Goal: Task Accomplishment & Management: Manage account settings

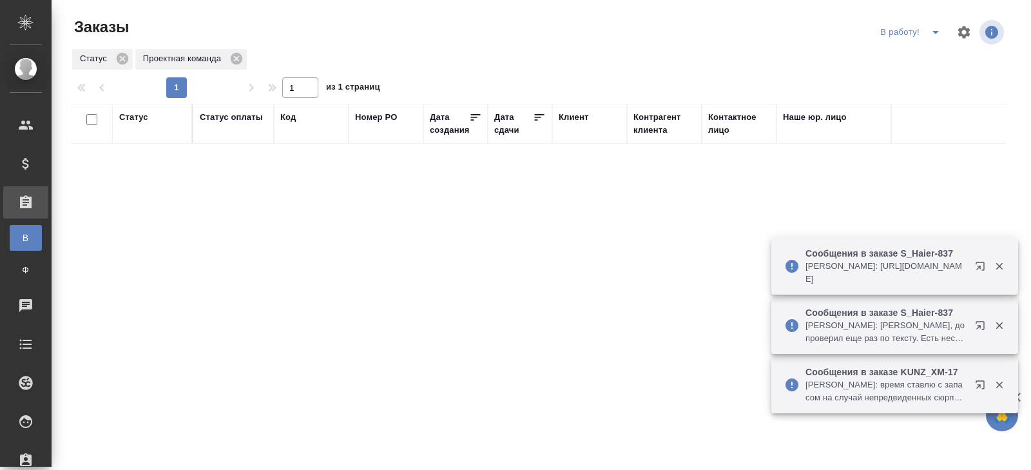
click at [938, 306] on p "Сообщения в заказе S_Haier-837" at bounding box center [885, 312] width 161 height 13
click at [938, 285] on p "Усманова Ольга: https://drive.awatera.com/s/wNAq4yPDPY6Y5f8" at bounding box center [885, 273] width 161 height 26
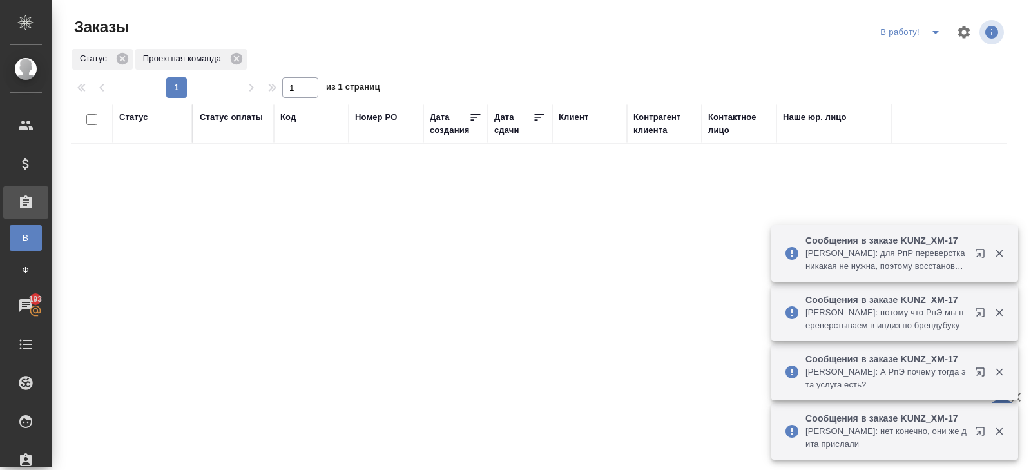
drag, startPoint x: 937, startPoint y: 30, endPoint x: 934, endPoint y: 36, distance: 6.6
click at [936, 30] on icon "split button" at bounding box center [935, 31] width 15 height 15
click at [919, 56] on li "ПМ" at bounding box center [912, 58] width 72 height 21
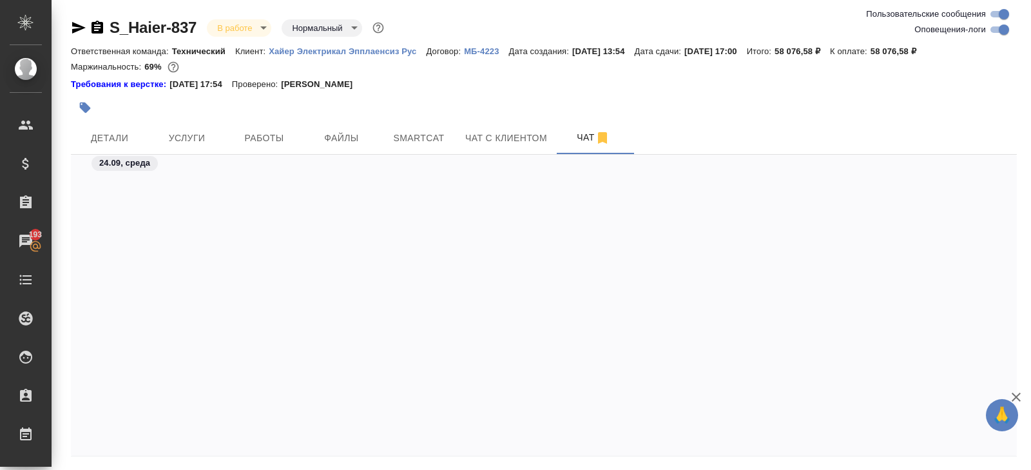
scroll to position [41359, 0]
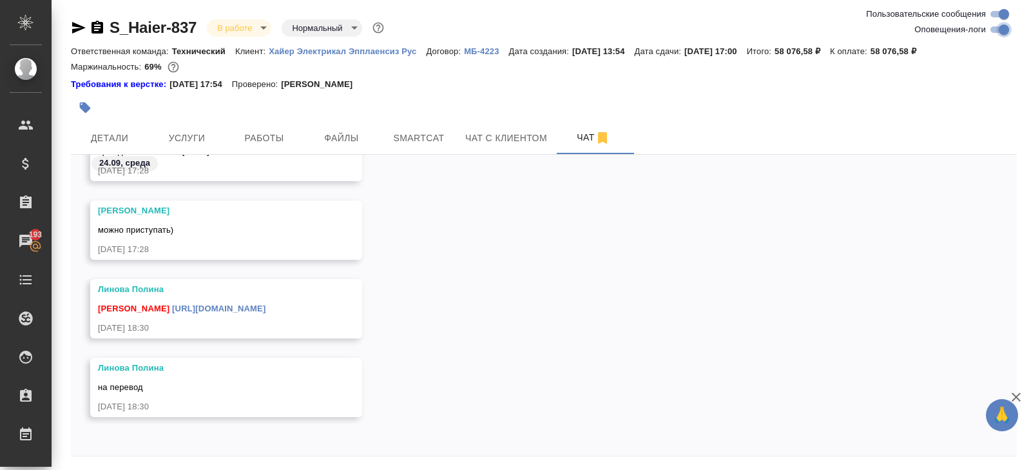
click at [998, 28] on input "Оповещения-логи" at bounding box center [1004, 29] width 46 height 15
checkbox input "false"
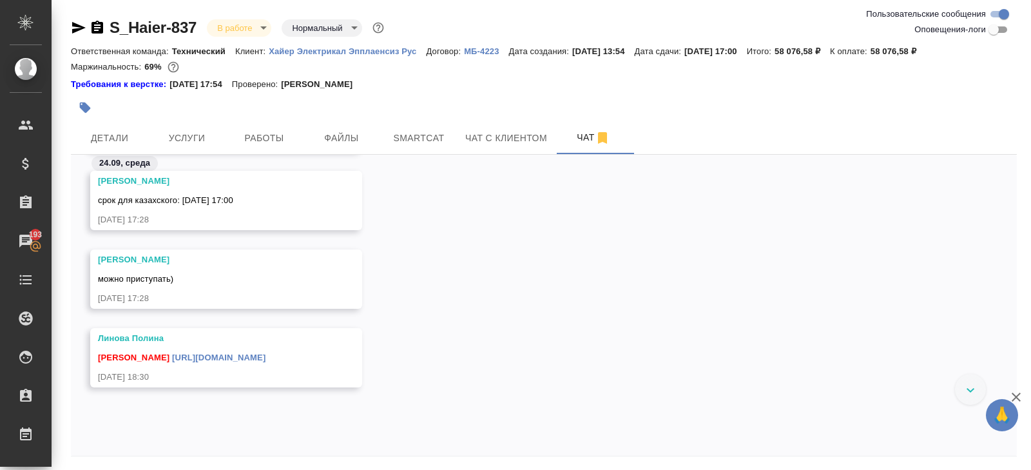
scroll to position [15163, 0]
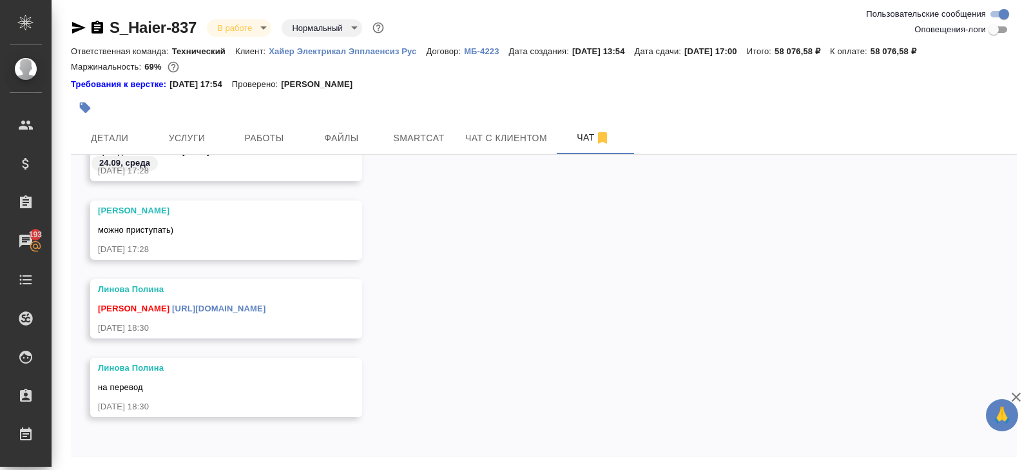
click at [232, 303] on link "[URL][DOMAIN_NAME]" at bounding box center [218, 308] width 93 height 10
click at [405, 155] on div "24.09, среда" at bounding box center [544, 167] width 946 height 24
click at [405, 146] on button "Smartcat" at bounding box center [418, 138] width 77 height 32
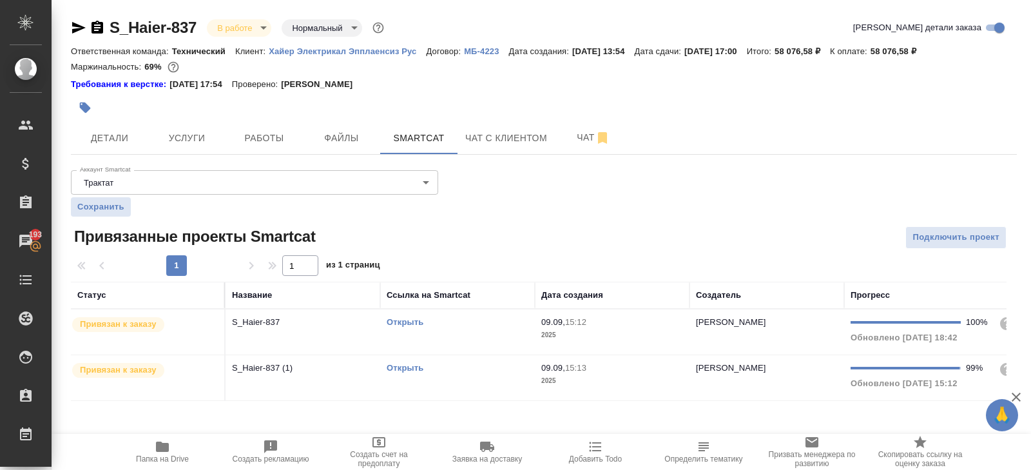
click at [404, 366] on link "Открыть" at bounding box center [405, 368] width 37 height 10
click at [264, 133] on span "Работы" at bounding box center [264, 138] width 62 height 16
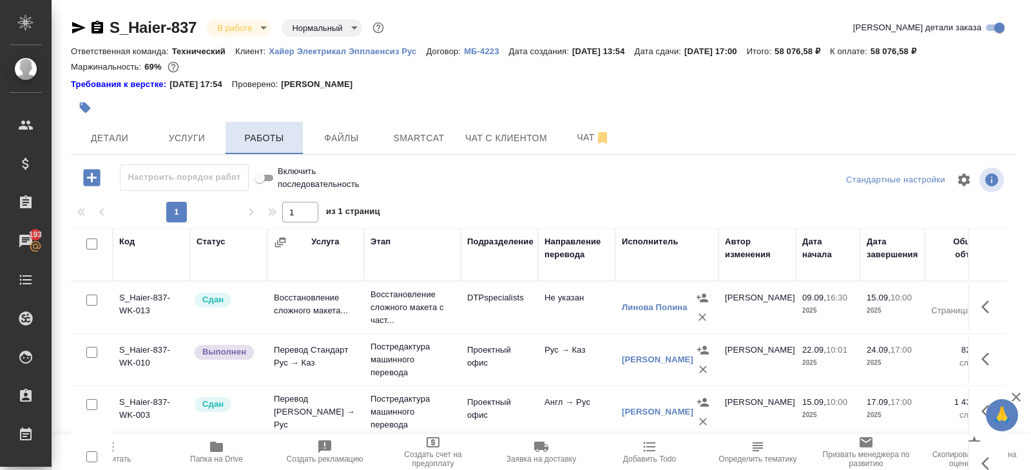
scroll to position [81, 0]
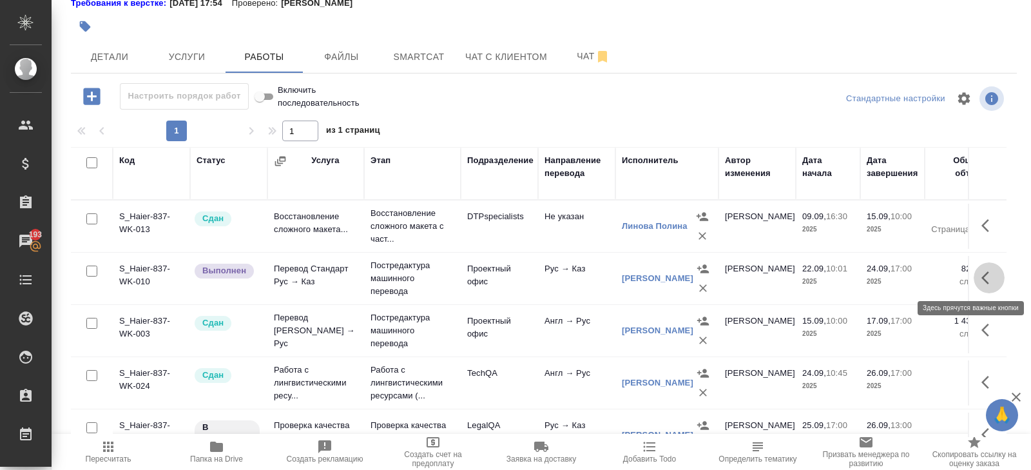
click at [991, 274] on icon "button" at bounding box center [988, 277] width 15 height 15
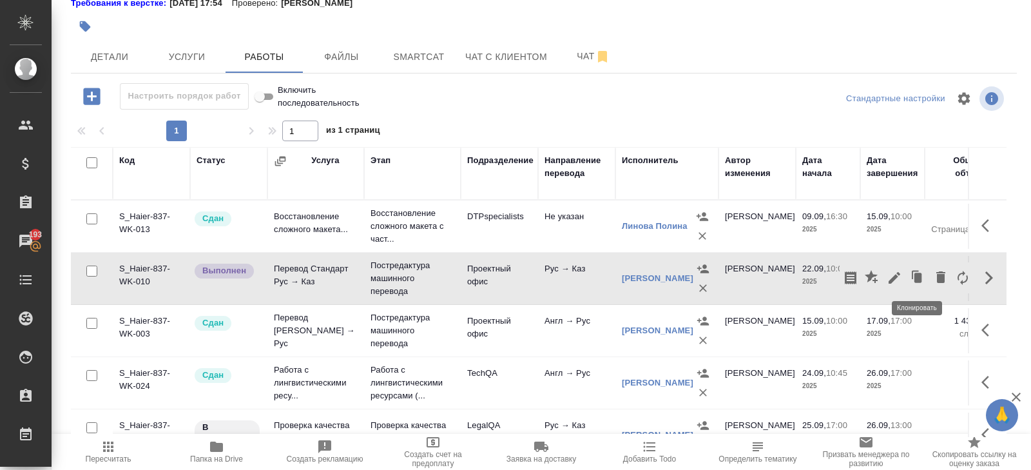
click at [909, 278] on icon "button" at bounding box center [917, 278] width 18 height 18
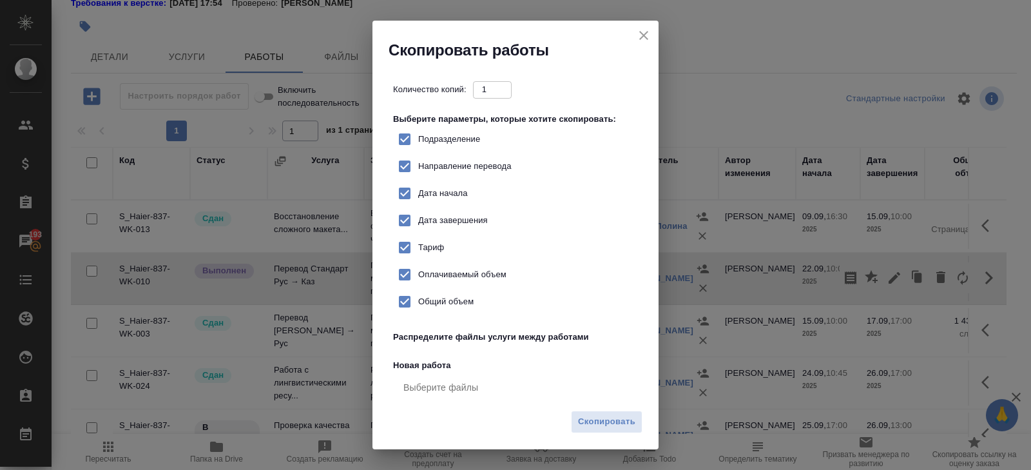
checkbox input "true"
click at [604, 417] on span "Скопировать" at bounding box center [606, 421] width 57 height 15
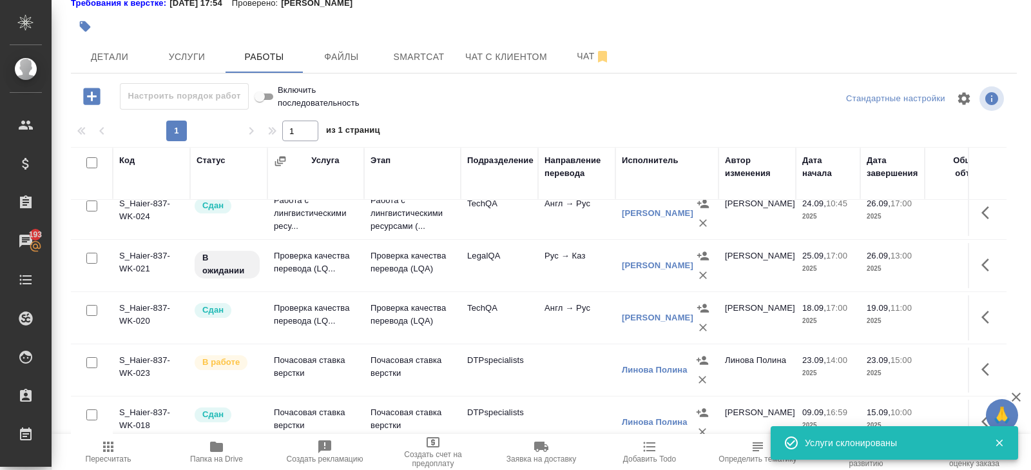
scroll to position [333, 0]
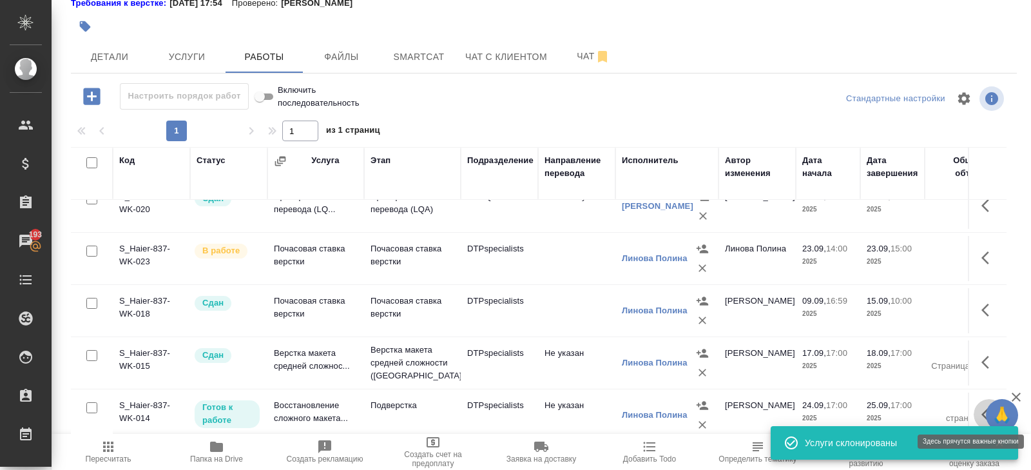
click at [982, 409] on icon "button" at bounding box center [985, 414] width 8 height 13
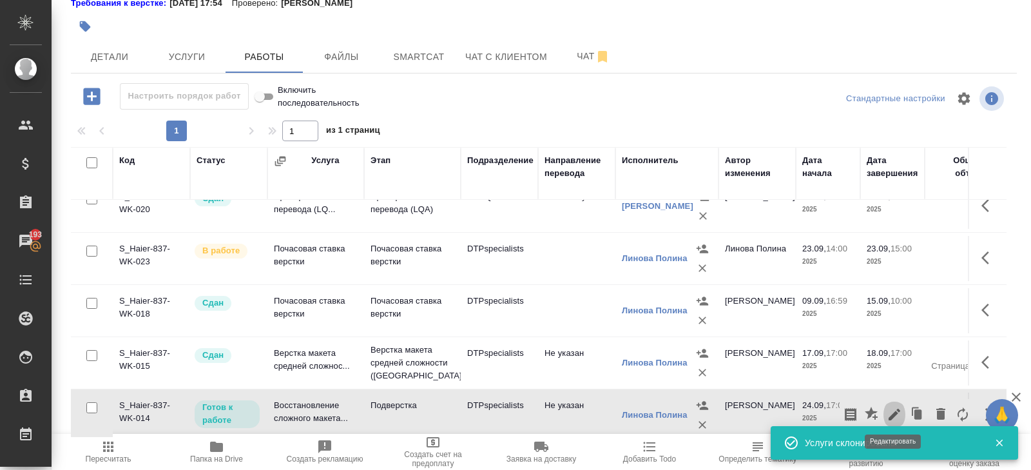
click at [898, 410] on icon "button" at bounding box center [893, 414] width 15 height 15
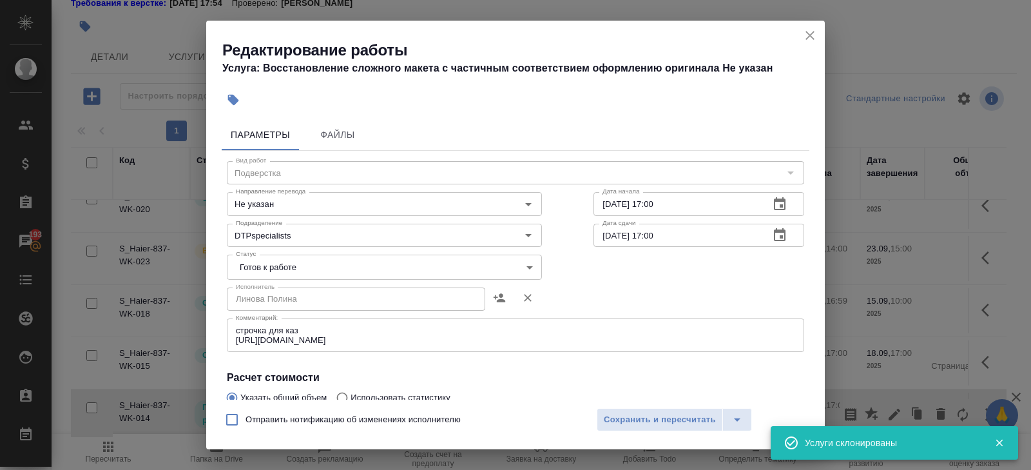
click at [434, 336] on textarea "строчка для каз https://drive.awatera.com/s/Fbrfw5XjSjXE7Tt" at bounding box center [515, 335] width 559 height 20
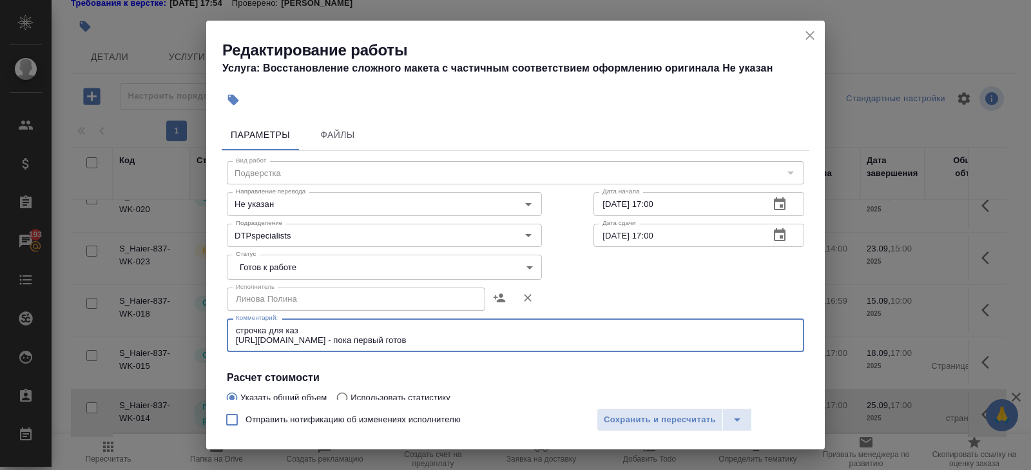
type textarea "строчка для каз https://drive.awatera.com/s/Fbrfw5XjSjXE7Tt - пока первый готов"
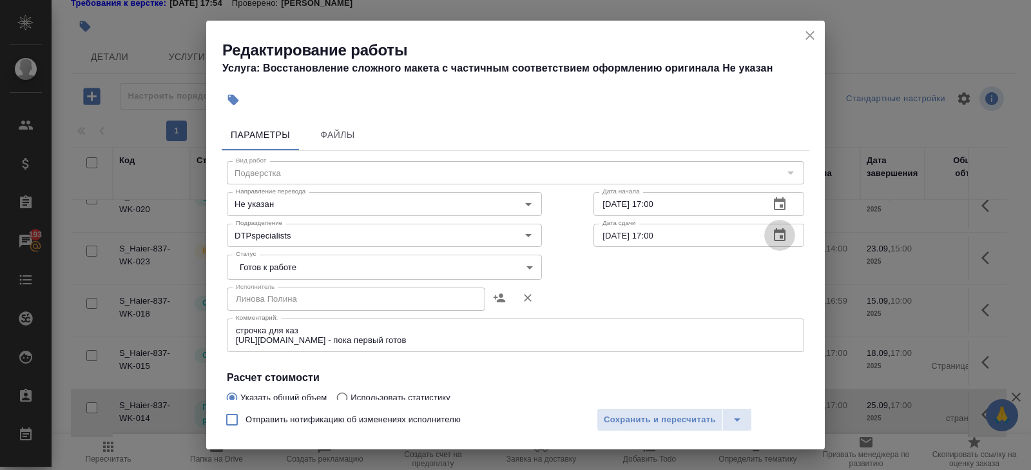
click at [779, 235] on icon "button" at bounding box center [779, 234] width 15 height 15
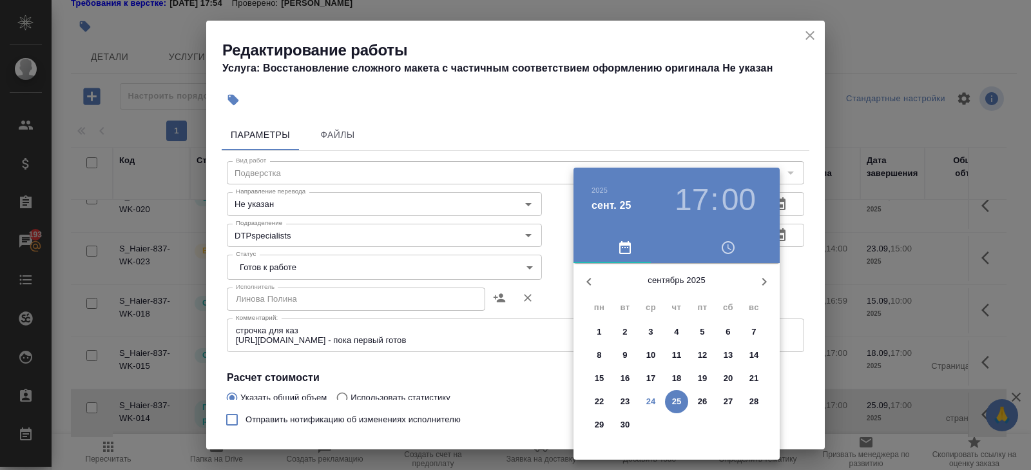
click at [756, 282] on button "button" at bounding box center [764, 281] width 31 height 31
click at [651, 328] on p "1" at bounding box center [650, 331] width 5 height 13
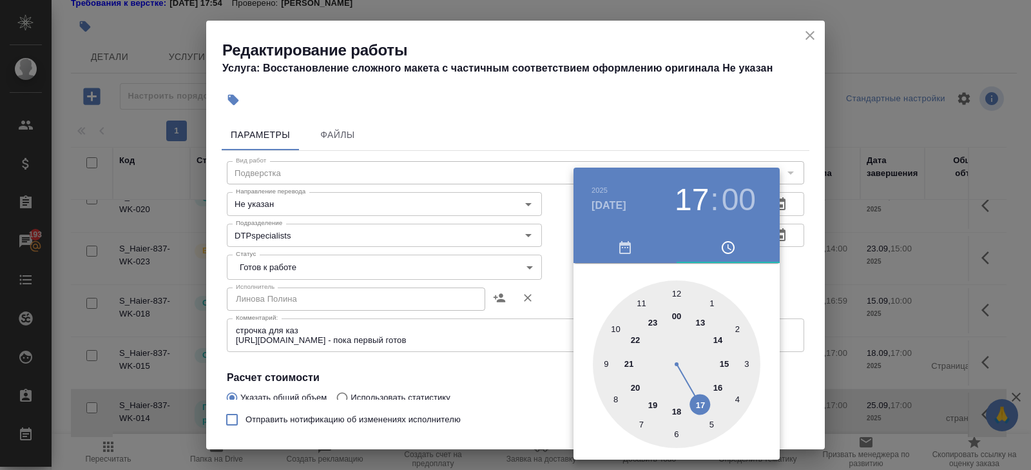
type input "01.10.2025 11:00"
click at [640, 303] on div at bounding box center [677, 364] width 168 height 168
click at [701, 139] on div at bounding box center [515, 235] width 1031 height 470
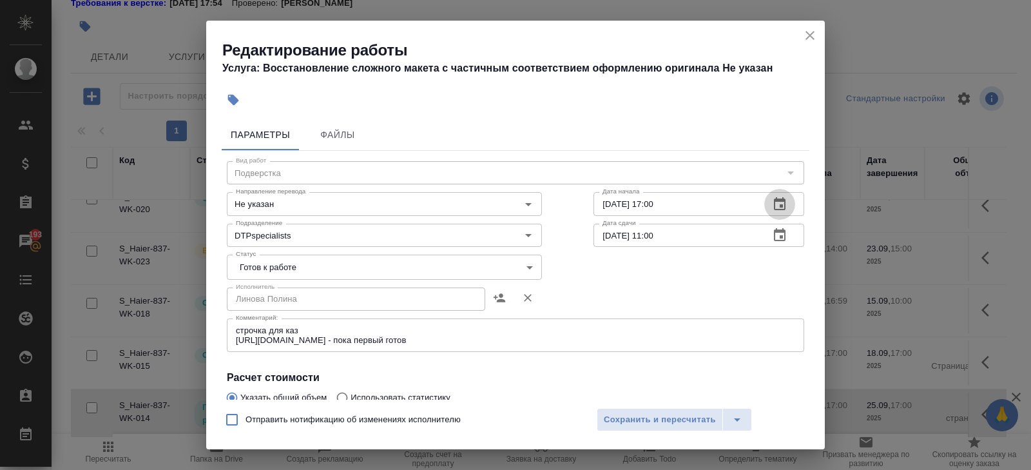
click at [780, 202] on icon "button" at bounding box center [779, 203] width 15 height 15
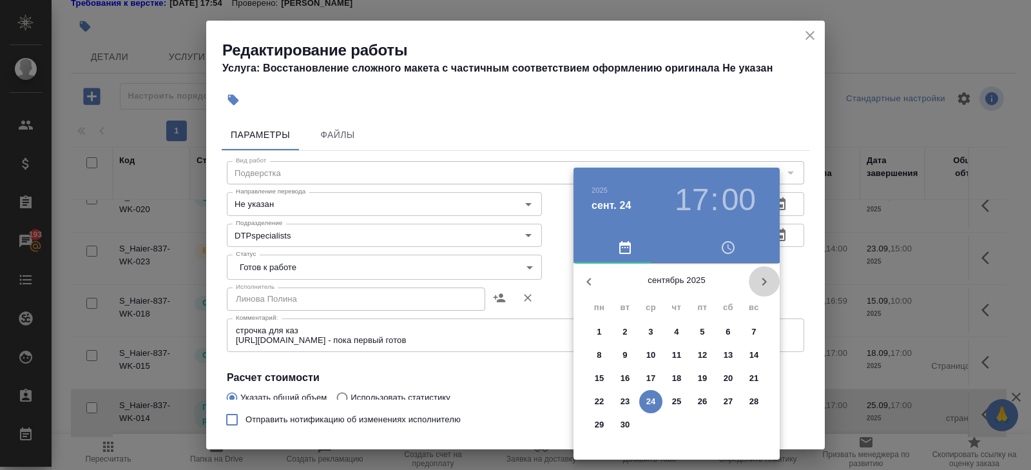
click at [761, 286] on icon "button" at bounding box center [763, 281] width 15 height 15
click at [586, 283] on icon "button" at bounding box center [588, 281] width 15 height 15
click at [623, 426] on p "30" at bounding box center [625, 424] width 10 height 13
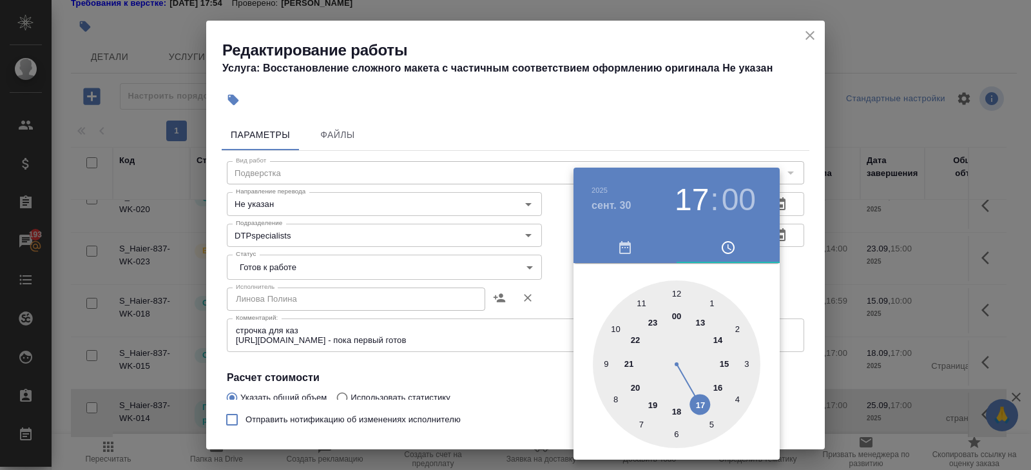
type input "30.09.2025 11:00"
click at [640, 303] on div at bounding box center [677, 364] width 168 height 168
click at [510, 291] on div at bounding box center [515, 235] width 1031 height 470
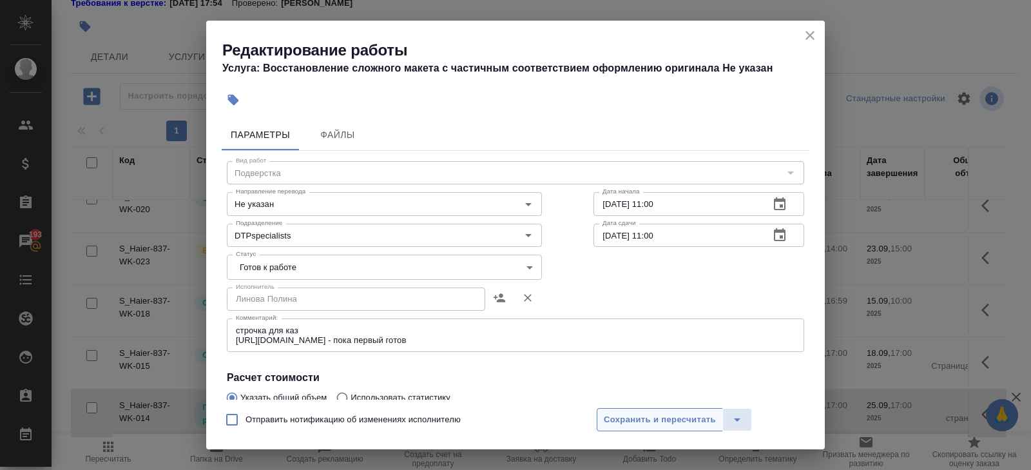
click at [630, 414] on span "Сохранить и пересчитать" at bounding box center [660, 419] width 112 height 15
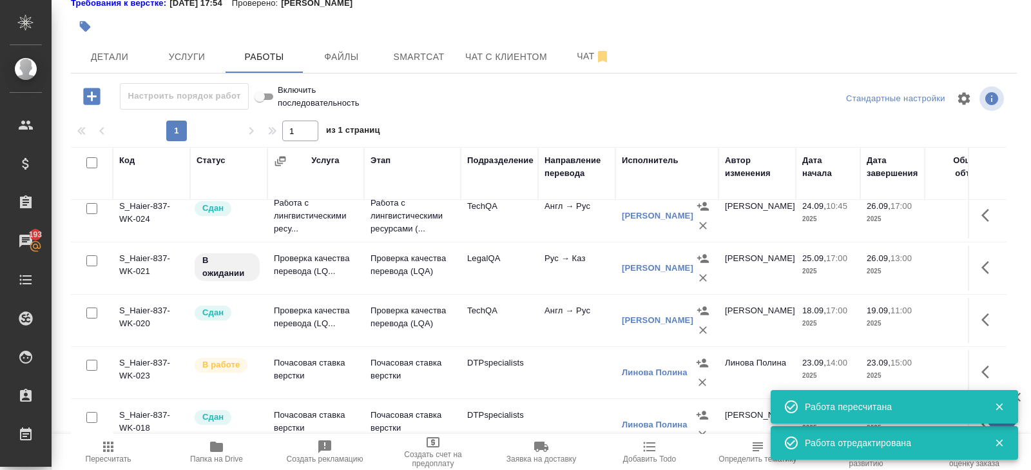
scroll to position [216, 0]
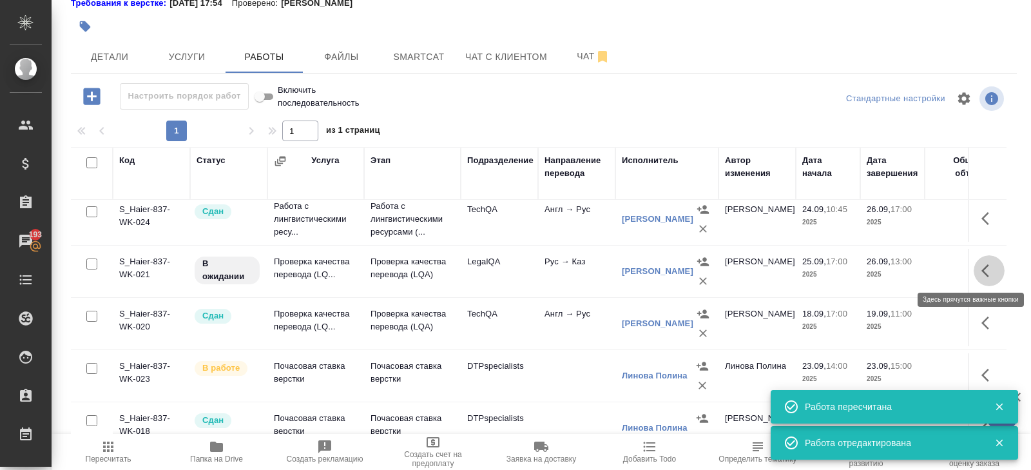
click at [982, 269] on icon "button" at bounding box center [988, 270] width 15 height 15
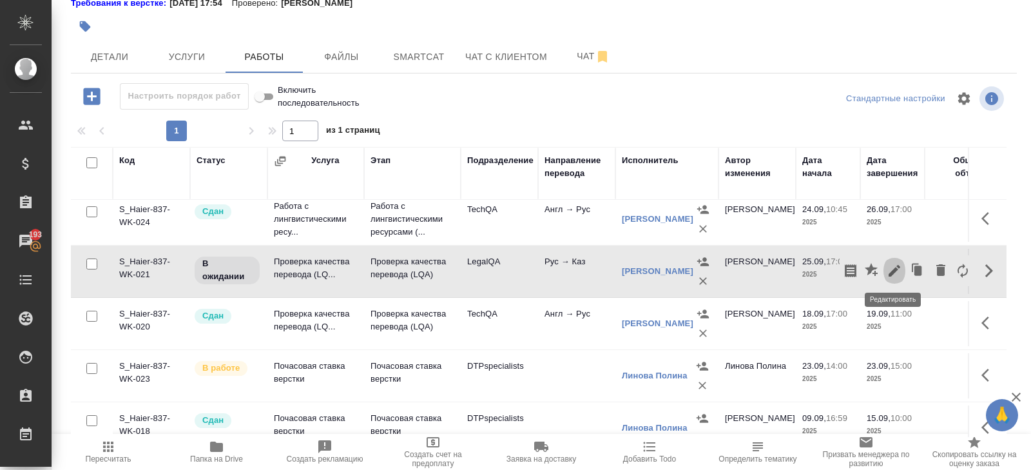
click at [891, 268] on icon "button" at bounding box center [893, 270] width 15 height 15
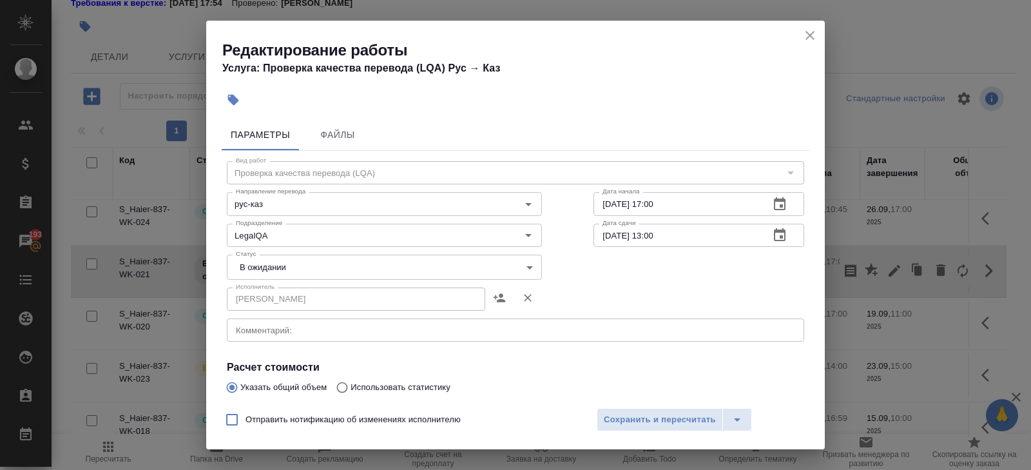
click at [810, 36] on icon "close" at bounding box center [809, 35] width 9 height 9
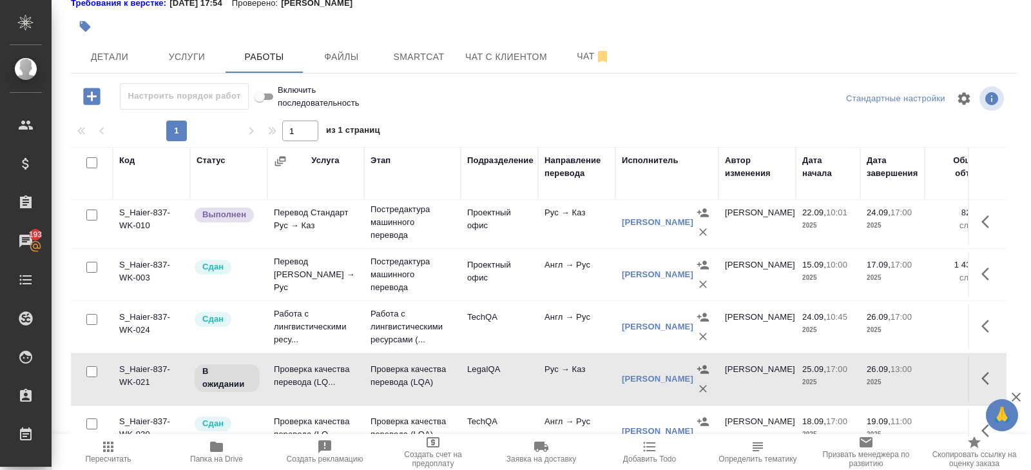
scroll to position [0, 0]
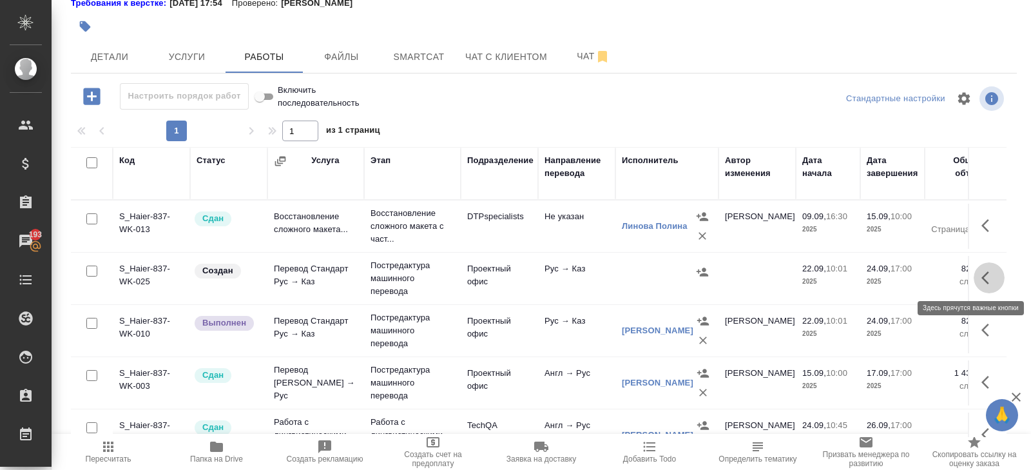
click at [989, 273] on icon "button" at bounding box center [988, 277] width 15 height 15
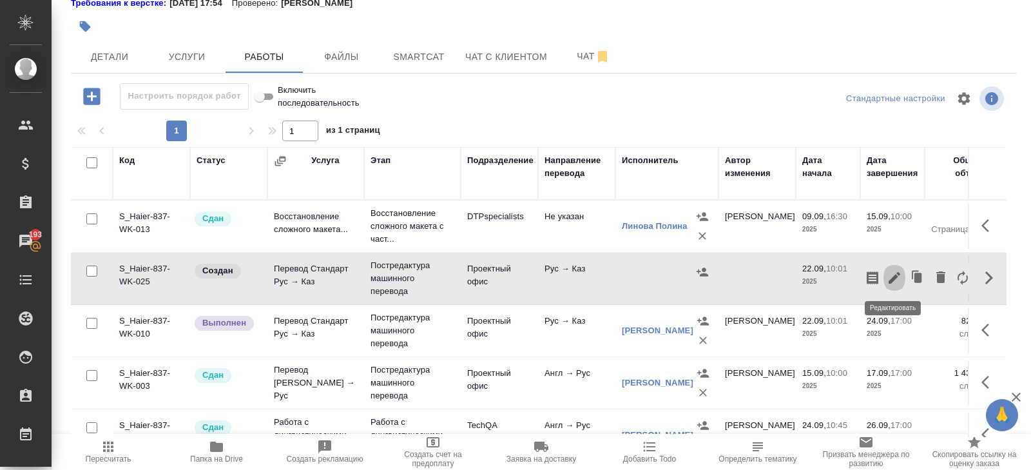
click at [893, 280] on icon "button" at bounding box center [893, 277] width 15 height 15
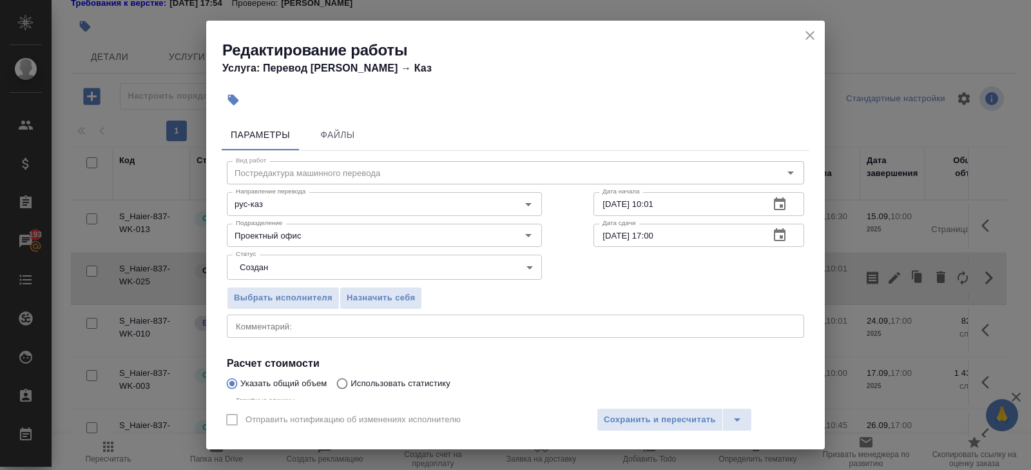
click at [290, 266] on body "🙏 .cls-1 fill:#fff; AWATERA Belyakova Yulia Клиенты Спецификации Заказы 193 Чат…" at bounding box center [515, 235] width 1031 height 470
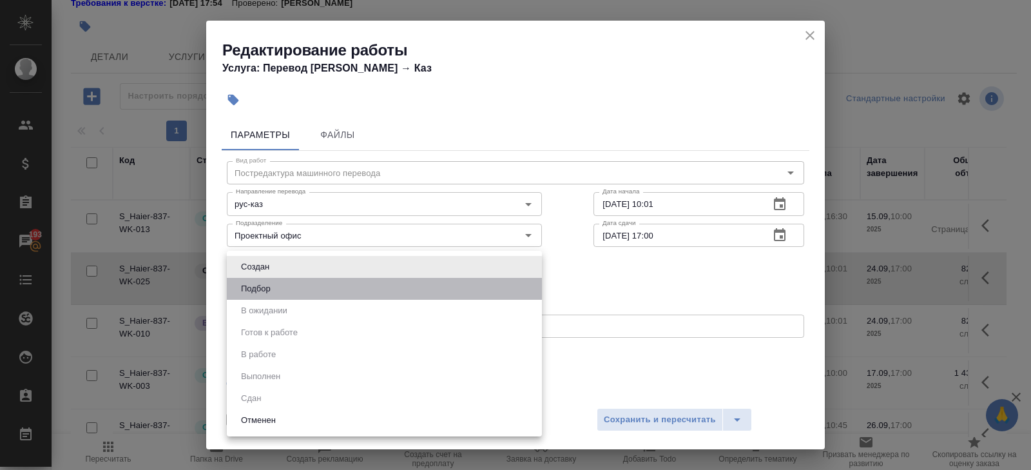
click at [288, 288] on li "Подбор" at bounding box center [384, 289] width 315 height 22
type input "recruiting"
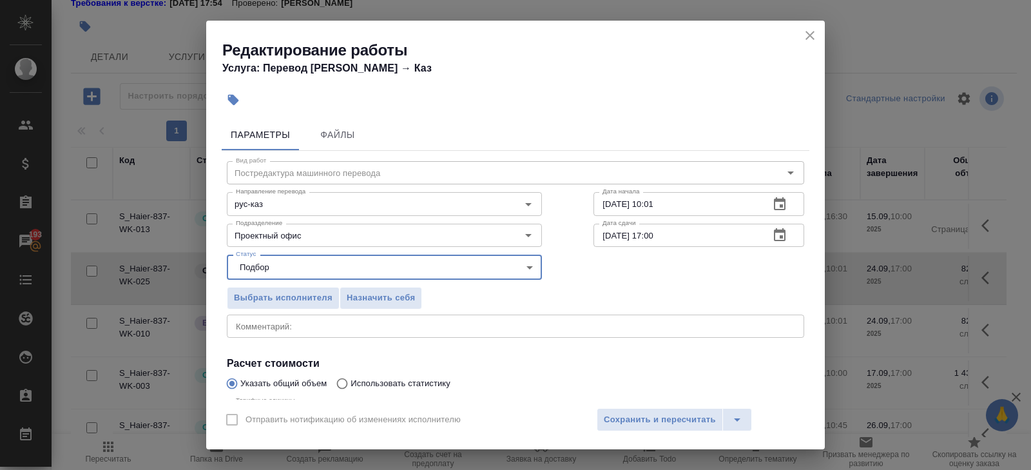
click at [774, 201] on icon "button" at bounding box center [780, 203] width 12 height 13
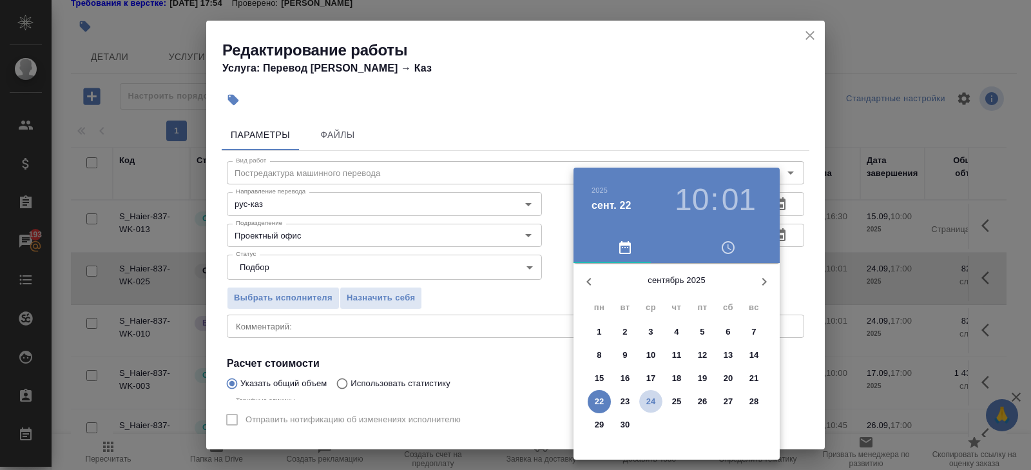
click at [648, 404] on p "24" at bounding box center [651, 401] width 10 height 13
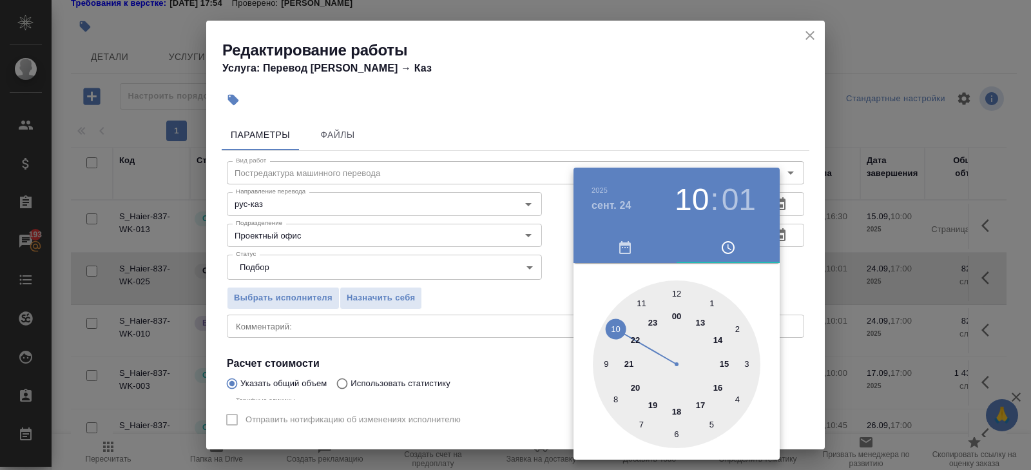
click at [793, 213] on div at bounding box center [515, 235] width 1031 height 470
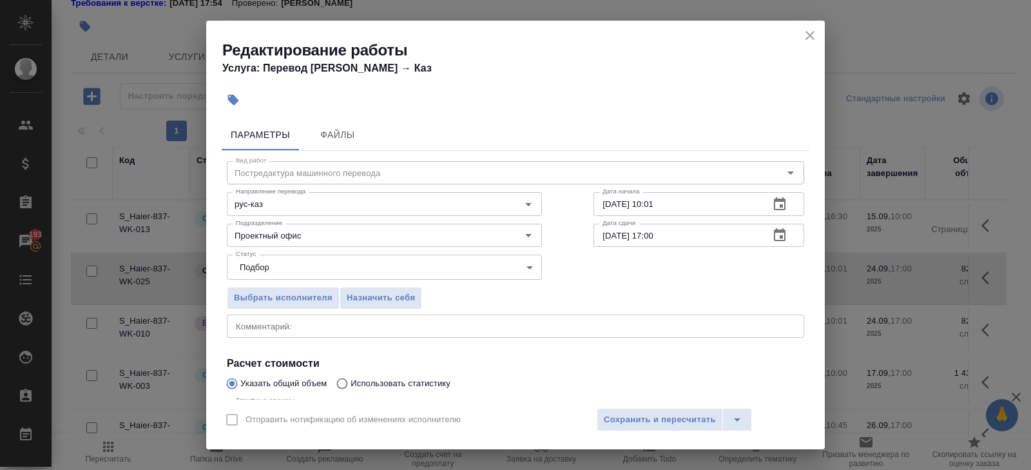
click at [779, 203] on icon "button" at bounding box center [779, 203] width 15 height 15
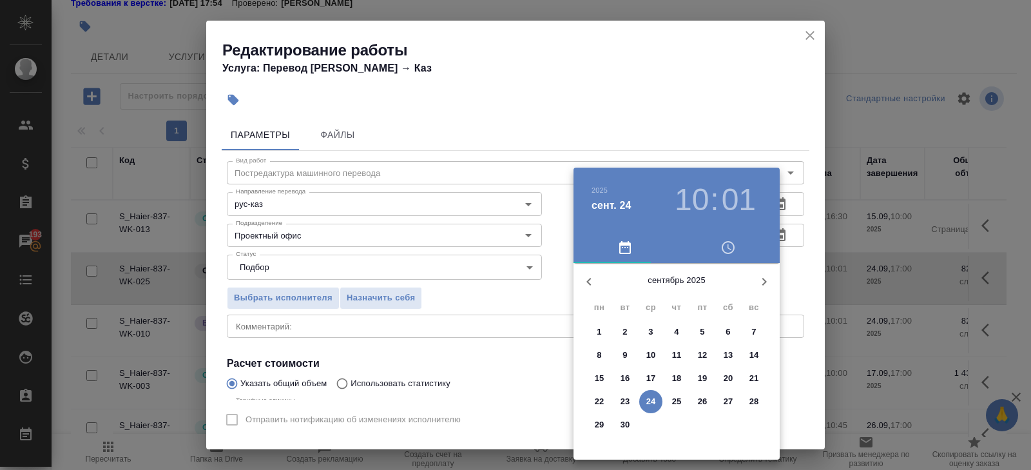
click at [676, 400] on p "25" at bounding box center [677, 401] width 10 height 13
type input "25.09.2025 10:01"
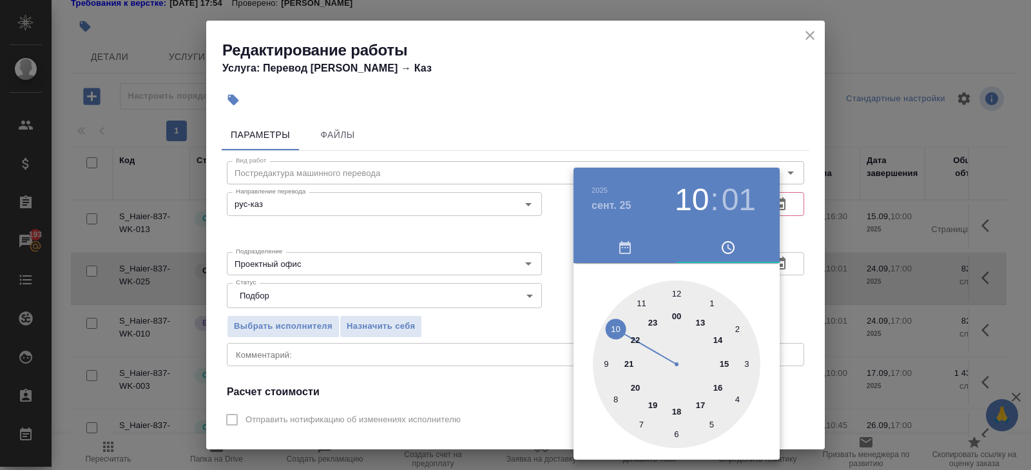
drag, startPoint x: 785, startPoint y: 106, endPoint x: 782, endPoint y: 140, distance: 34.3
click at [785, 105] on div at bounding box center [515, 235] width 1031 height 470
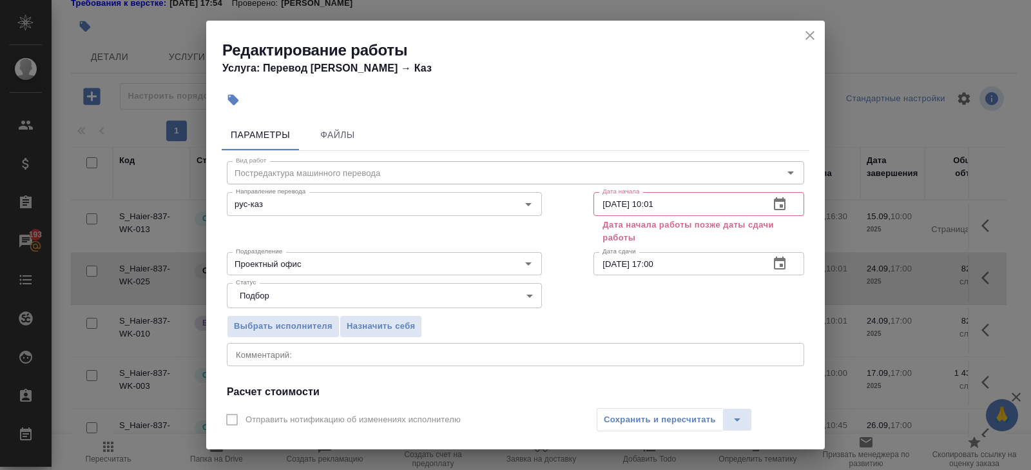
click at [778, 262] on icon "button" at bounding box center [779, 263] width 15 height 15
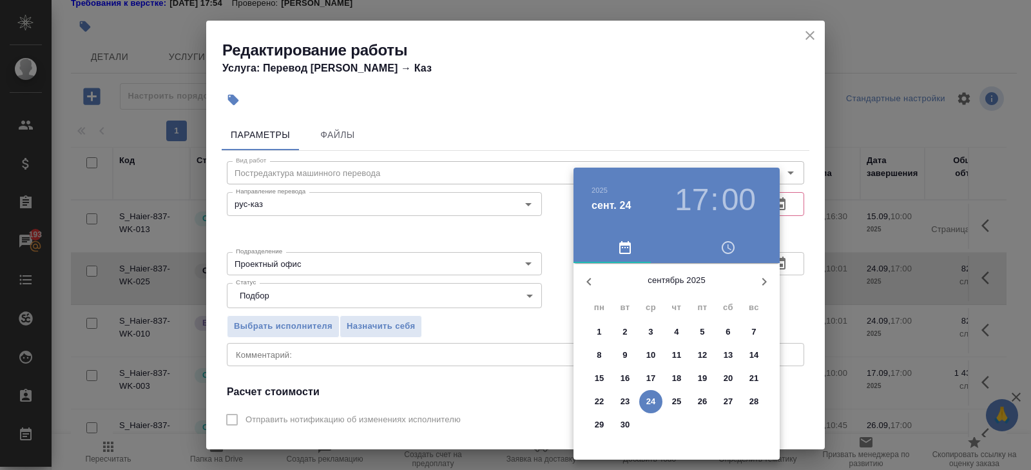
click at [595, 423] on p "29" at bounding box center [600, 424] width 10 height 13
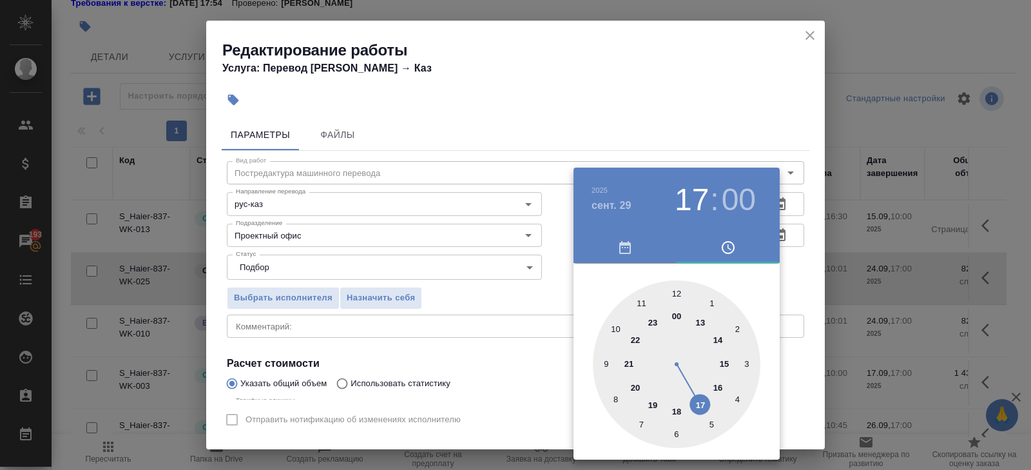
type input "29.09.2025 10:00"
click at [616, 327] on div at bounding box center [677, 364] width 168 height 168
click at [499, 339] on div at bounding box center [515, 235] width 1031 height 470
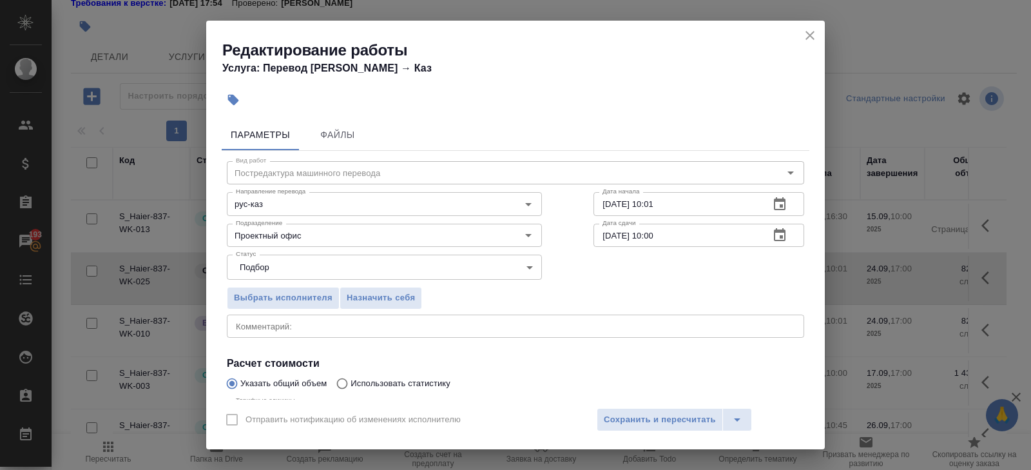
scroll to position [137, 0]
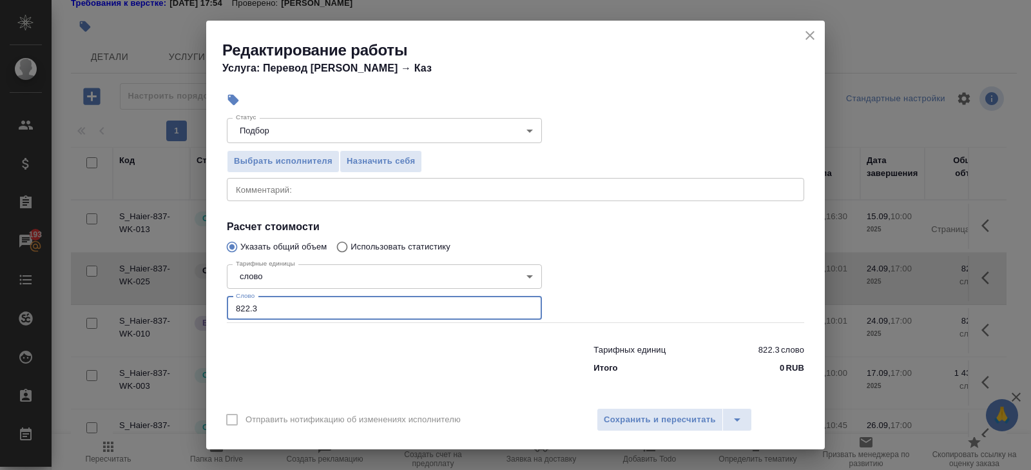
drag, startPoint x: 287, startPoint y: 307, endPoint x: 129, endPoint y: 302, distance: 157.9
click at [129, 302] on div "Редактирование работы Услуга: Перевод Стандарт Рус → Каз Параметры Файлы Вид ра…" at bounding box center [515, 235] width 1031 height 470
type input "1315"
type input "1315.7"
click at [644, 425] on span "Сохранить и пересчитать" at bounding box center [660, 419] width 112 height 15
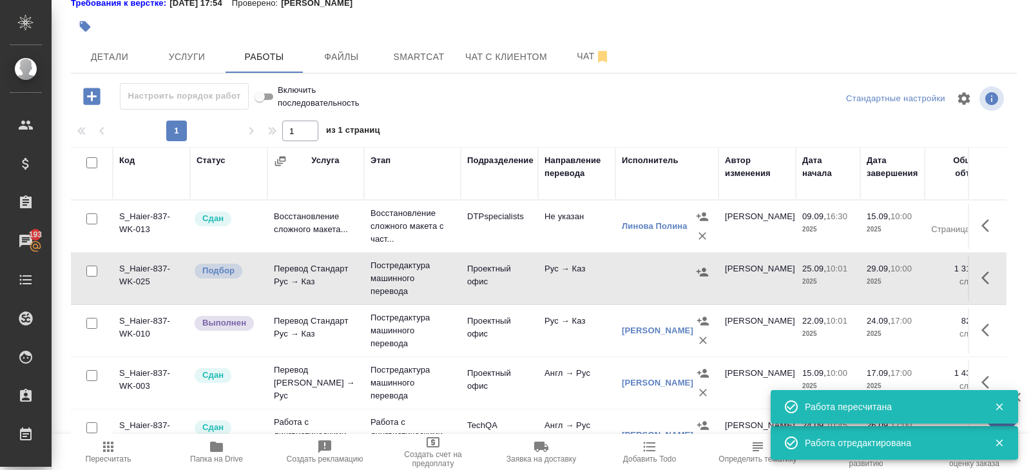
click at [698, 272] on icon "button" at bounding box center [702, 271] width 13 height 13
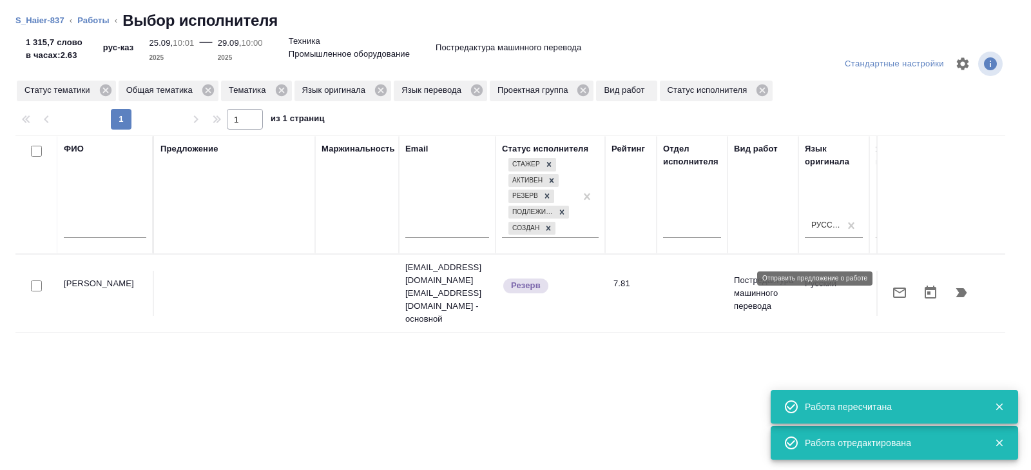
click at [903, 285] on icon "button" at bounding box center [899, 292] width 15 height 15
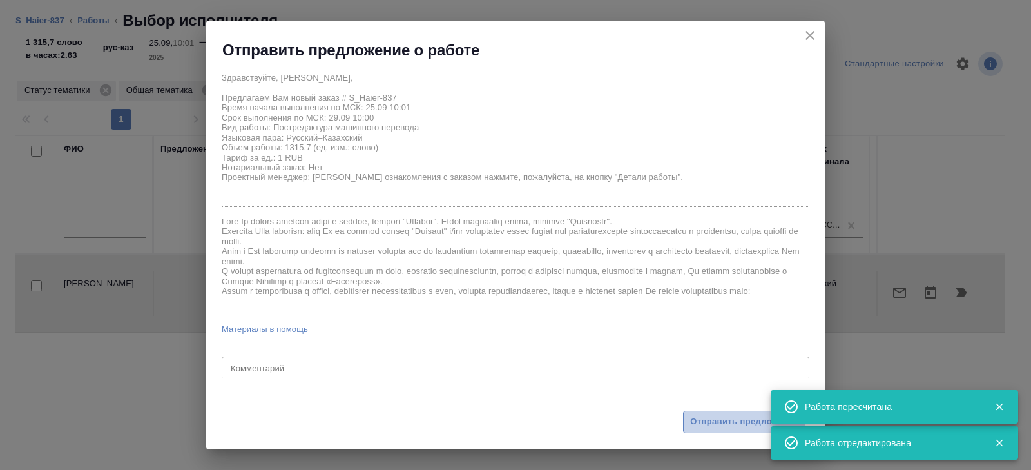
click at [717, 423] on span "Отправить предложение" at bounding box center [744, 421] width 108 height 15
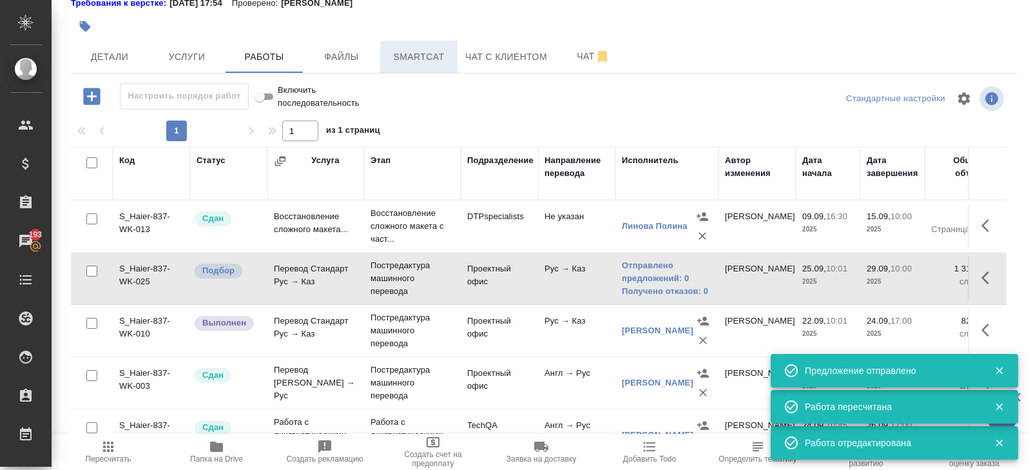
click at [428, 62] on span "Smartcat" at bounding box center [419, 57] width 62 height 16
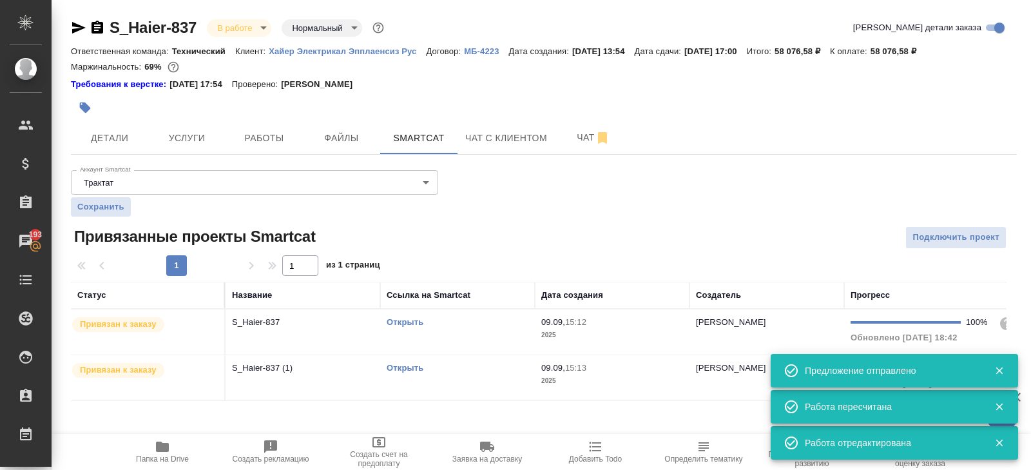
click at [457, 361] on div "Открыть" at bounding box center [458, 367] width 142 height 13
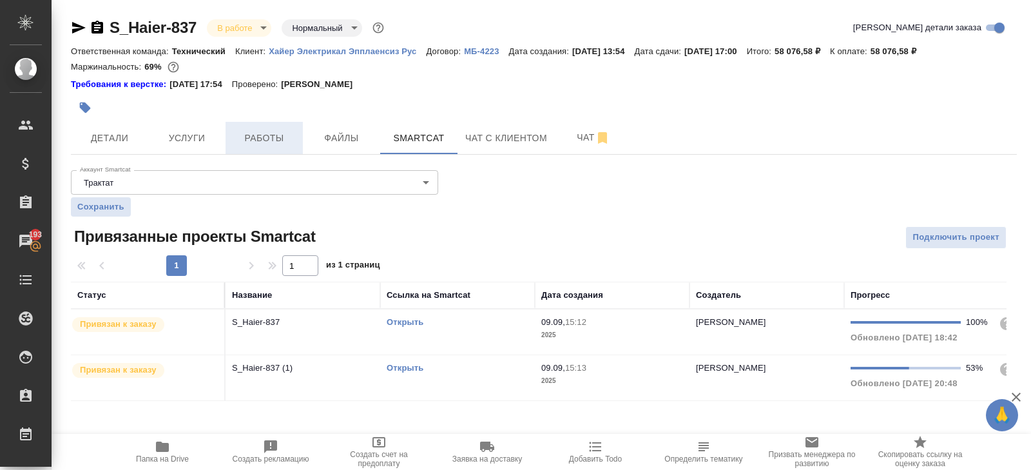
click at [257, 142] on span "Работы" at bounding box center [264, 138] width 62 height 16
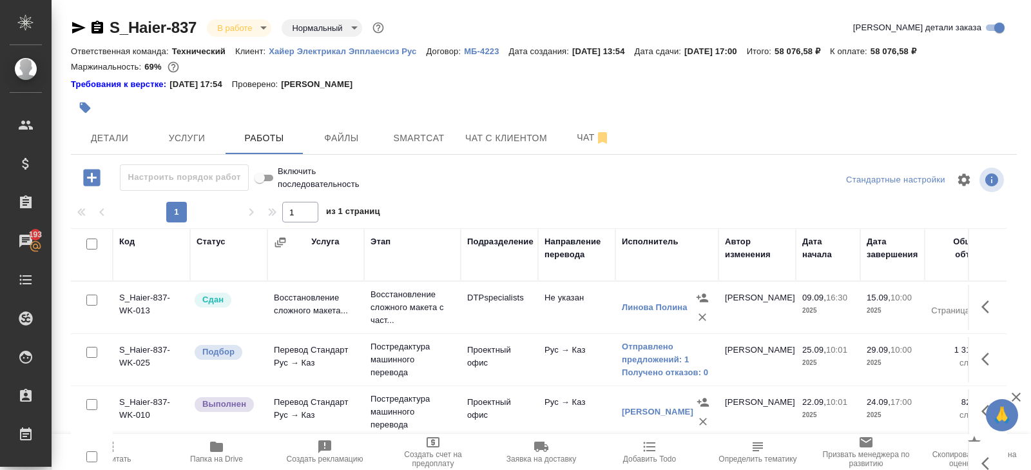
scroll to position [81, 0]
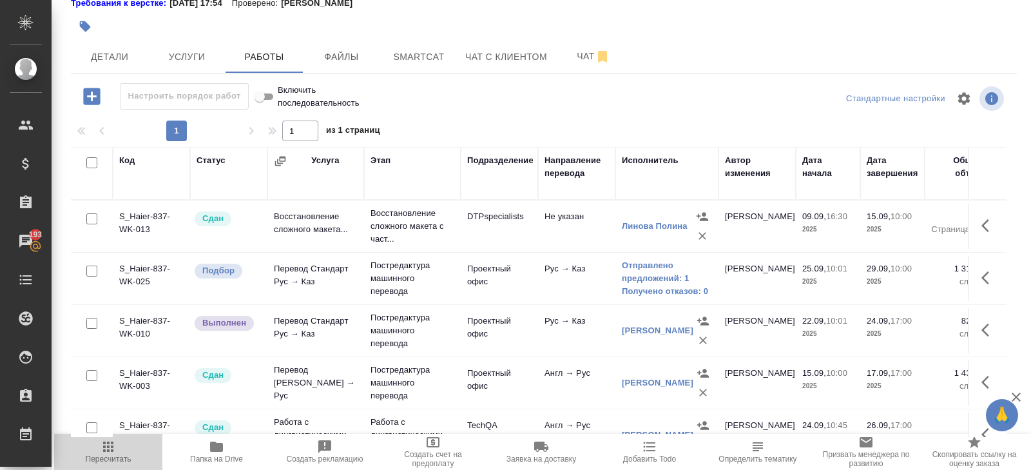
click at [122, 445] on span "Пересчитать" at bounding box center [108, 451] width 93 height 24
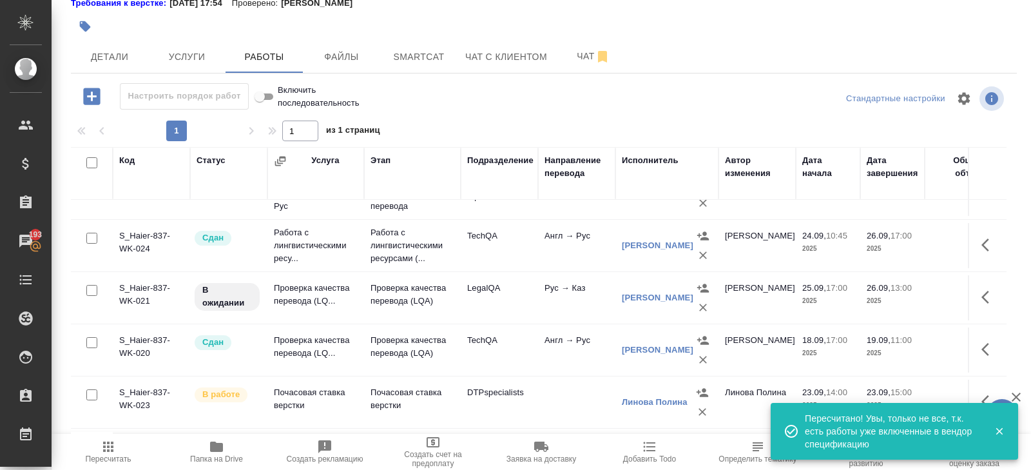
scroll to position [333, 0]
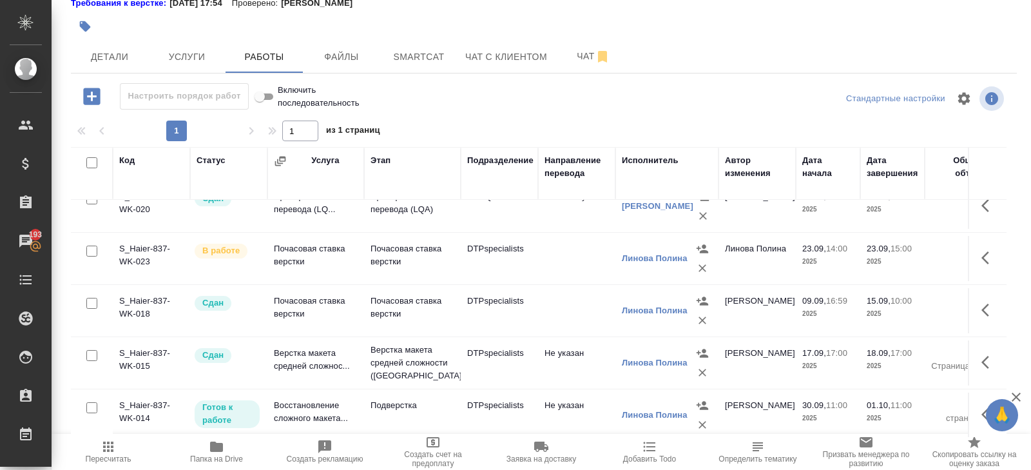
click at [979, 410] on button "button" at bounding box center [988, 414] width 31 height 31
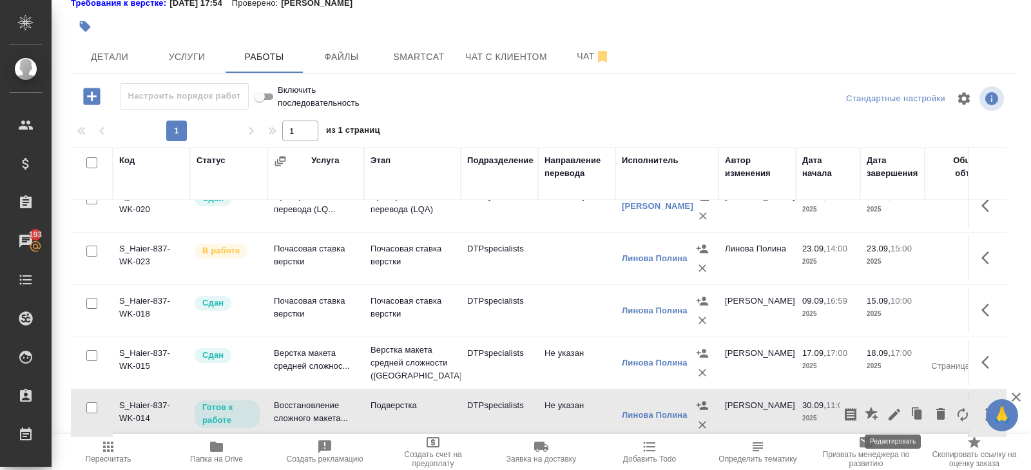
click at [895, 410] on icon "button" at bounding box center [894, 414] width 12 height 12
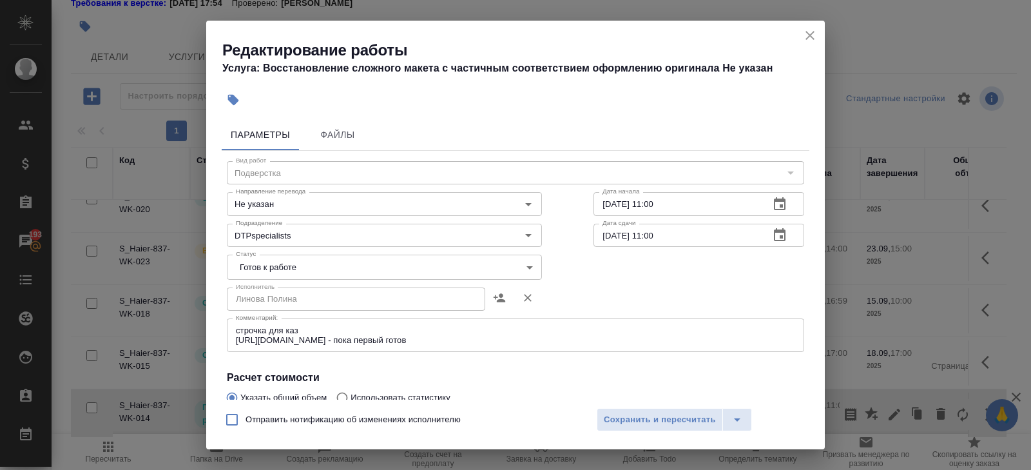
click at [781, 198] on icon "button" at bounding box center [779, 203] width 15 height 15
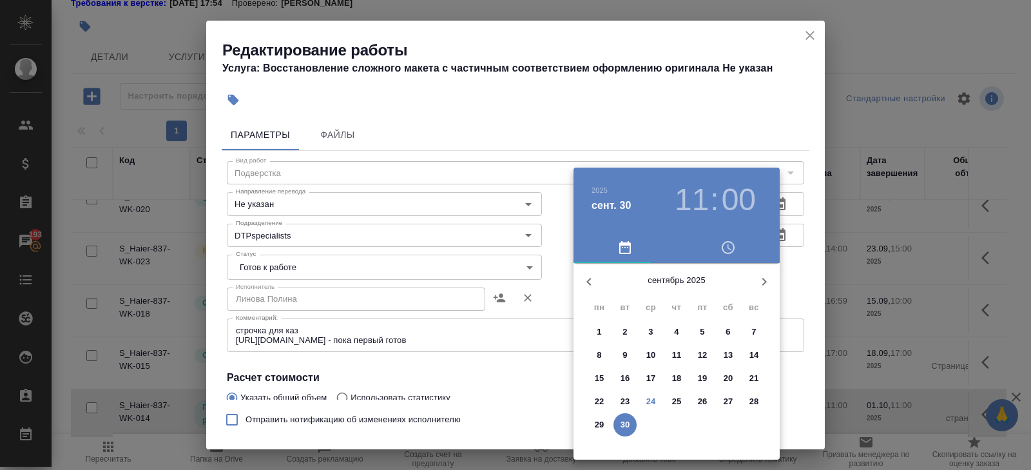
click at [599, 422] on p "29" at bounding box center [600, 424] width 10 height 13
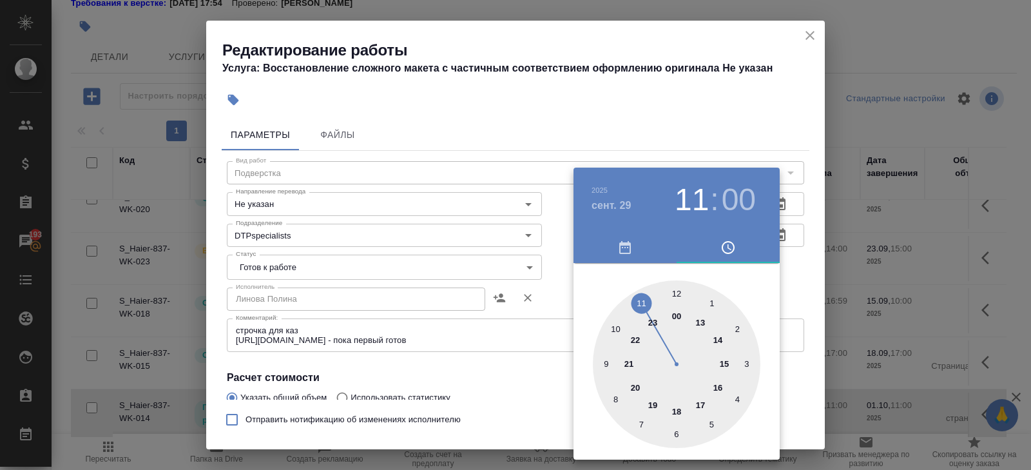
click at [615, 331] on div at bounding box center [677, 364] width 168 height 168
type input "29.09.2025 10:00"
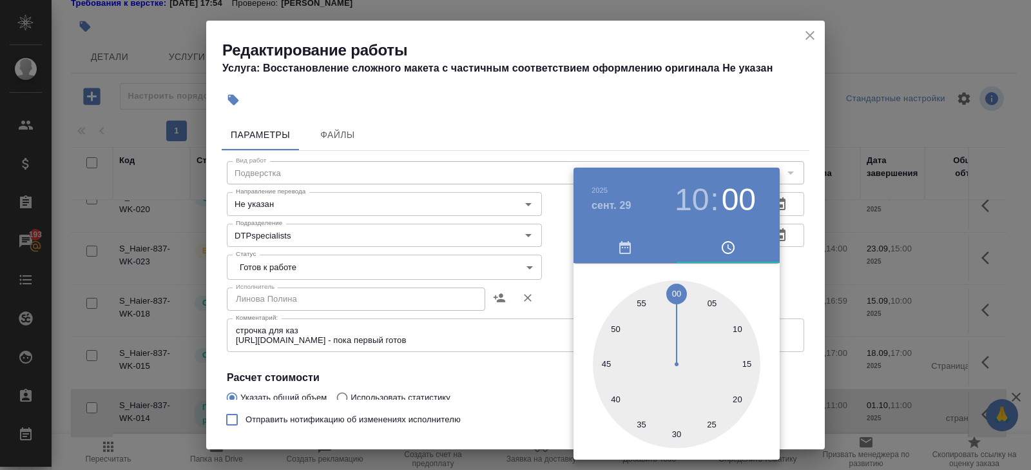
click at [742, 130] on div at bounding box center [515, 235] width 1031 height 470
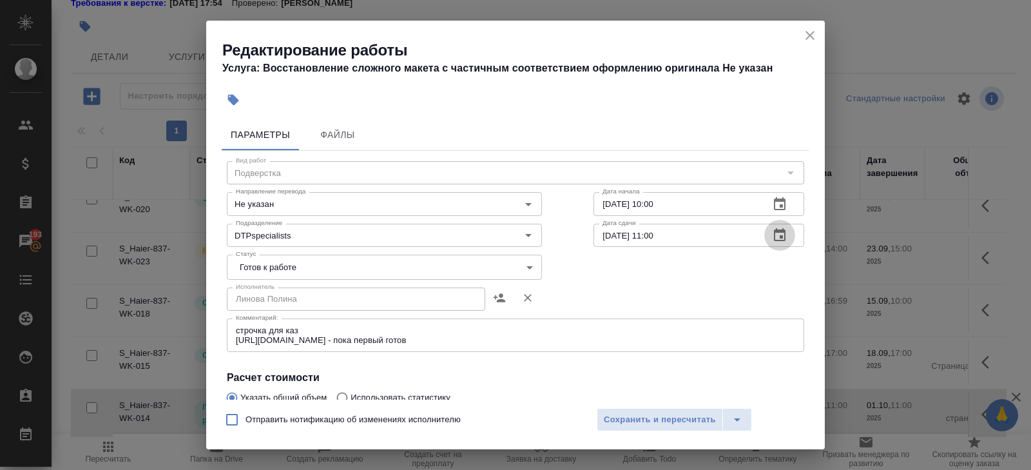
click at [782, 230] on icon "button" at bounding box center [780, 234] width 12 height 13
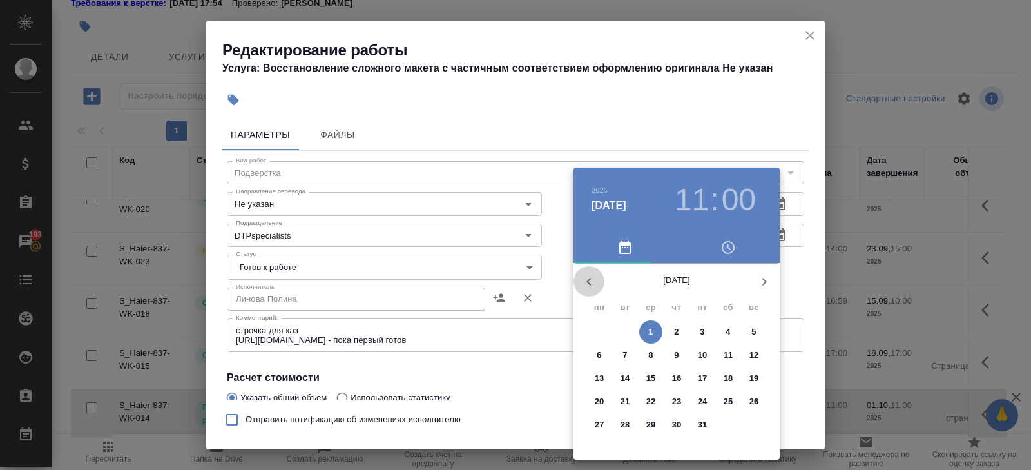
click at [593, 283] on icon "button" at bounding box center [588, 281] width 15 height 15
click at [624, 428] on p "30" at bounding box center [625, 424] width 10 height 13
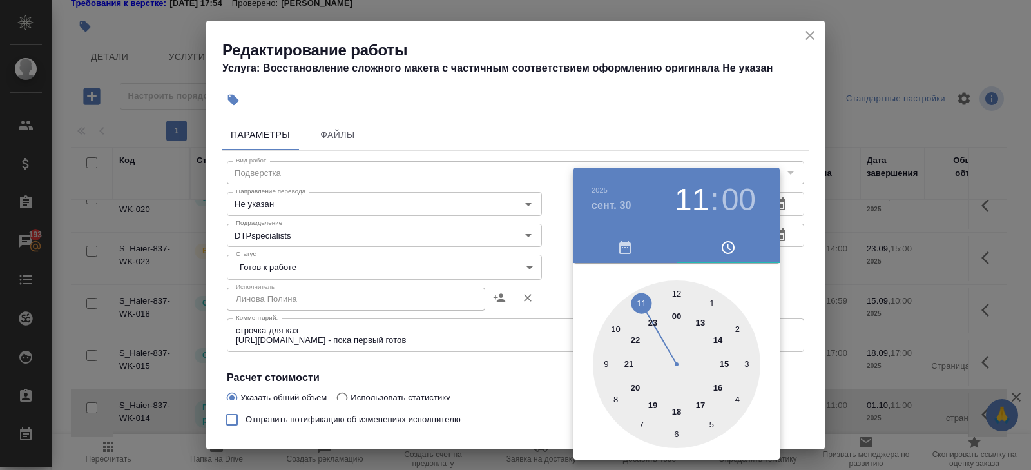
click at [618, 323] on div at bounding box center [677, 364] width 168 height 168
type input "30.09.2025 10:00"
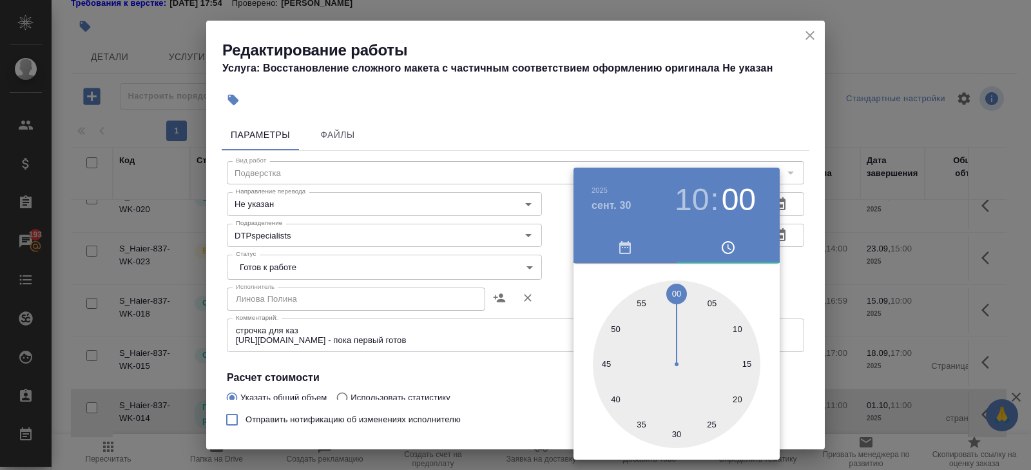
click at [530, 309] on div at bounding box center [515, 235] width 1031 height 470
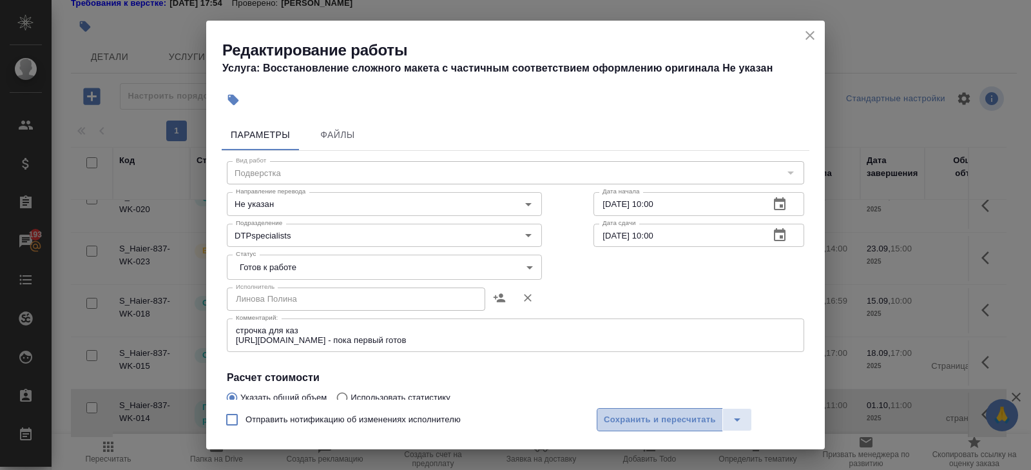
click at [649, 419] on span "Сохранить и пересчитать" at bounding box center [660, 419] width 112 height 15
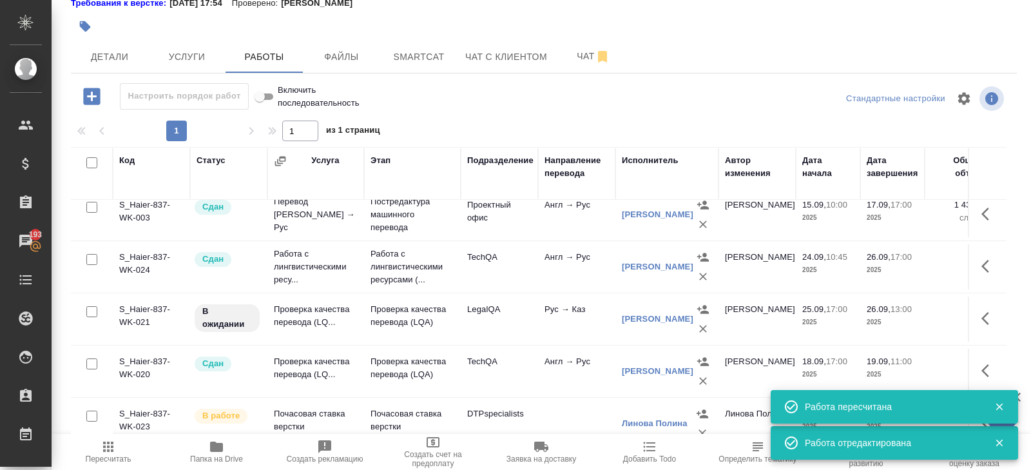
scroll to position [157, 0]
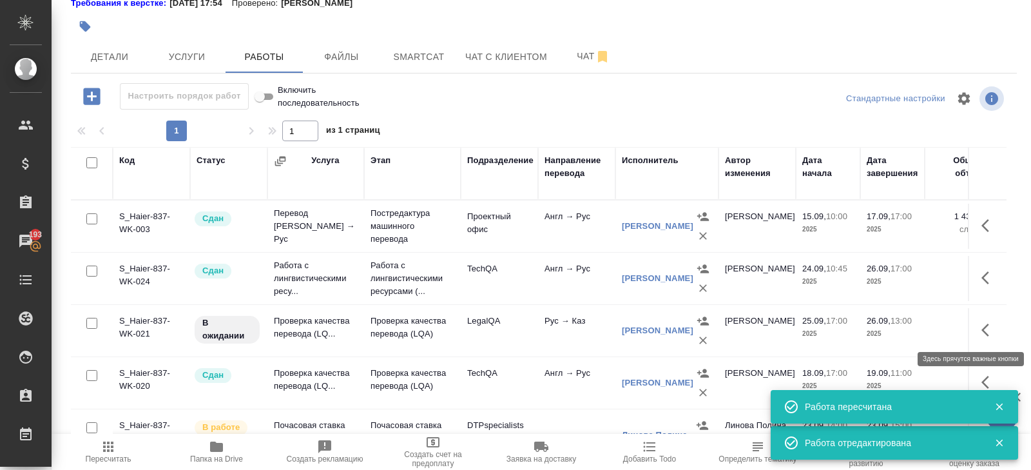
click at [984, 332] on icon "button" at bounding box center [988, 329] width 15 height 15
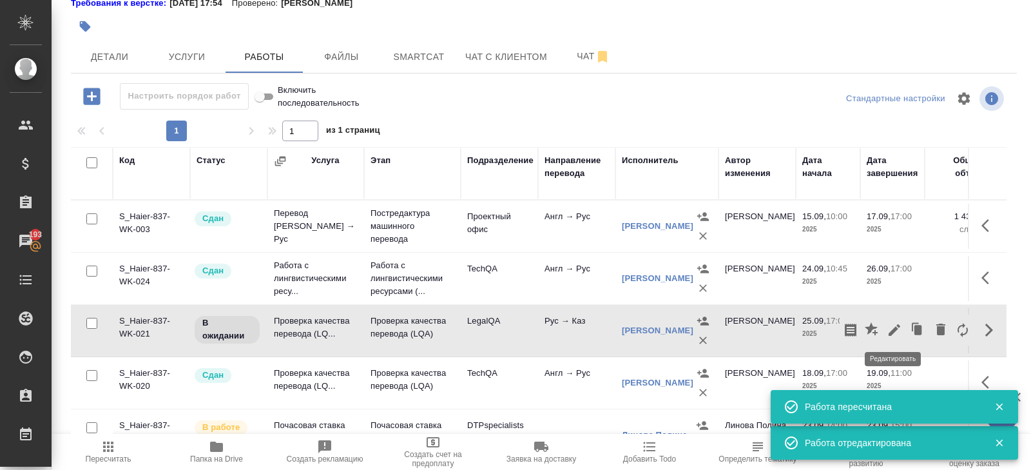
click at [896, 328] on icon "button" at bounding box center [893, 329] width 15 height 15
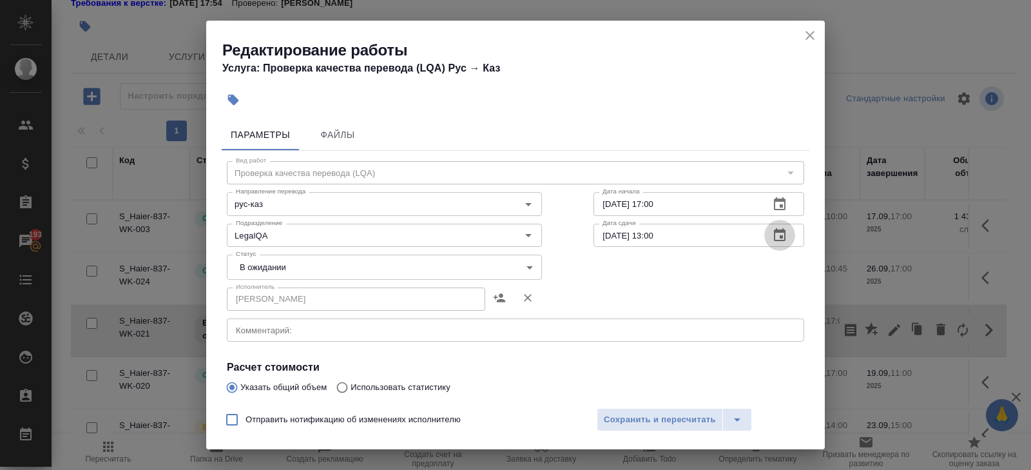
click at [782, 236] on icon "button" at bounding box center [780, 234] width 12 height 13
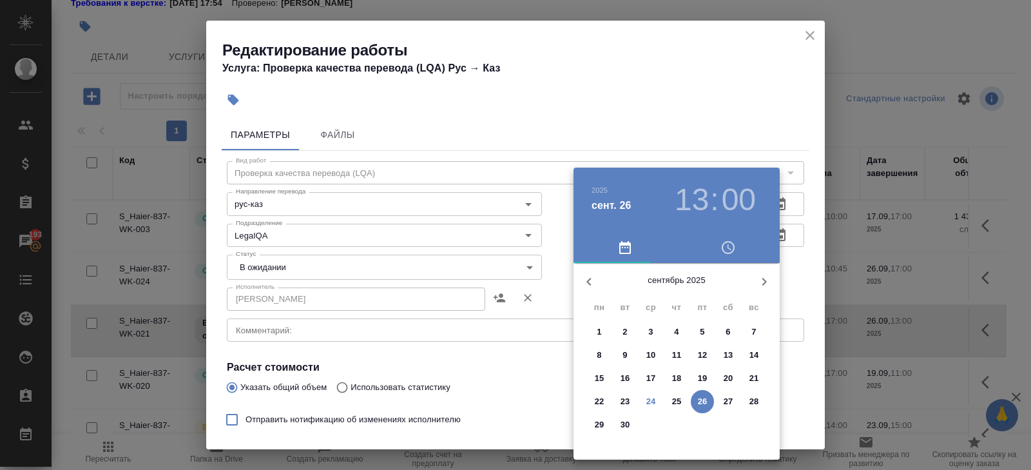
click at [762, 276] on icon "button" at bounding box center [763, 281] width 15 height 15
click at [588, 271] on button "button" at bounding box center [588, 281] width 31 height 31
click at [752, 286] on button "button" at bounding box center [764, 281] width 31 height 31
click at [647, 331] on span "1" at bounding box center [650, 331] width 23 height 13
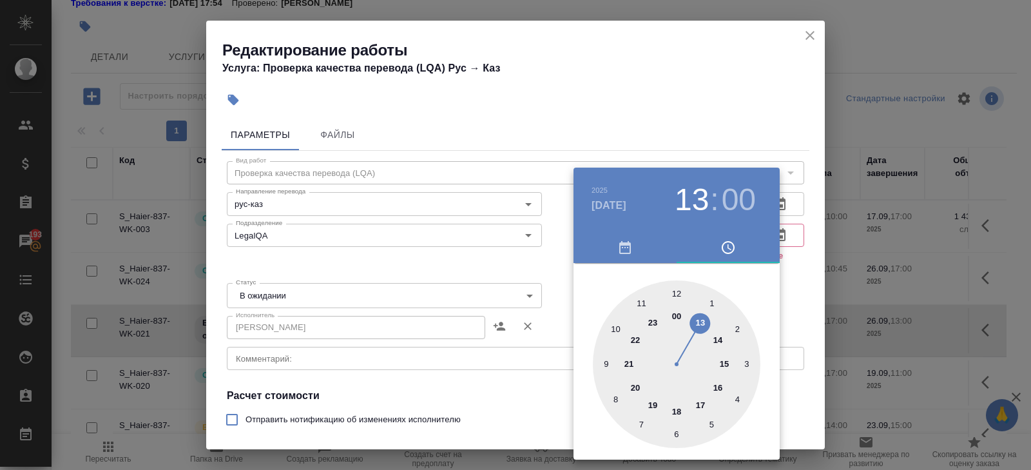
type input "01.10.2025 12:00"
click at [671, 292] on div at bounding box center [677, 364] width 168 height 168
click at [809, 35] on div at bounding box center [515, 235] width 1031 height 470
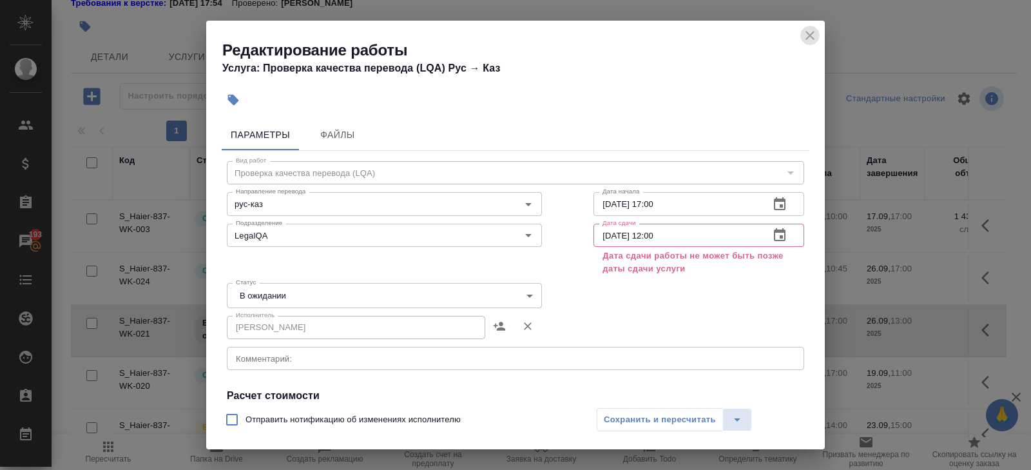
click at [809, 35] on icon "close" at bounding box center [809, 35] width 9 height 9
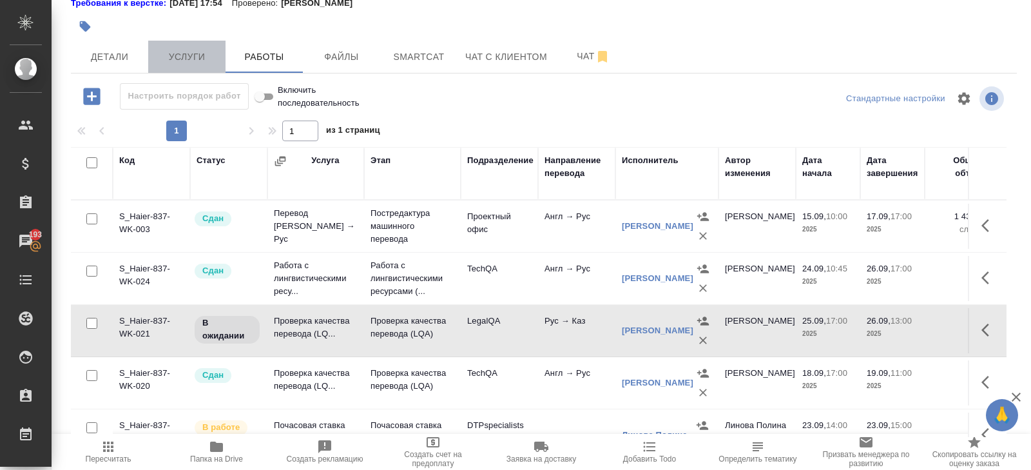
click at [166, 56] on span "Услуги" at bounding box center [187, 57] width 62 height 16
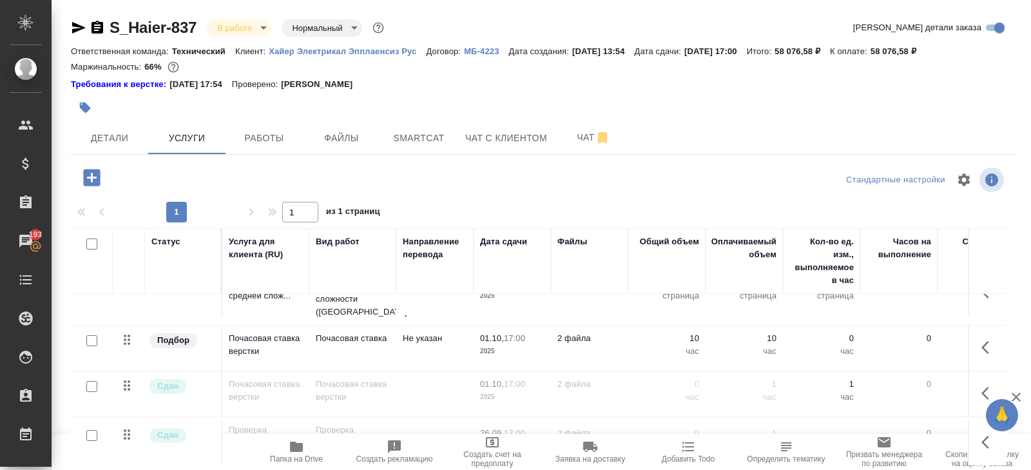
scroll to position [68, 0]
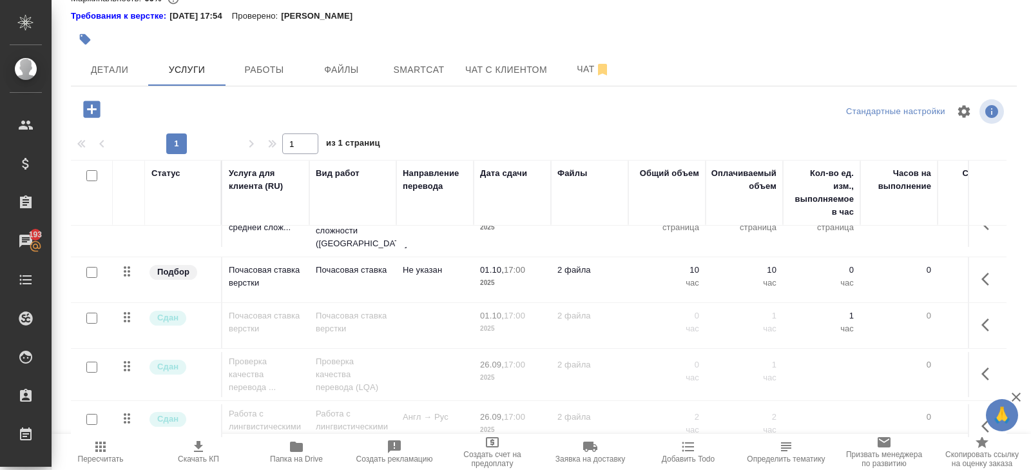
click at [988, 366] on icon "button" at bounding box center [988, 373] width 15 height 15
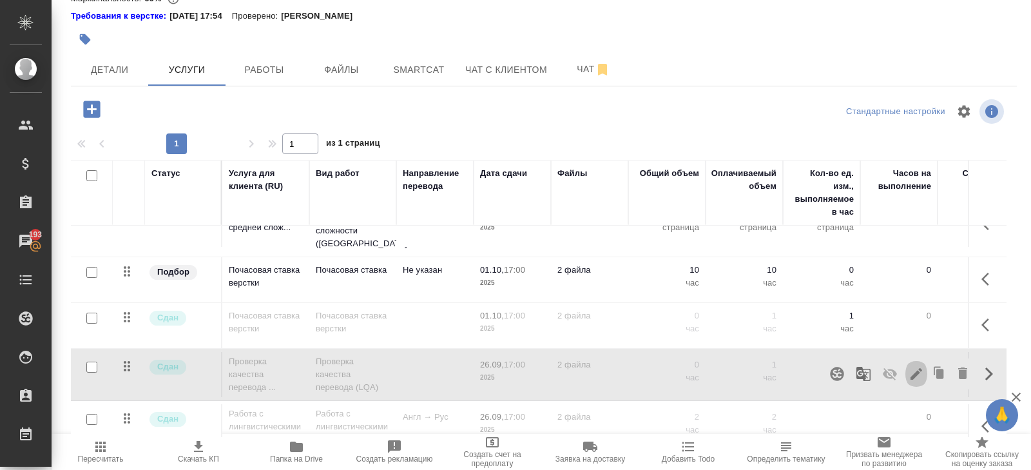
click at [907, 361] on button "button" at bounding box center [916, 373] width 22 height 31
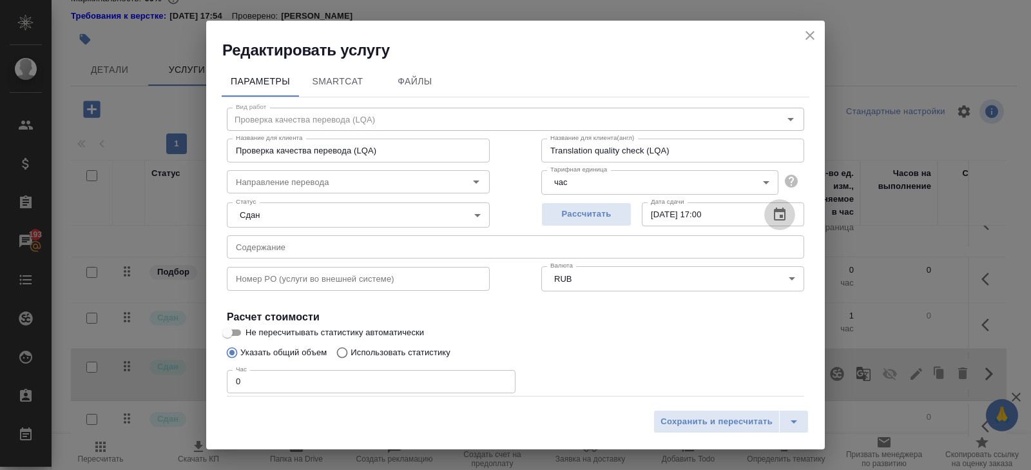
click at [788, 214] on button "button" at bounding box center [779, 214] width 31 height 31
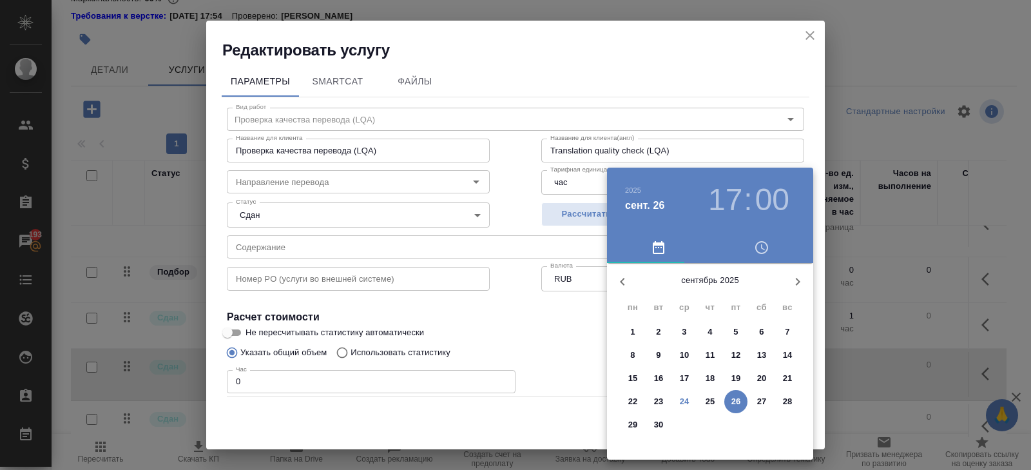
click at [792, 283] on icon "button" at bounding box center [797, 281] width 15 height 15
click at [685, 333] on p "1" at bounding box center [684, 331] width 5 height 13
type input "01.10.2025 17:00"
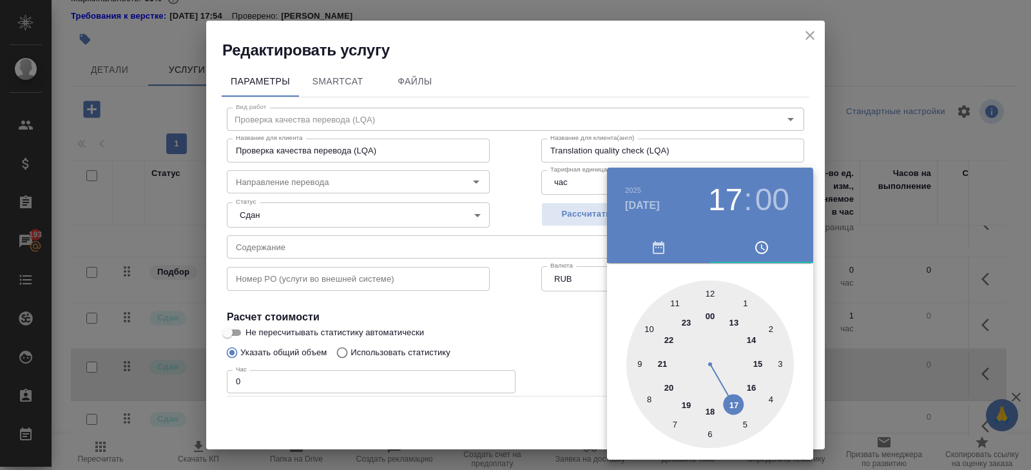
click at [545, 336] on div at bounding box center [515, 235] width 1031 height 470
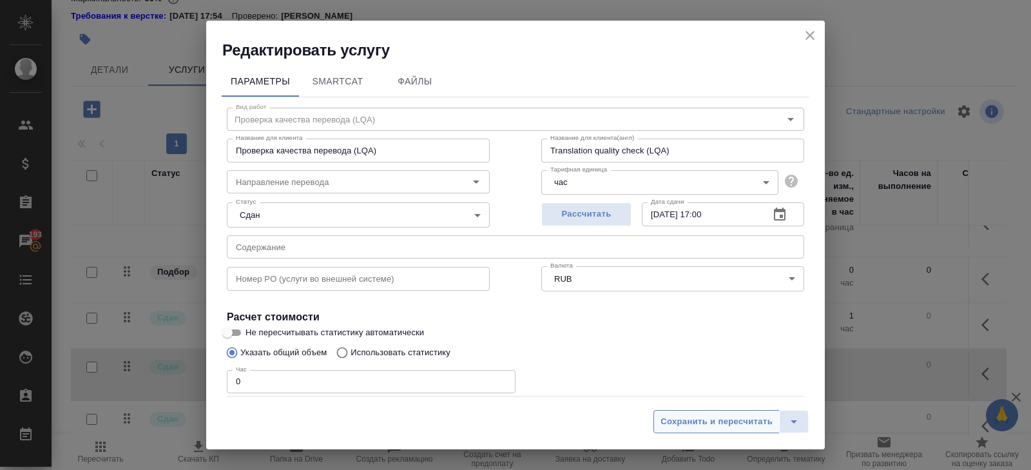
click at [682, 430] on button "Сохранить и пересчитать" at bounding box center [716, 421] width 126 height 23
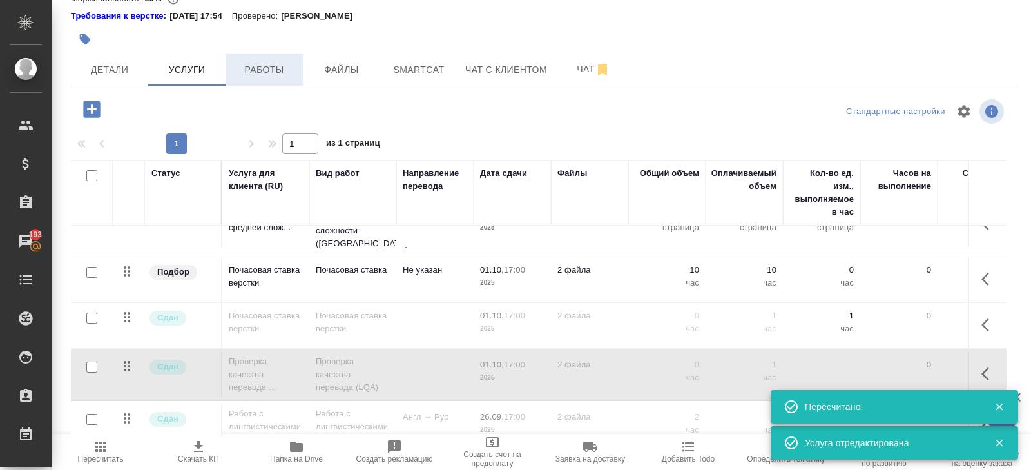
click at [269, 60] on button "Работы" at bounding box center [263, 69] width 77 height 32
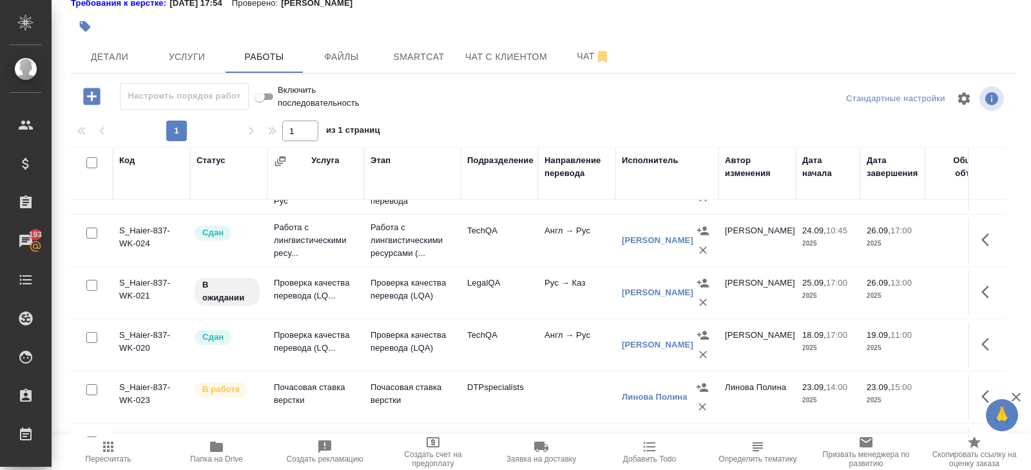
scroll to position [198, 0]
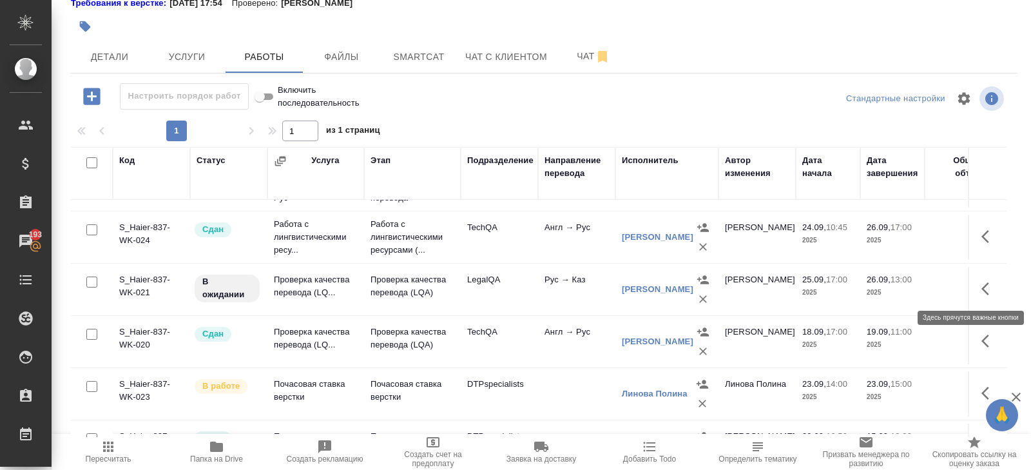
click at [982, 285] on icon "button" at bounding box center [985, 288] width 8 height 13
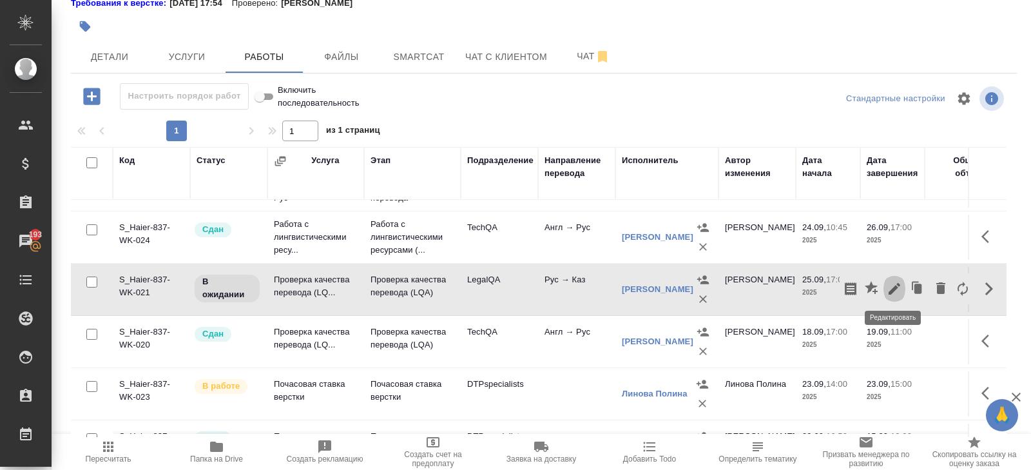
click at [890, 285] on icon "button" at bounding box center [893, 288] width 15 height 15
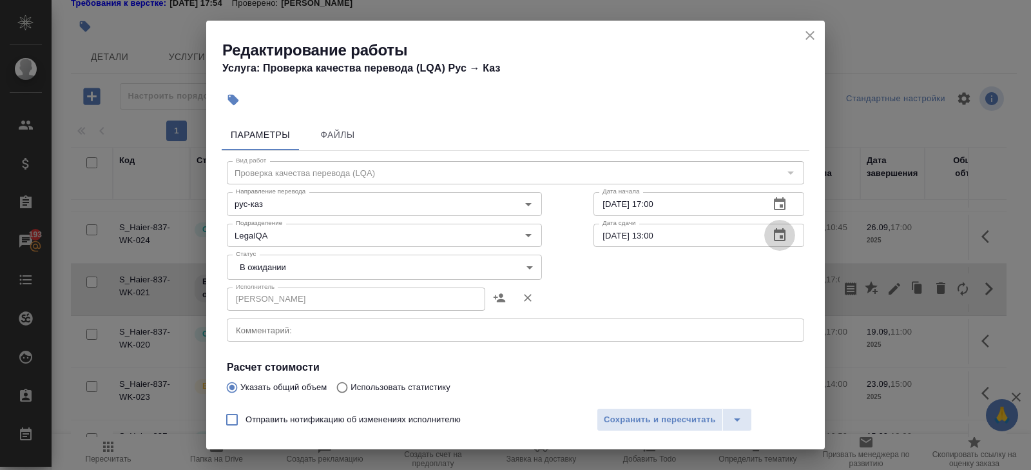
click at [782, 237] on icon "button" at bounding box center [780, 234] width 12 height 13
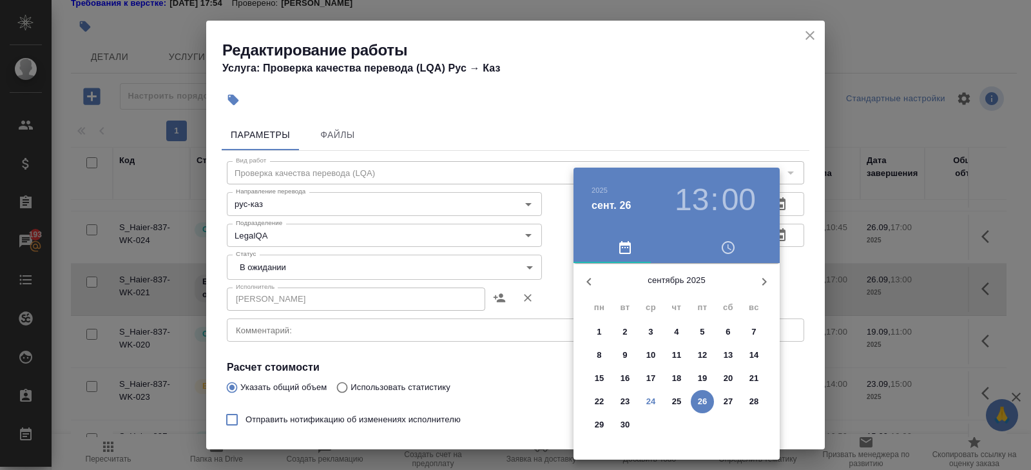
click at [761, 280] on icon "button" at bounding box center [763, 281] width 15 height 15
click at [652, 327] on p "1" at bounding box center [650, 331] width 5 height 13
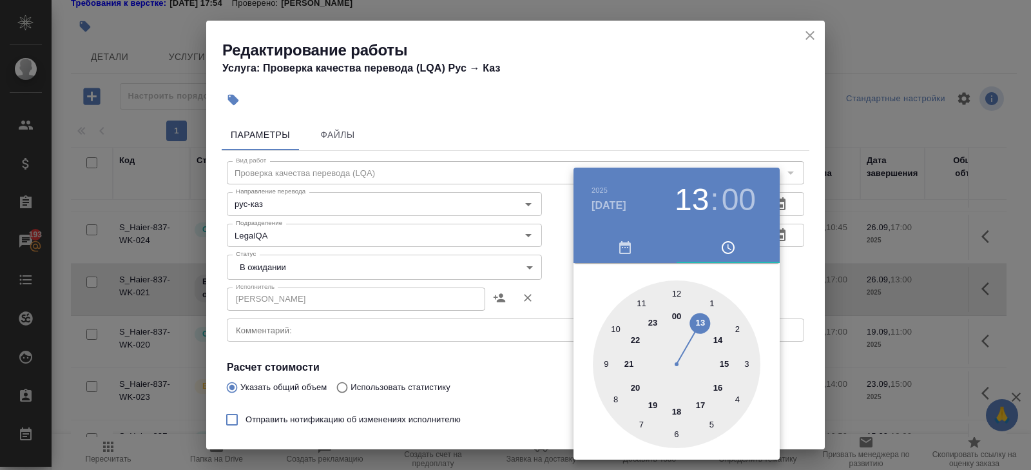
click at [641, 304] on div at bounding box center [677, 364] width 168 height 168
type input "01.10.2025 11:00"
click at [485, 328] on div at bounding box center [515, 235] width 1031 height 470
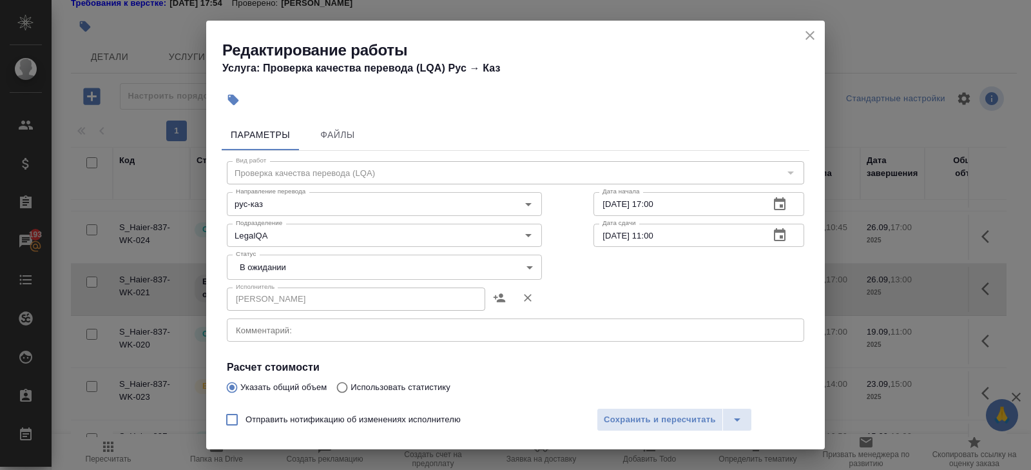
click at [273, 335] on div "x Комментарий:" at bounding box center [515, 329] width 577 height 23
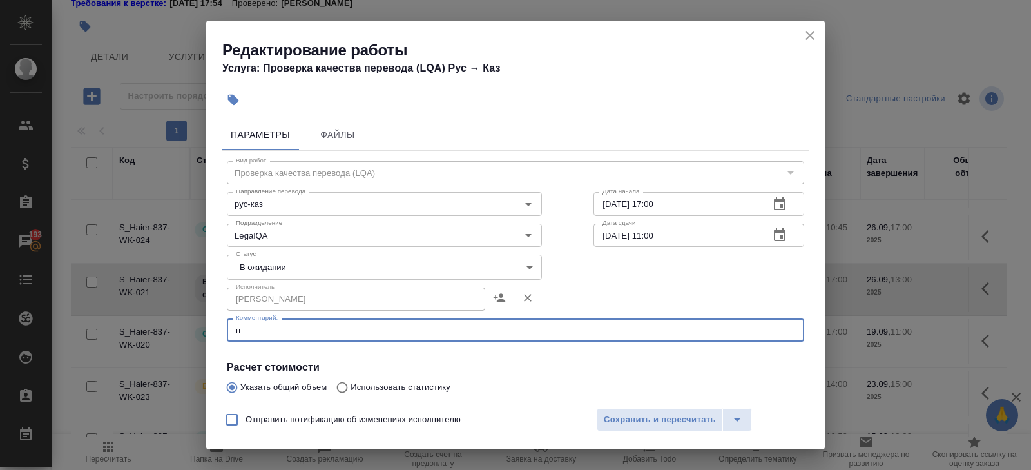
scroll to position [0, 0]
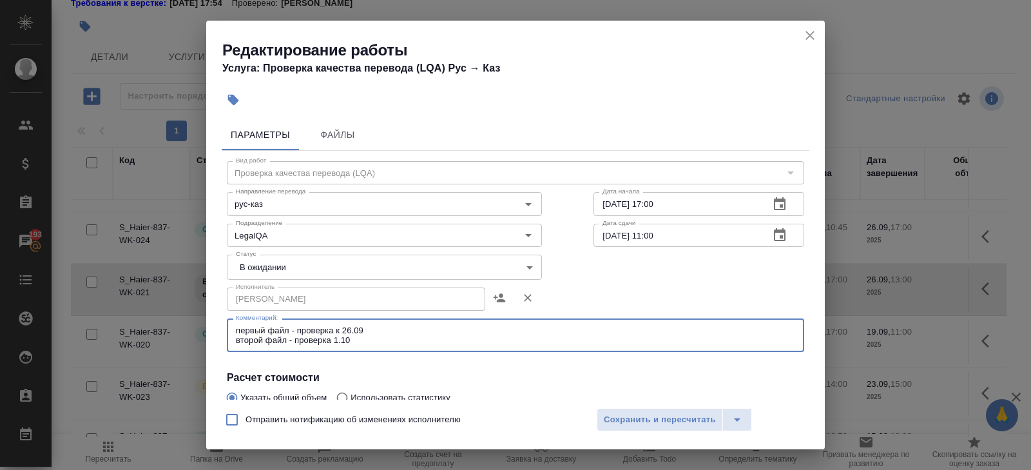
click at [336, 340] on textarea "первый файл - проверка к 26.09 второй файл - проверка 1.10" at bounding box center [515, 335] width 559 height 20
click at [399, 344] on textarea "первый файл - проверка к 26.09 второй файл - проверка к 1.10" at bounding box center [515, 335] width 559 height 20
type textarea "первый файл - проверка к 26.09 второй файл - проверка к 1.10"
click at [624, 422] on span "Сохранить и пересчитать" at bounding box center [660, 419] width 112 height 15
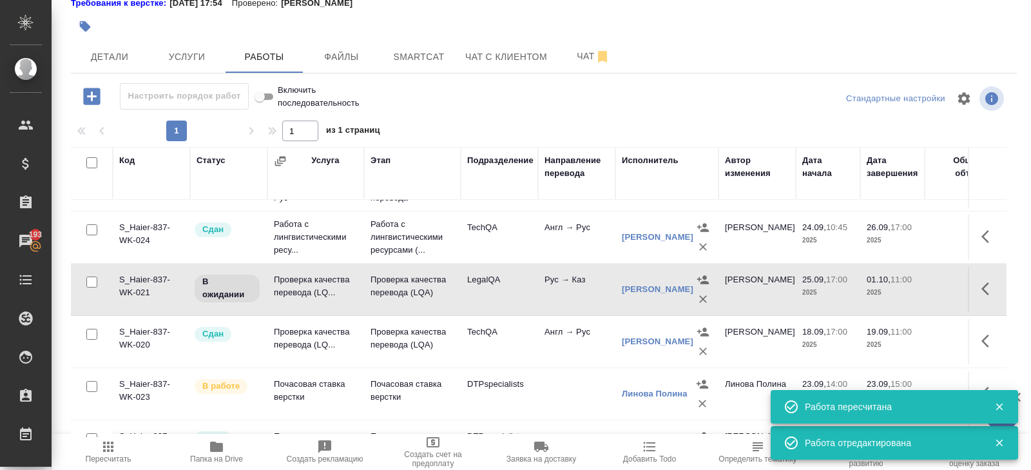
drag, startPoint x: 989, startPoint y: 292, endPoint x: 979, endPoint y: 292, distance: 9.7
click at [989, 292] on icon "button" at bounding box center [988, 288] width 15 height 15
click at [844, 286] on icon "button" at bounding box center [850, 288] width 15 height 15
click at [891, 281] on icon "button" at bounding box center [893, 288] width 15 height 15
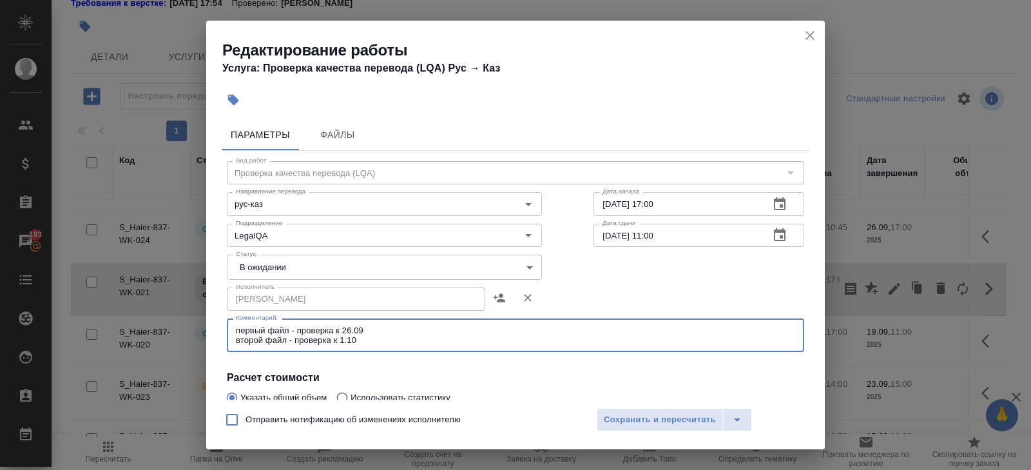
drag, startPoint x: 237, startPoint y: 329, endPoint x: 403, endPoint y: 352, distance: 167.2
click at [403, 352] on div "Вид работ Проверка качества перевода (LQA) Вид работ Направление перевода рус-к…" at bounding box center [516, 379] width 588 height 457
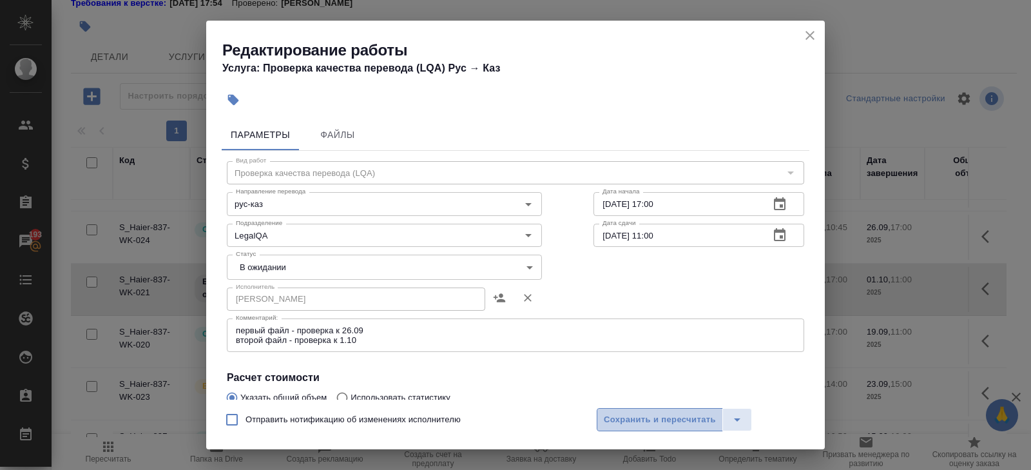
click at [646, 420] on span "Сохранить и пересчитать" at bounding box center [660, 419] width 112 height 15
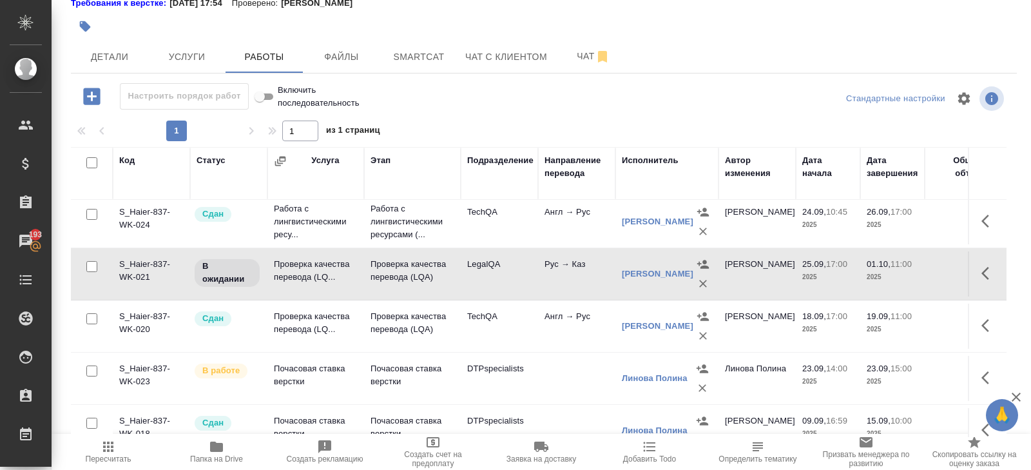
scroll to position [207, 0]
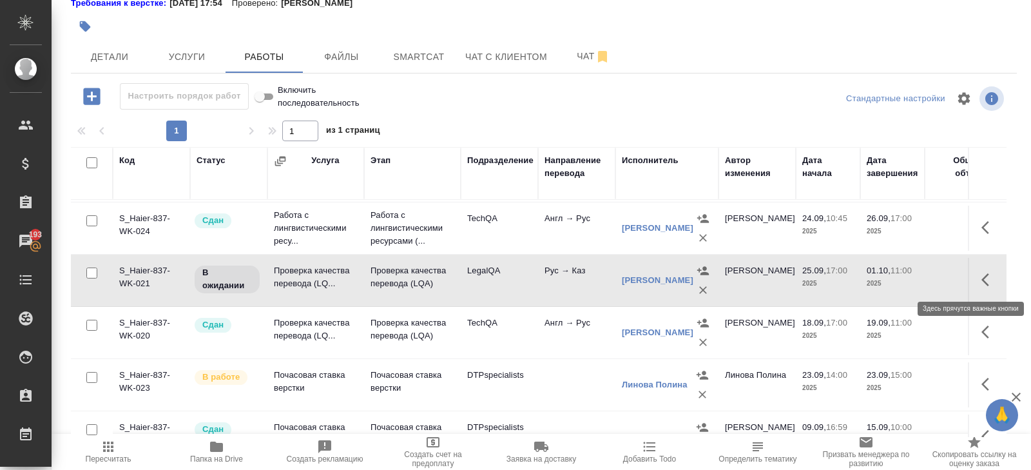
click at [991, 283] on icon "button" at bounding box center [988, 279] width 15 height 15
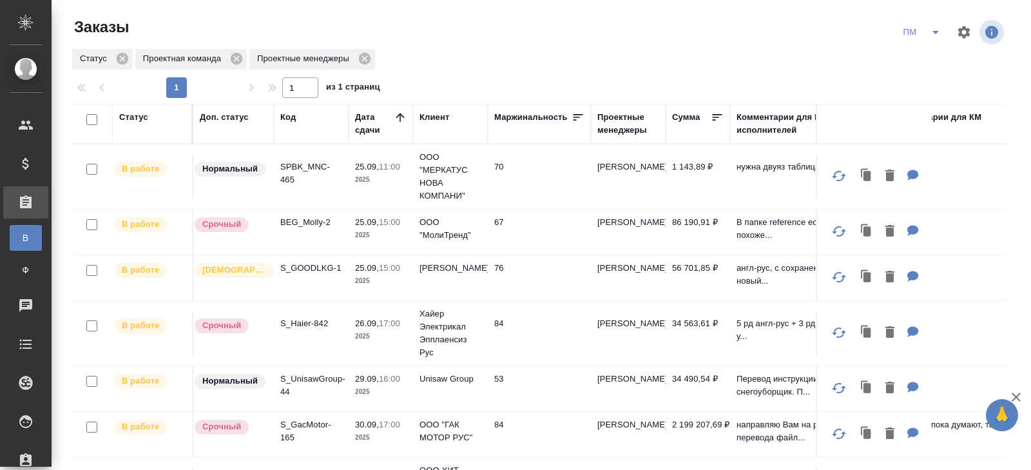
scroll to position [23, 0]
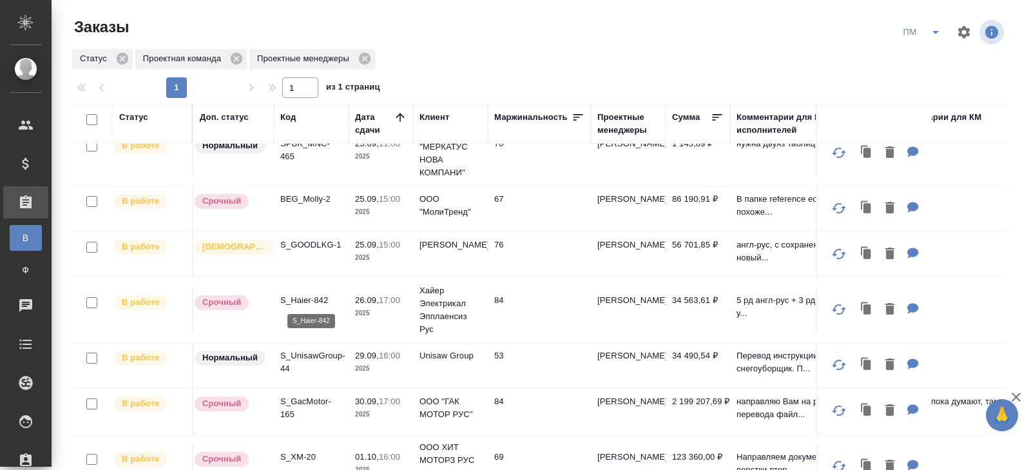
click at [300, 299] on p "S_Haier-842" at bounding box center [311, 300] width 62 height 13
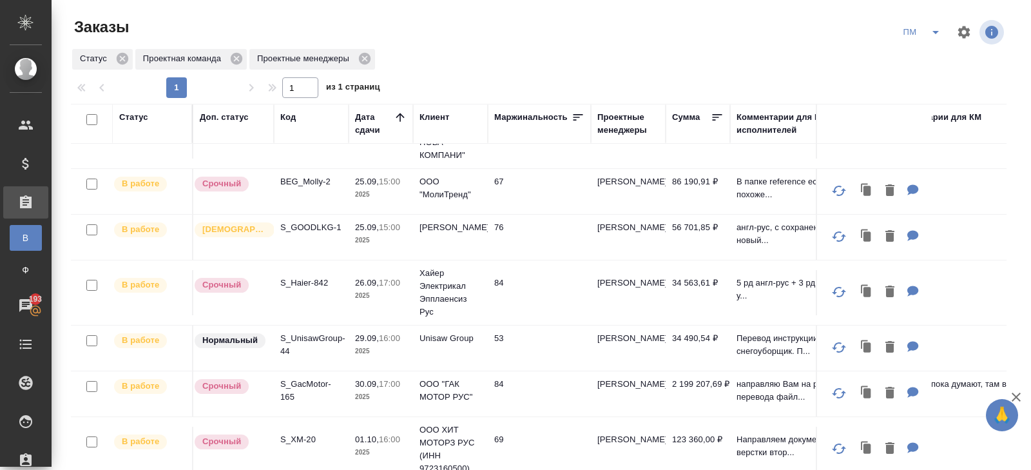
scroll to position [0, 0]
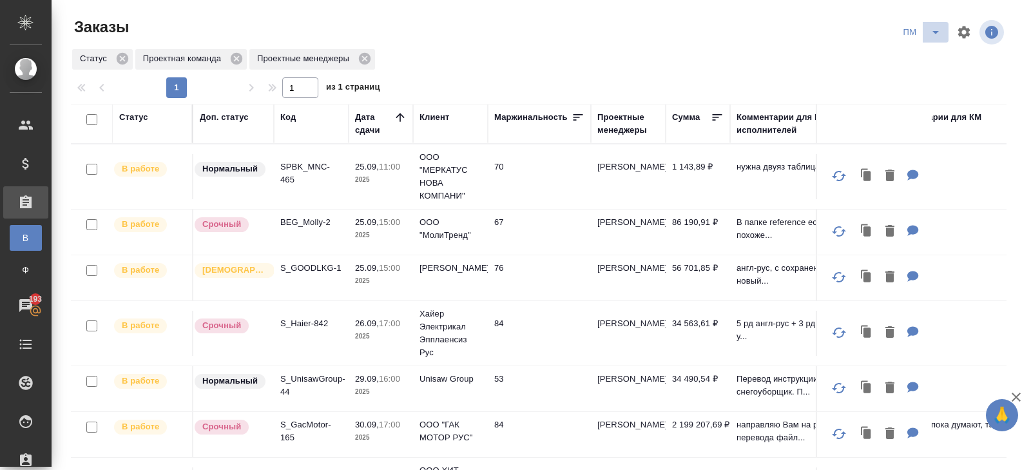
click at [930, 30] on icon "split button" at bounding box center [935, 31] width 15 height 15
click at [930, 78] on li "начислить" at bounding box center [922, 78] width 65 height 21
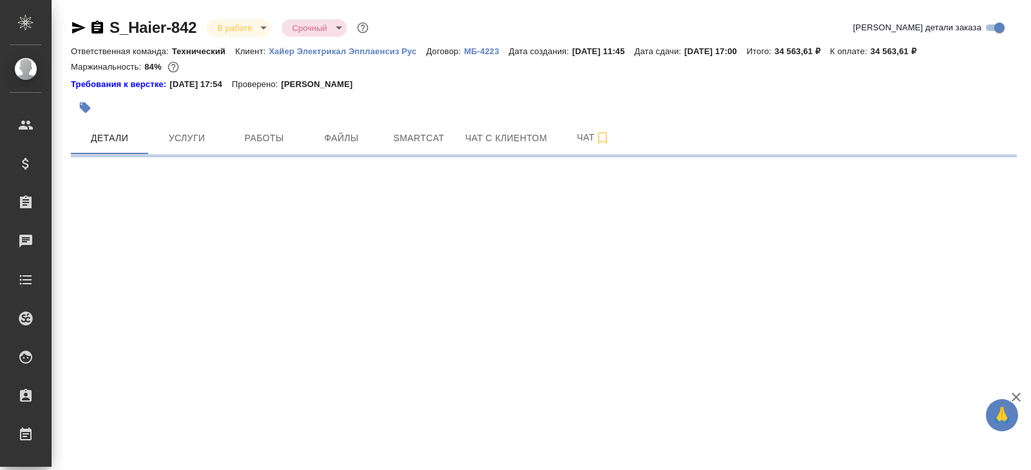
select select "RU"
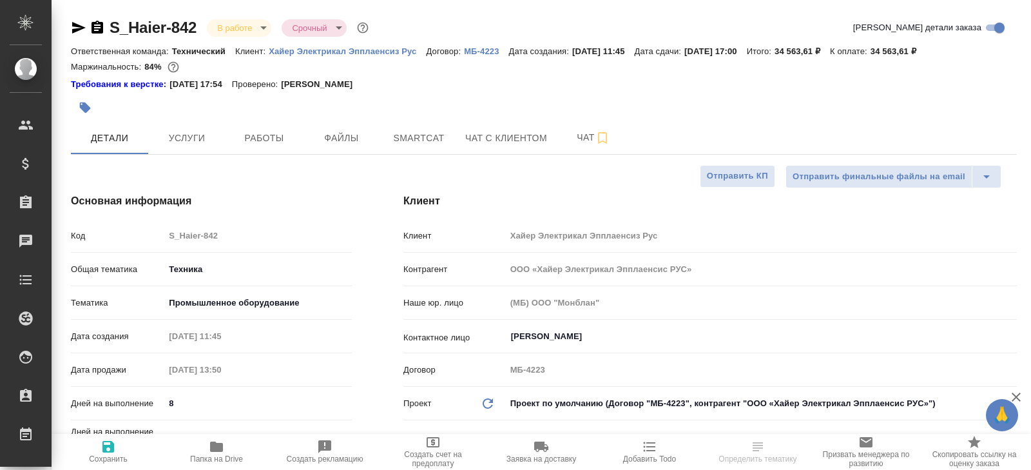
type textarea "x"
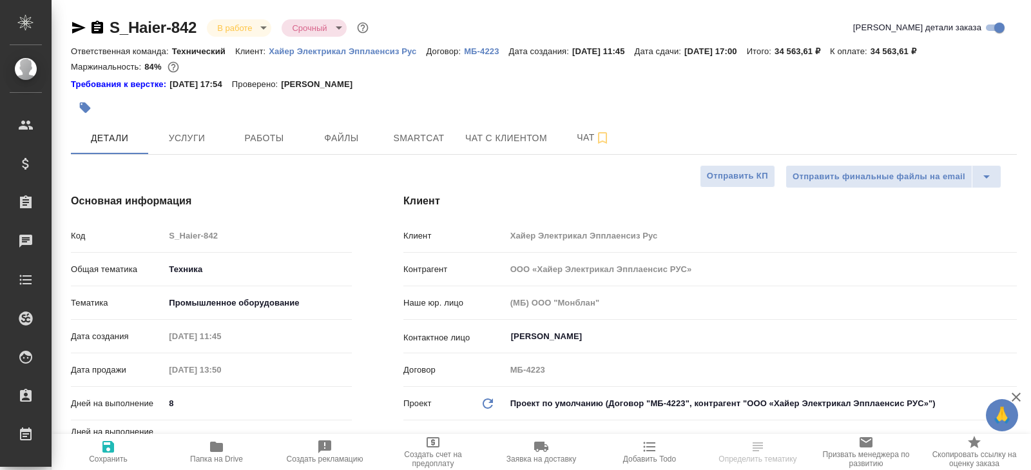
type textarea "x"
click at [245, 446] on span "Папка на Drive" at bounding box center [216, 451] width 93 height 24
type textarea "x"
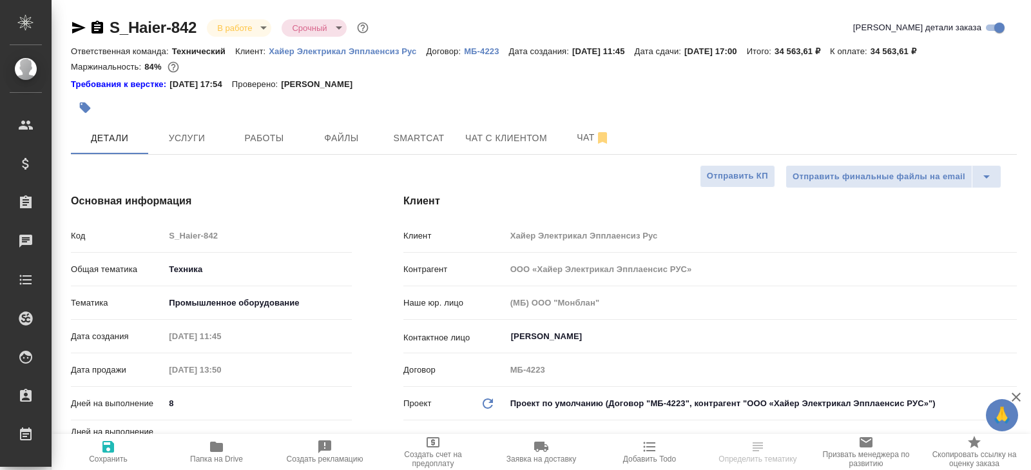
type textarea "x"
select select "RU"
type textarea "x"
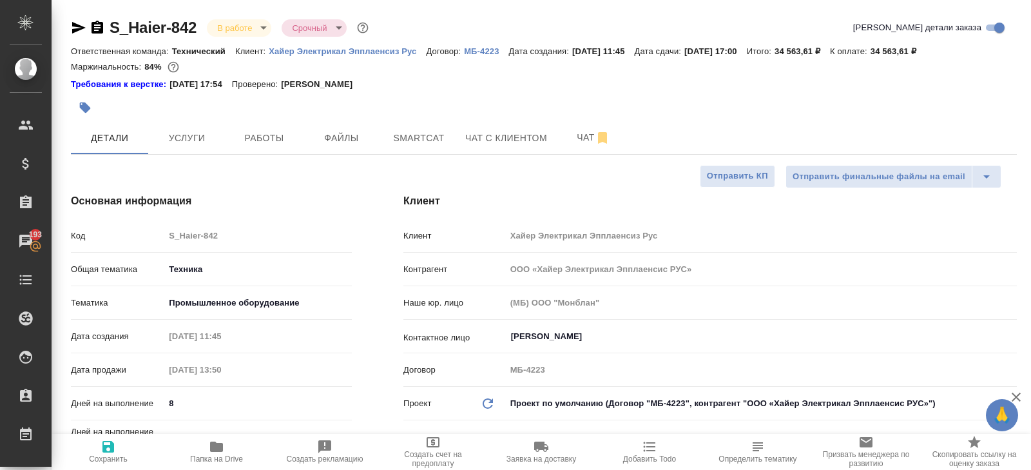
type textarea "x"
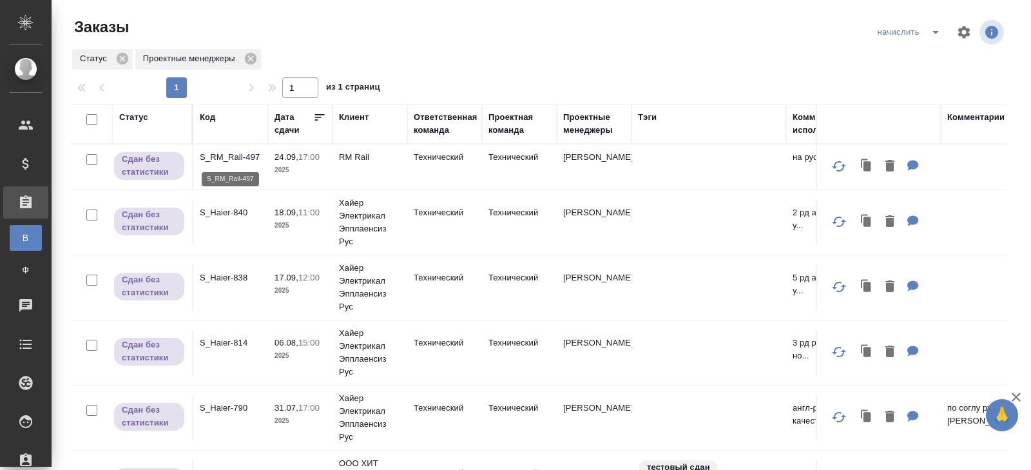
click at [222, 152] on p "S_RM_Rail-497" at bounding box center [231, 157] width 62 height 13
click at [934, 35] on icon "split button" at bounding box center [935, 31] width 15 height 15
click at [923, 74] on li "ПМ" at bounding box center [909, 78] width 75 height 21
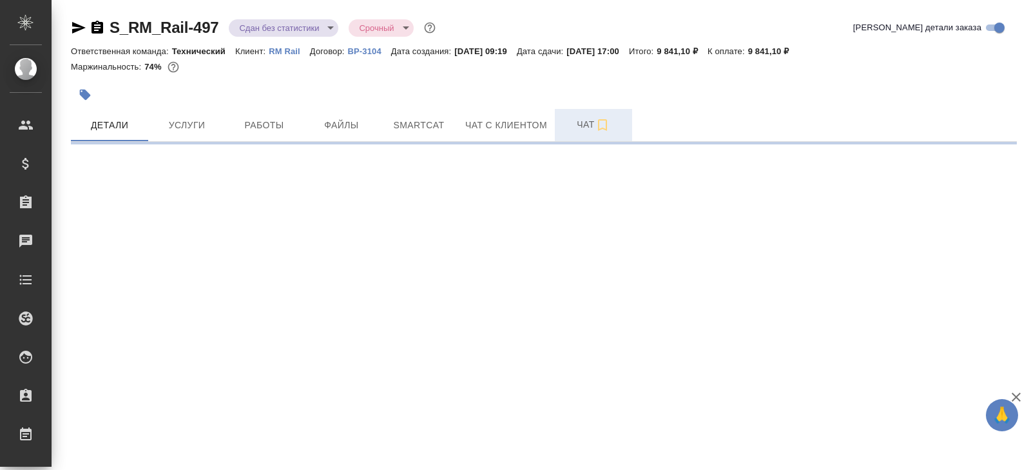
click at [585, 134] on button "Чат" at bounding box center [593, 125] width 77 height 32
select select "RU"
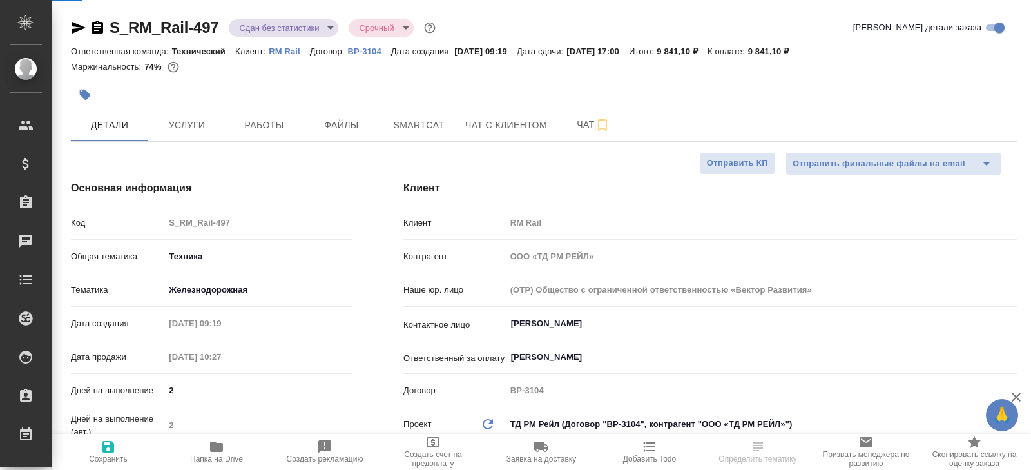
type textarea "x"
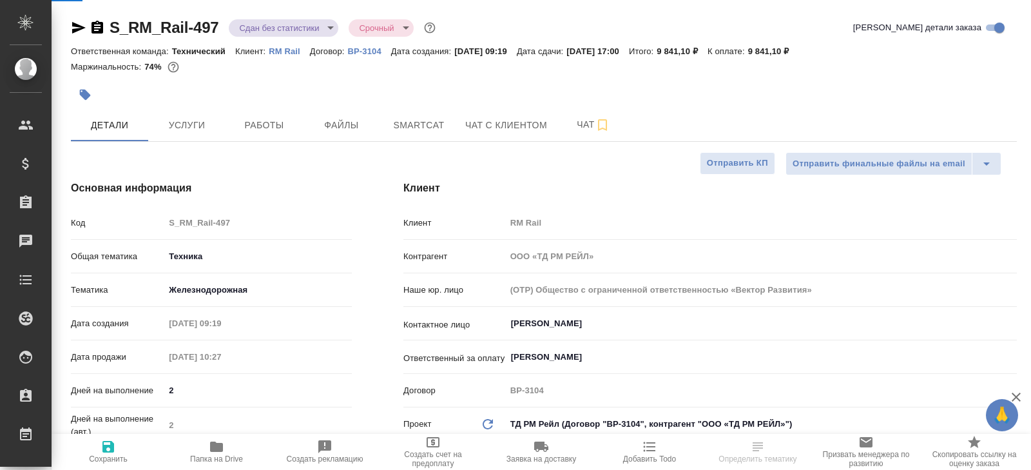
type textarea "x"
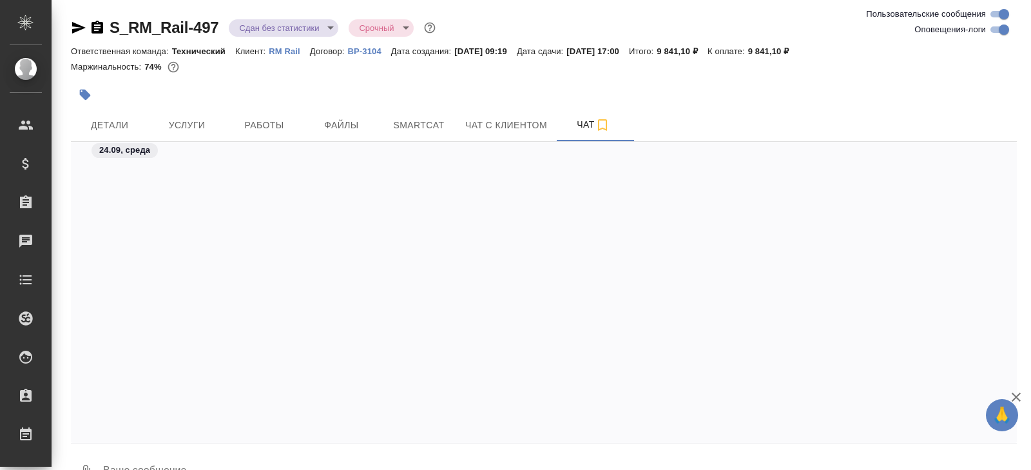
scroll to position [8047, 0]
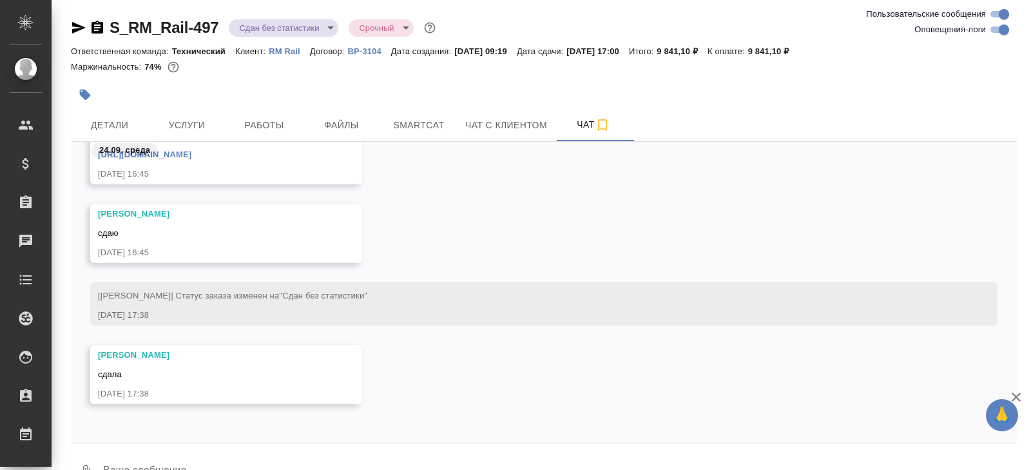
click at [994, 33] on input "Оповещения-логи" at bounding box center [1004, 29] width 46 height 15
checkbox input "false"
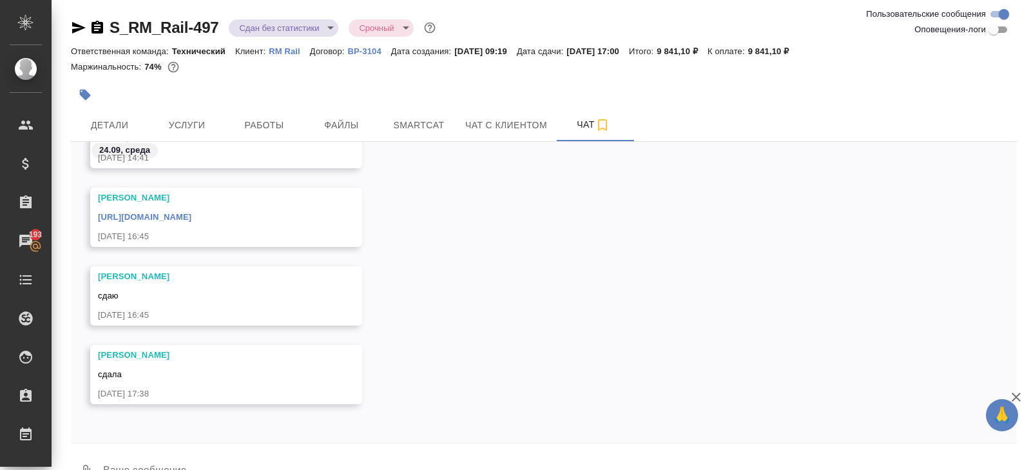
scroll to position [31, 0]
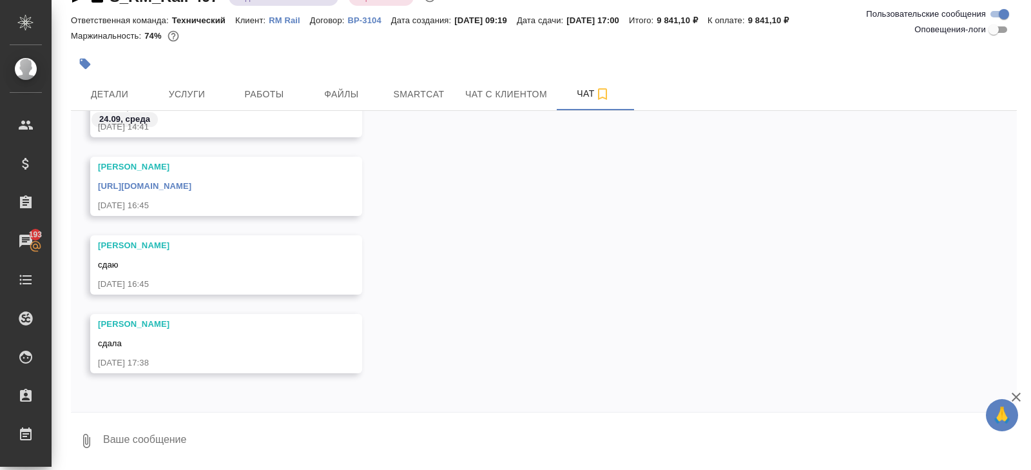
click at [179, 443] on textarea at bounding box center [559, 441] width 915 height 44
type textarea "спасибо!"
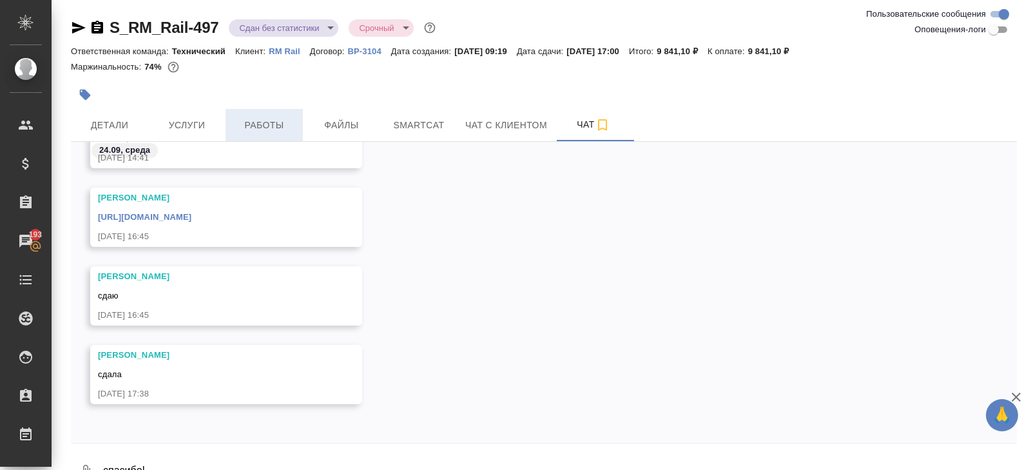
click at [245, 120] on span "Работы" at bounding box center [264, 125] width 62 height 16
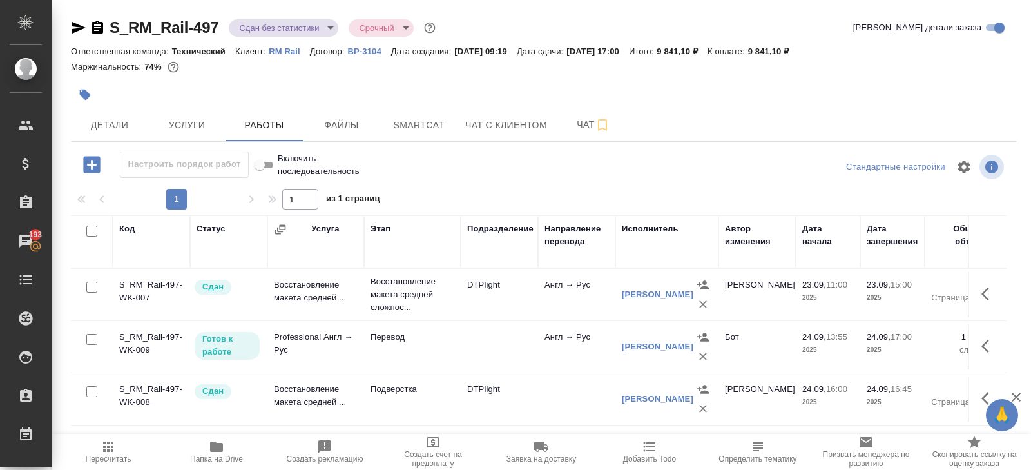
scroll to position [68, 0]
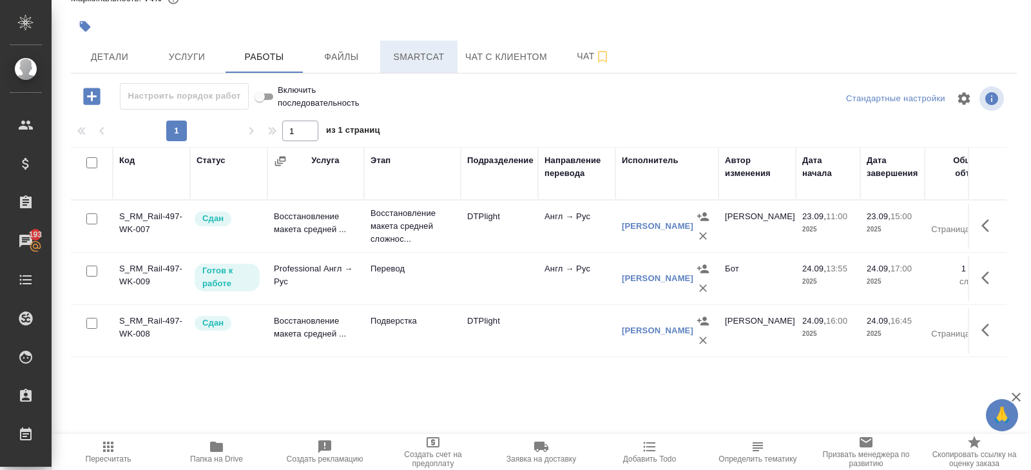
click at [419, 61] on span "Smartcat" at bounding box center [419, 57] width 62 height 16
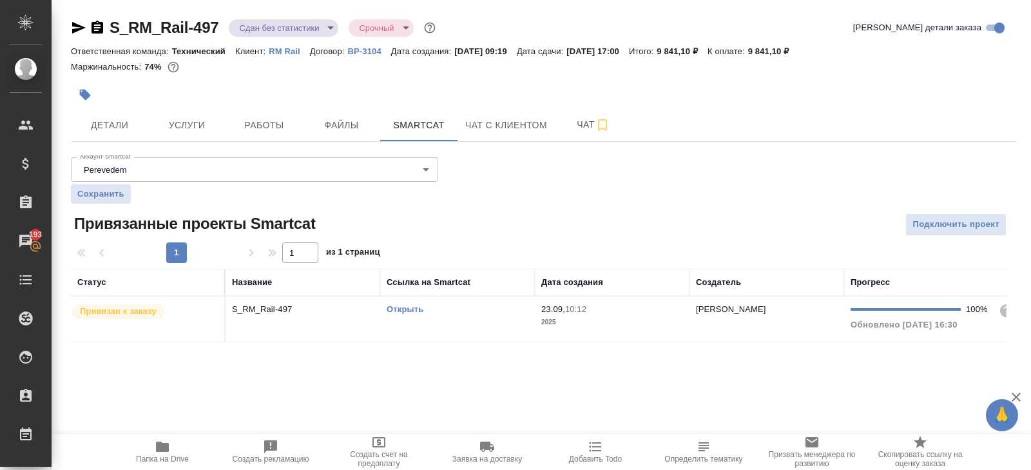
click at [461, 316] on td "Открыть" at bounding box center [457, 318] width 155 height 45
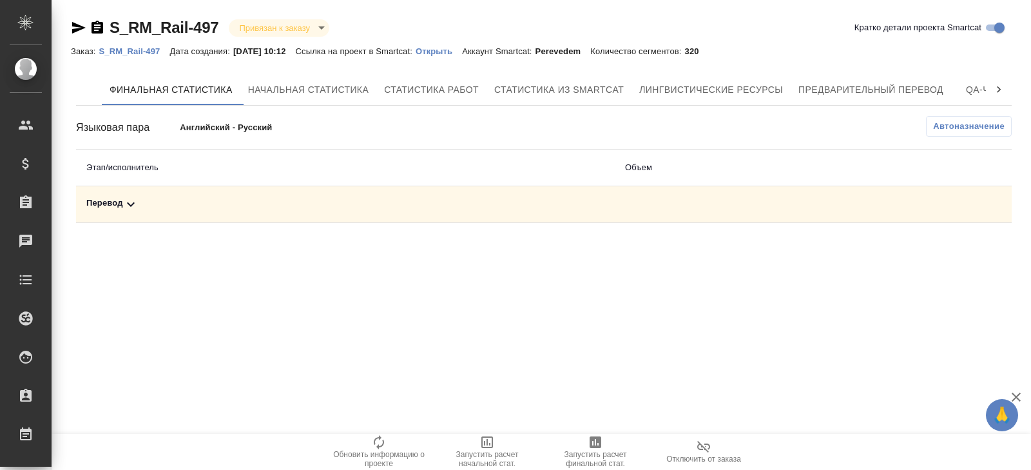
click at [124, 212] on td "Перевод" at bounding box center [345, 204] width 539 height 37
click at [120, 207] on div "Перевод" at bounding box center [345, 203] width 518 height 15
click at [956, 126] on span "Автоназначение" at bounding box center [969, 126] width 72 height 13
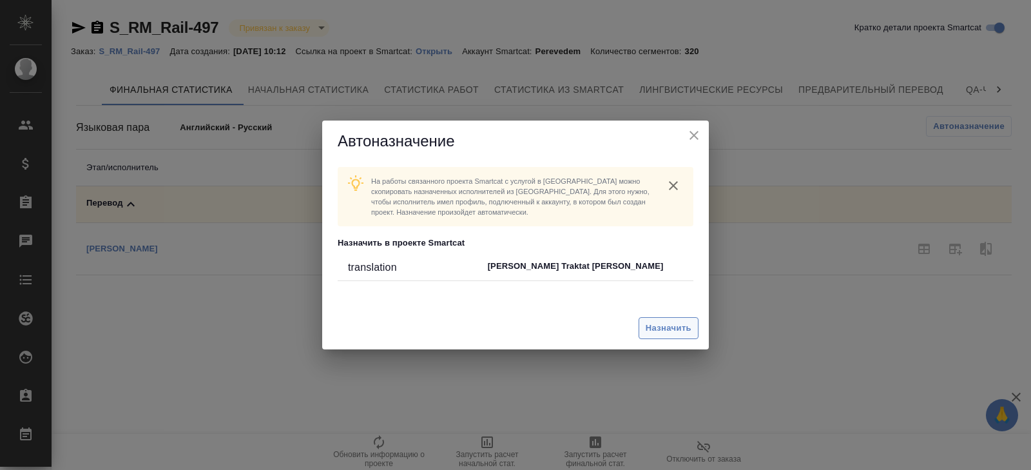
click at [666, 325] on span "Назначить" at bounding box center [669, 328] width 46 height 15
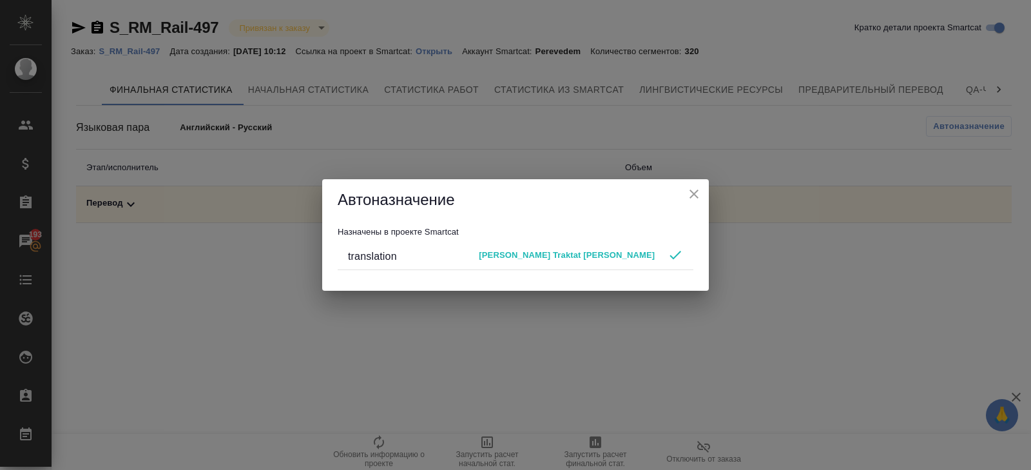
click at [698, 198] on icon "close" at bounding box center [693, 193] width 15 height 15
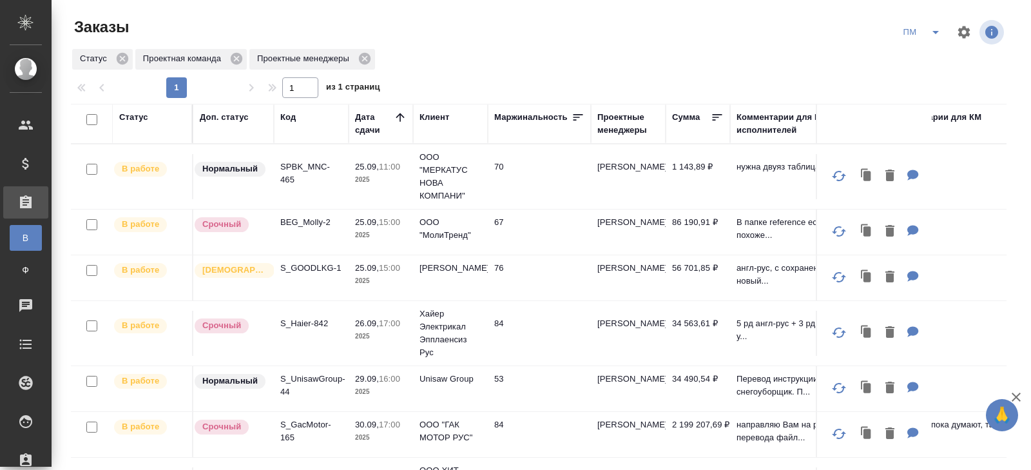
click at [297, 224] on p "BEG_Molly-2" at bounding box center [311, 222] width 62 height 13
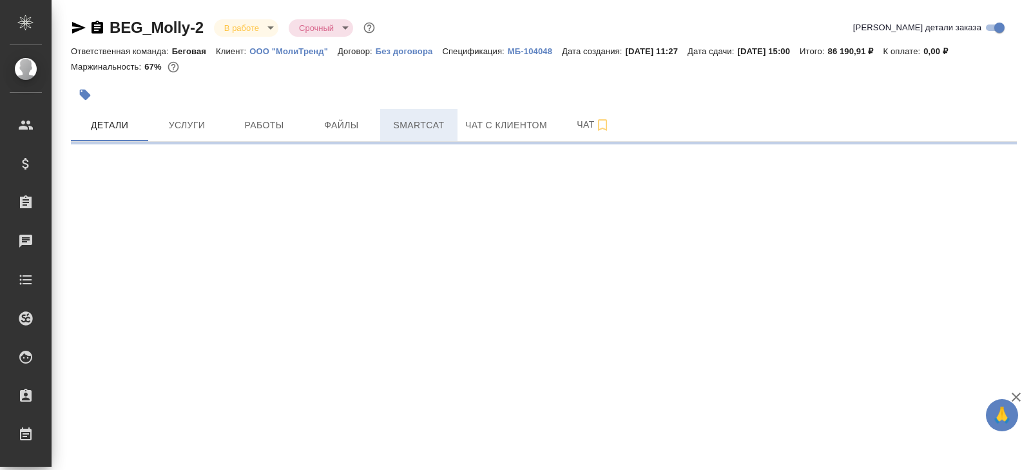
select select "RU"
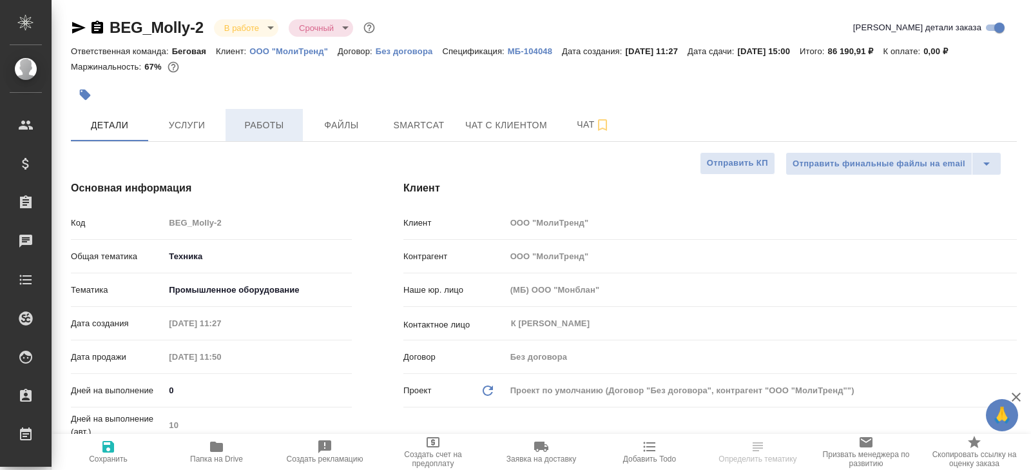
type textarea "x"
click at [265, 113] on button "Работы" at bounding box center [263, 125] width 77 height 32
type textarea "x"
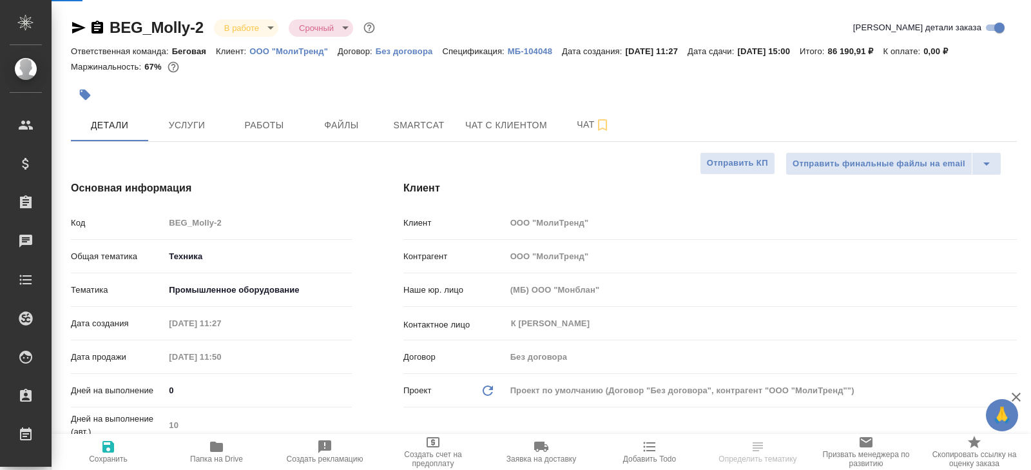
type textarea "x"
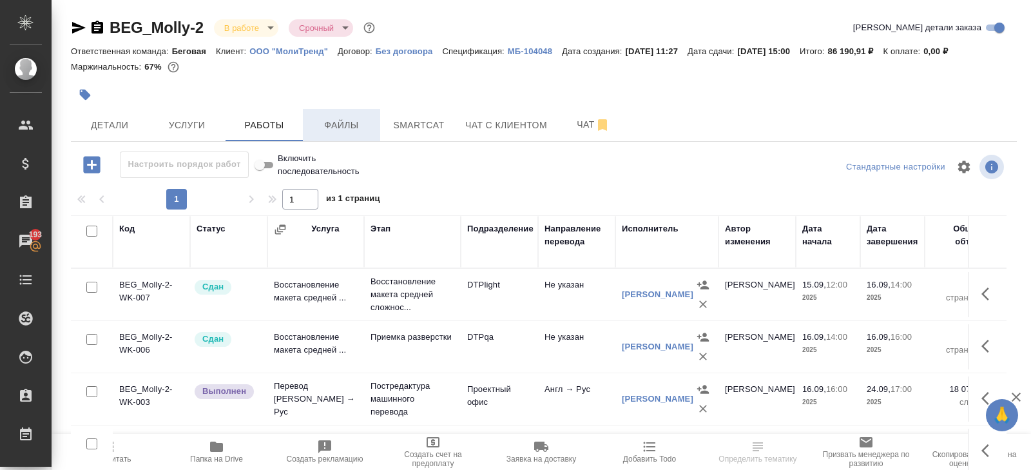
scroll to position [68, 0]
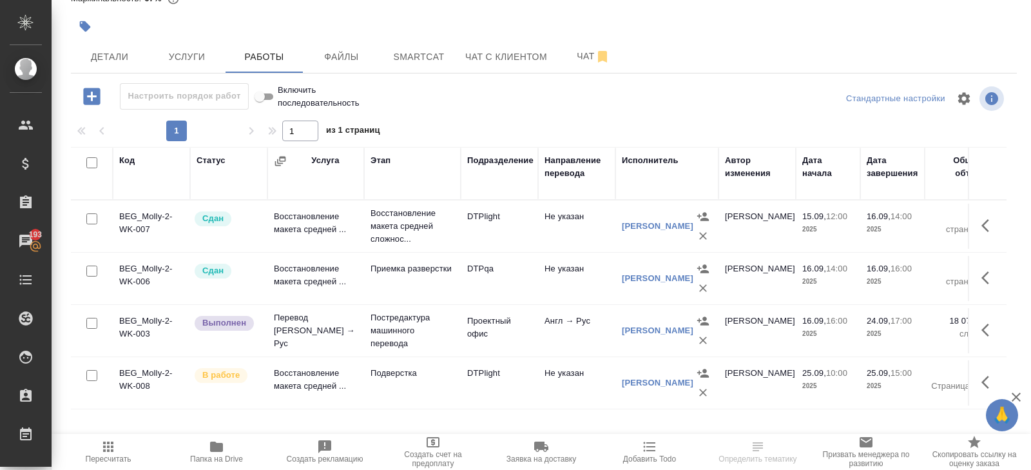
click at [984, 370] on button "button" at bounding box center [988, 382] width 31 height 31
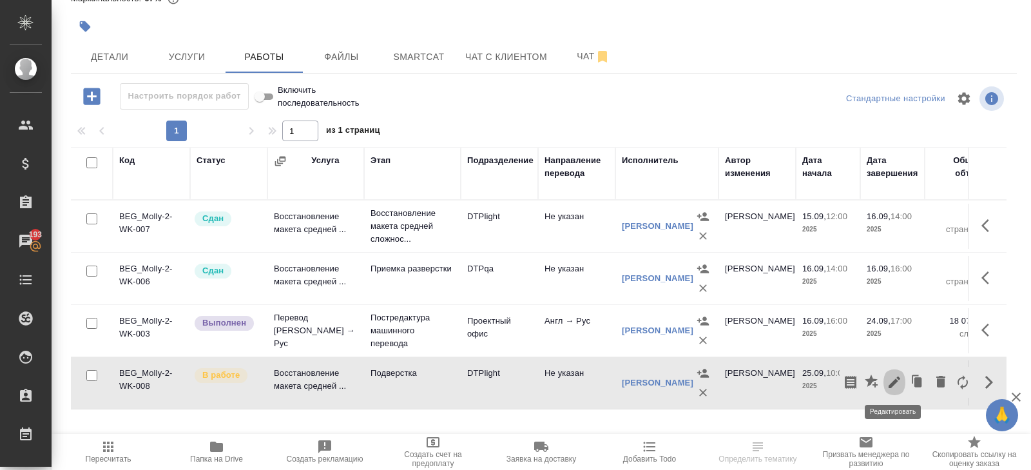
click at [897, 379] on icon "button" at bounding box center [893, 381] width 15 height 15
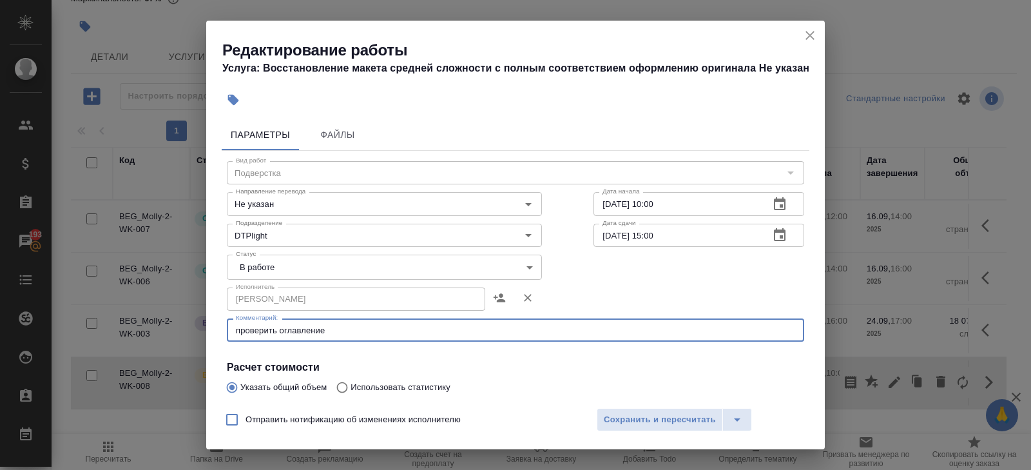
click at [340, 331] on textarea "проверить оглавление" at bounding box center [515, 330] width 559 height 10
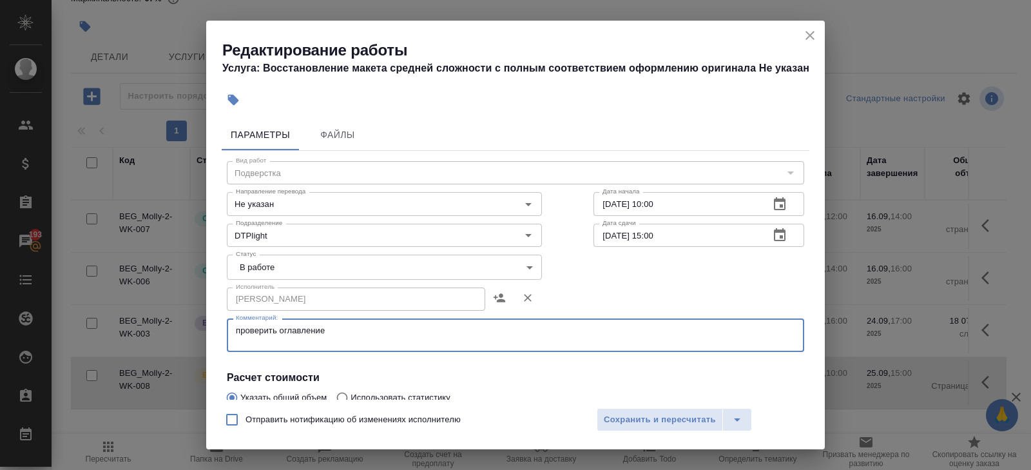
paste textarea "[URL][DOMAIN_NAME]"
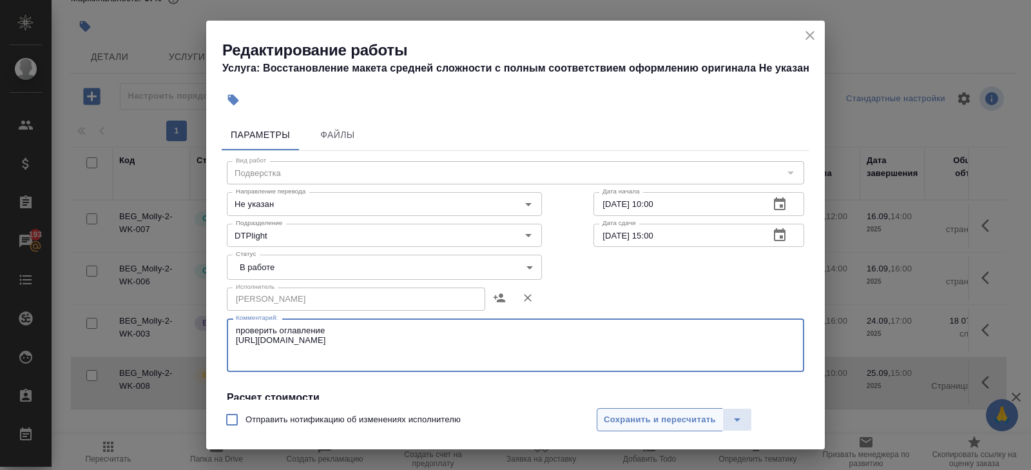
type textarea "проверить оглавление [URL][DOMAIN_NAME]"
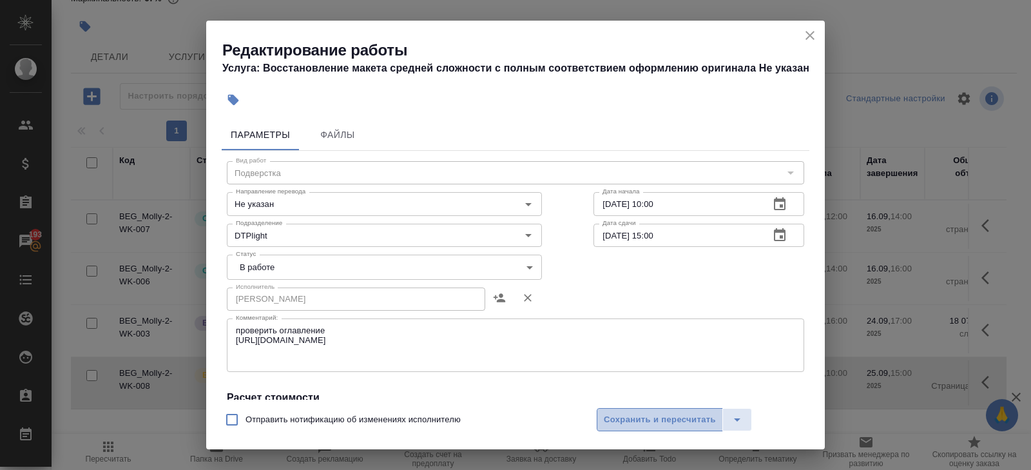
click at [632, 413] on span "Сохранить и пересчитать" at bounding box center [660, 419] width 112 height 15
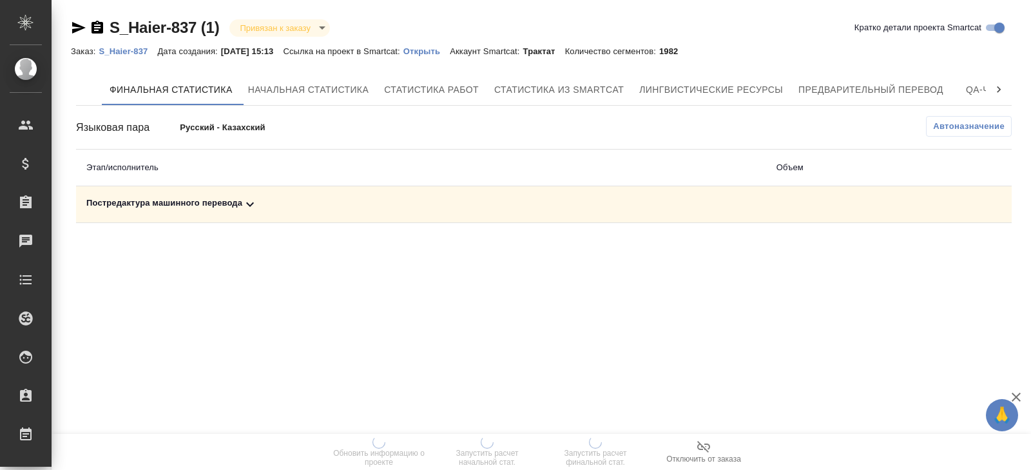
click at [866, 101] on button "Предварительный перевод" at bounding box center [870, 89] width 160 height 31
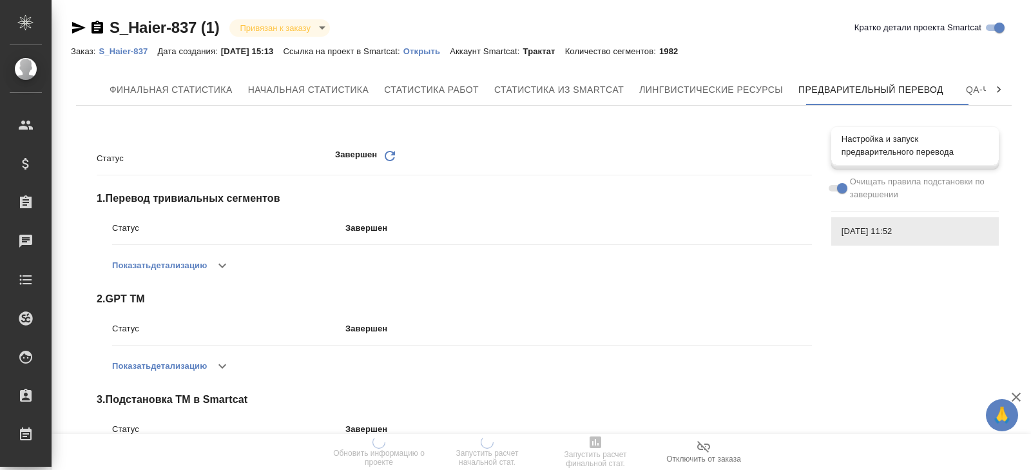
click at [861, 148] on span "Настройка и запуск предварительного перевода" at bounding box center [914, 146] width 147 height 26
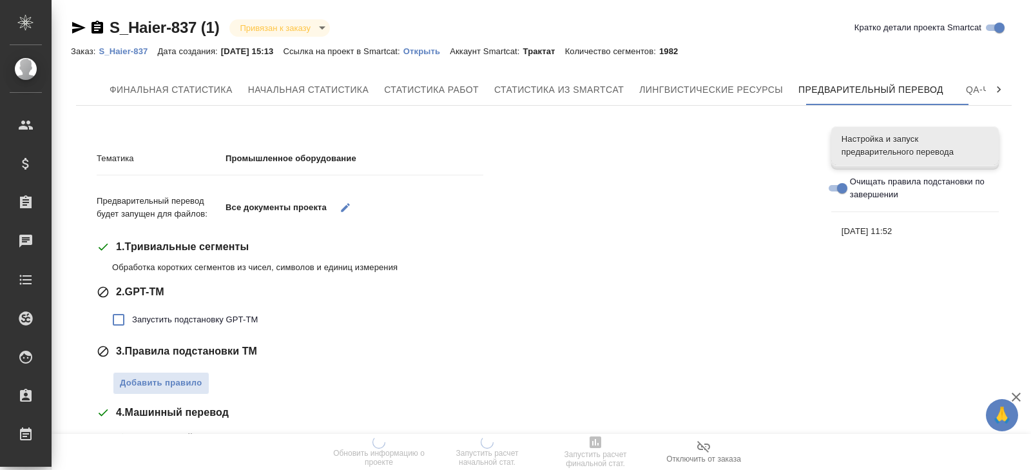
click at [168, 318] on span "Запустить подстановку GPT-TM" at bounding box center [195, 319] width 126 height 13
click at [132, 318] on input "Запустить подстановку GPT-TM" at bounding box center [118, 319] width 27 height 27
checkbox input "true"
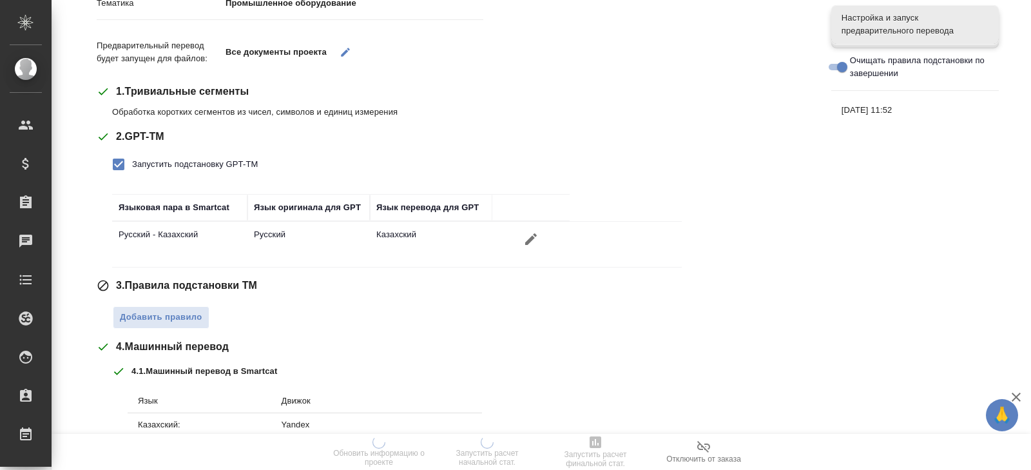
scroll to position [156, 0]
click at [166, 317] on span "Добавить правило" at bounding box center [161, 316] width 82 height 15
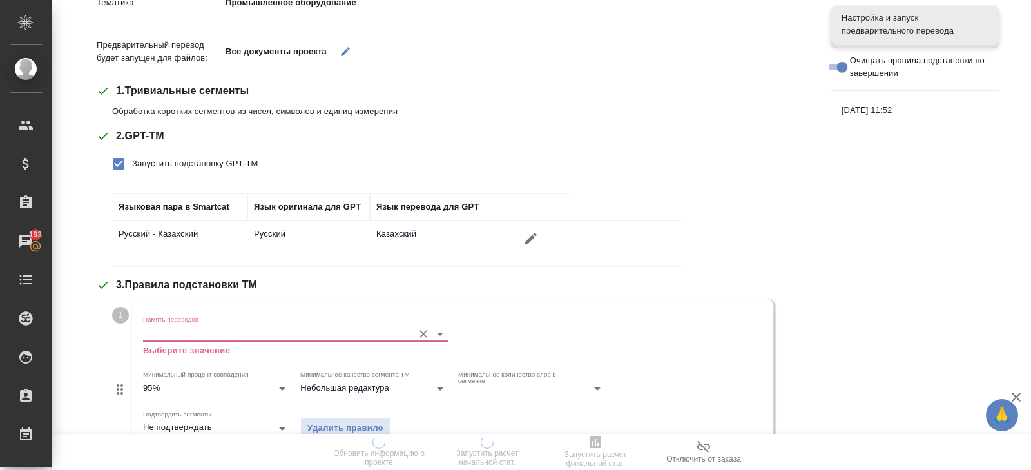
drag, startPoint x: 166, startPoint y: 317, endPoint x: 166, endPoint y: 336, distance: 19.3
click at [166, 336] on input "Память переводов" at bounding box center [274, 332] width 263 height 15
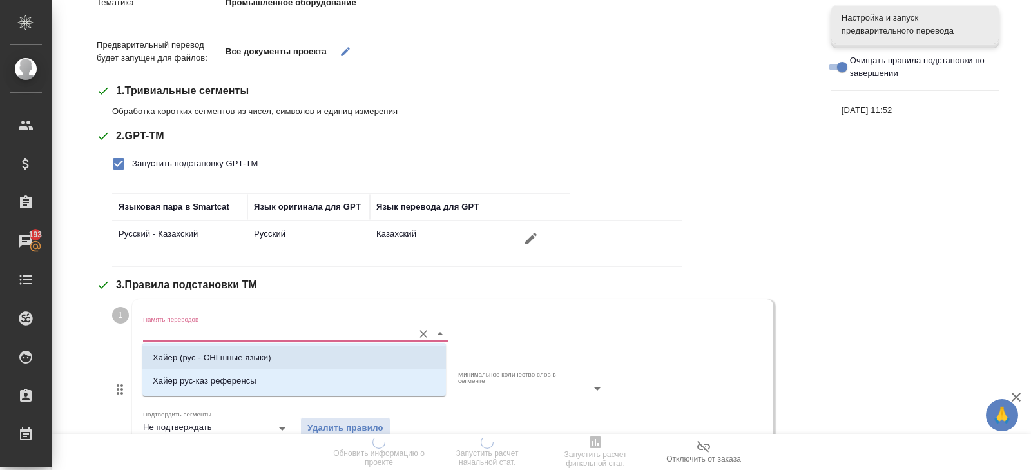
click at [168, 361] on p "Хайер (рус - СНГшные языки)" at bounding box center [212, 357] width 119 height 13
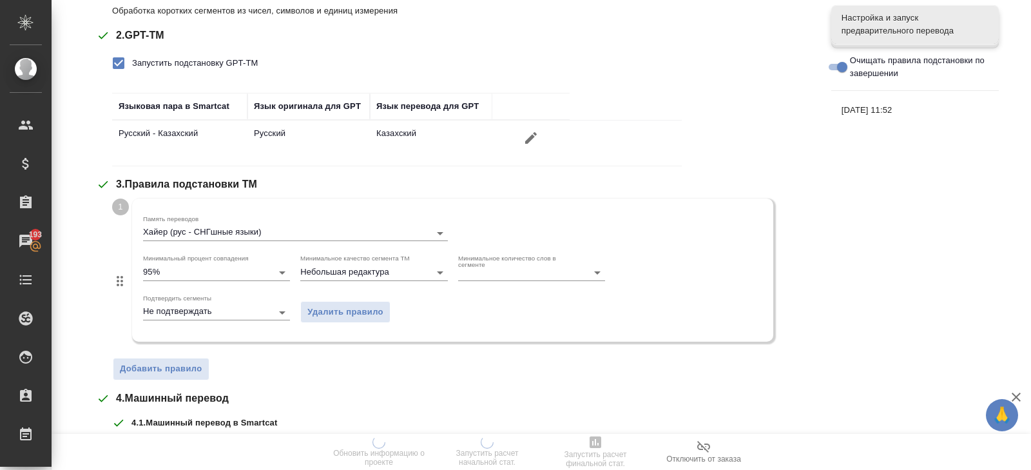
scroll to position [284, 0]
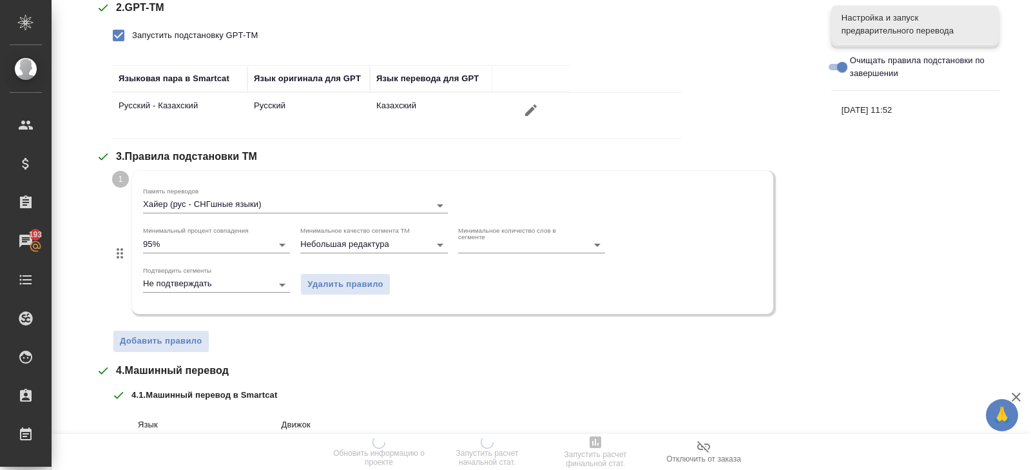
click at [166, 350] on div "Тематика Промышленное оборудование Предварительный перевод будет запущен для фа…" at bounding box center [454, 246] width 715 height 788
click at [166, 346] on span "Добавить правило" at bounding box center [161, 341] width 82 height 15
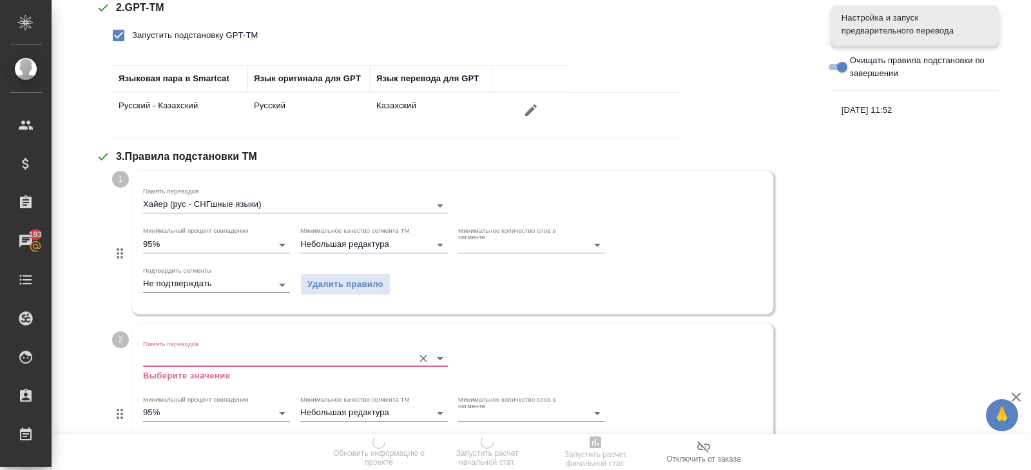
click at [166, 341] on label "Память переводов" at bounding box center [170, 344] width 55 height 6
click at [166, 350] on input "Память переводов" at bounding box center [274, 357] width 263 height 15
click at [166, 356] on input "Память переводов" at bounding box center [274, 357] width 263 height 15
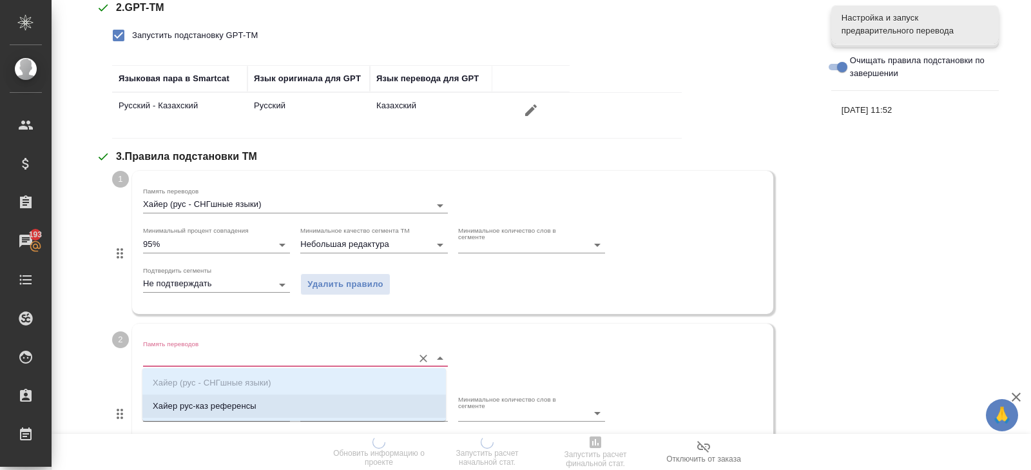
click at [166, 405] on p "Хайер рус-каз референсы" at bounding box center [205, 405] width 104 height 13
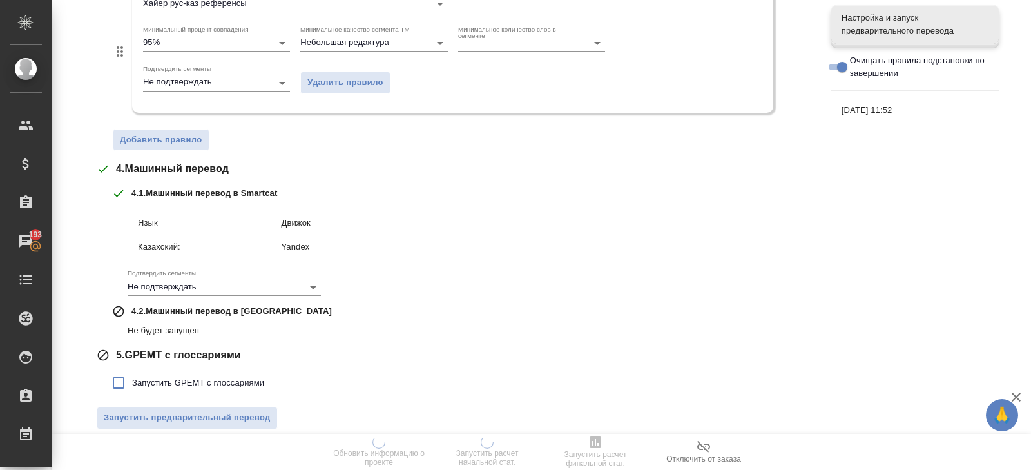
scroll to position [648, 0]
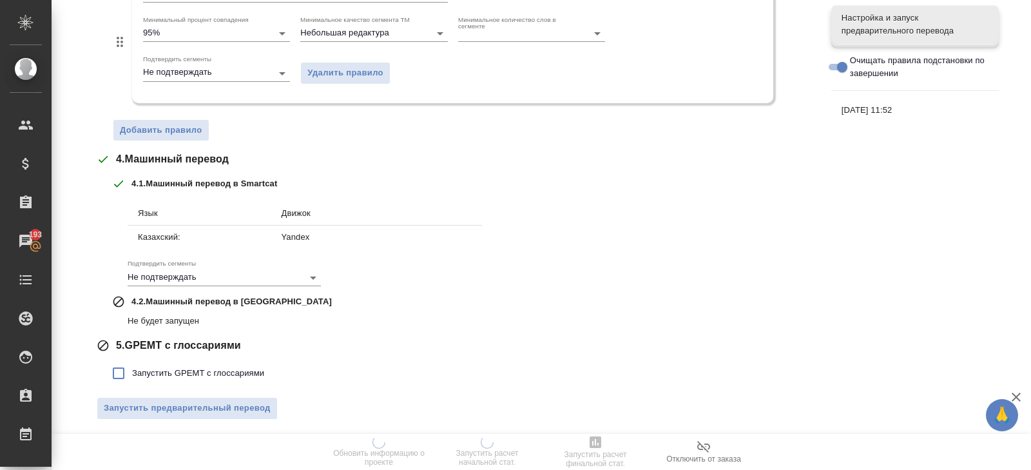
click at [157, 370] on span "Запустить GPEMT с глоссариями" at bounding box center [198, 373] width 132 height 13
click at [132, 370] on input "Запустить GPEMT с глоссариями" at bounding box center [118, 372] width 27 height 27
checkbox input "true"
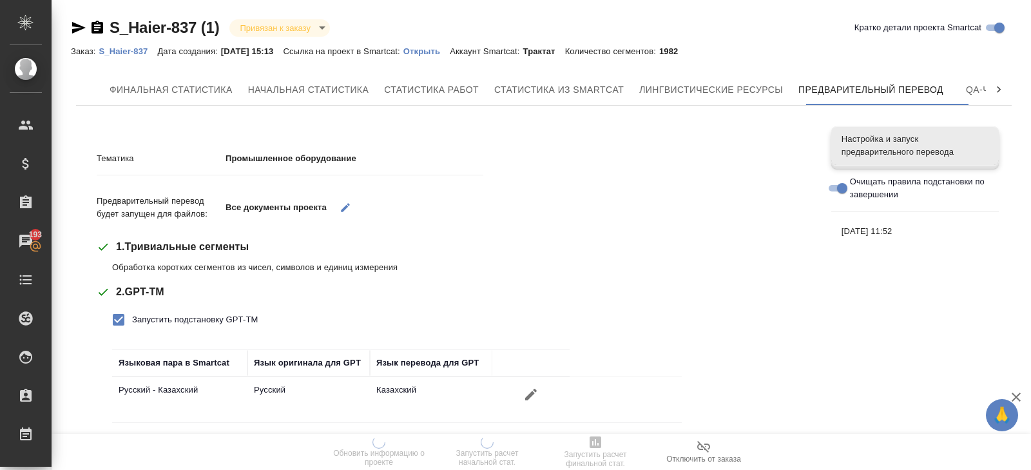
scroll to position [736, 0]
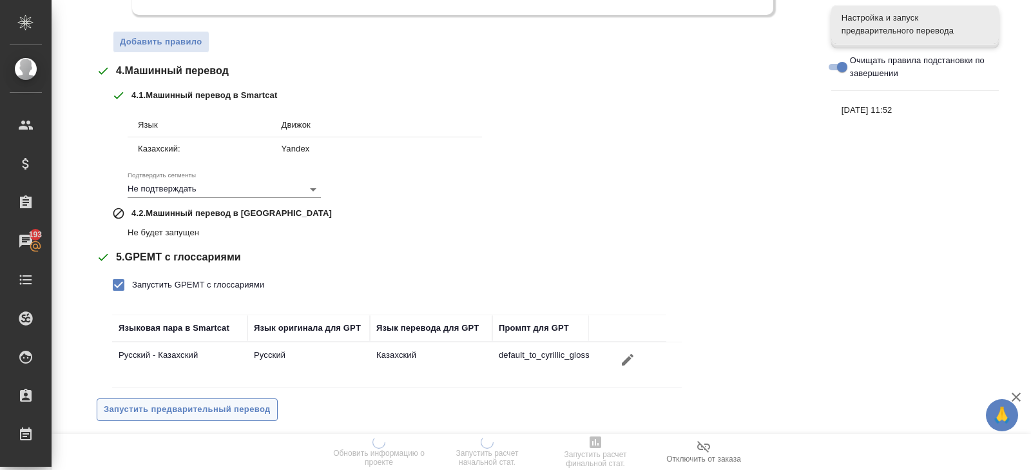
click at [160, 410] on span "Запустить предварительный перевод" at bounding box center [187, 409] width 167 height 15
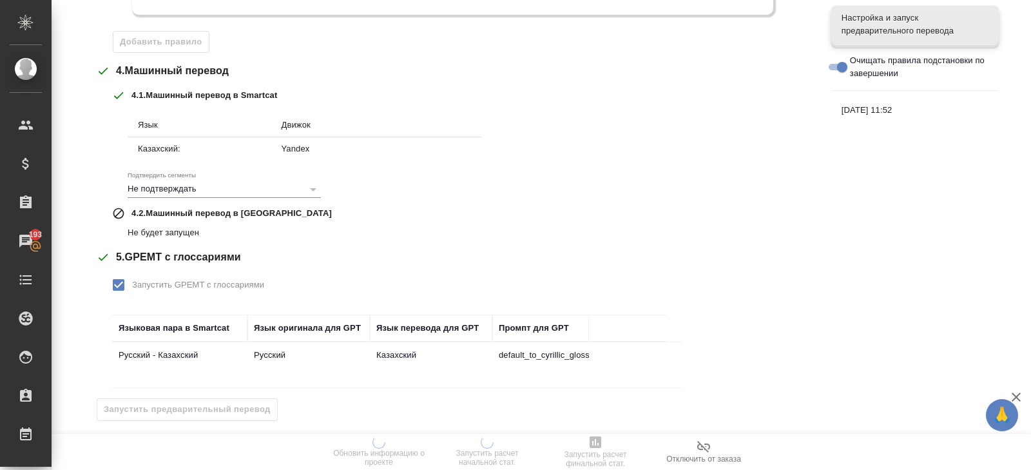
scroll to position [0, 0]
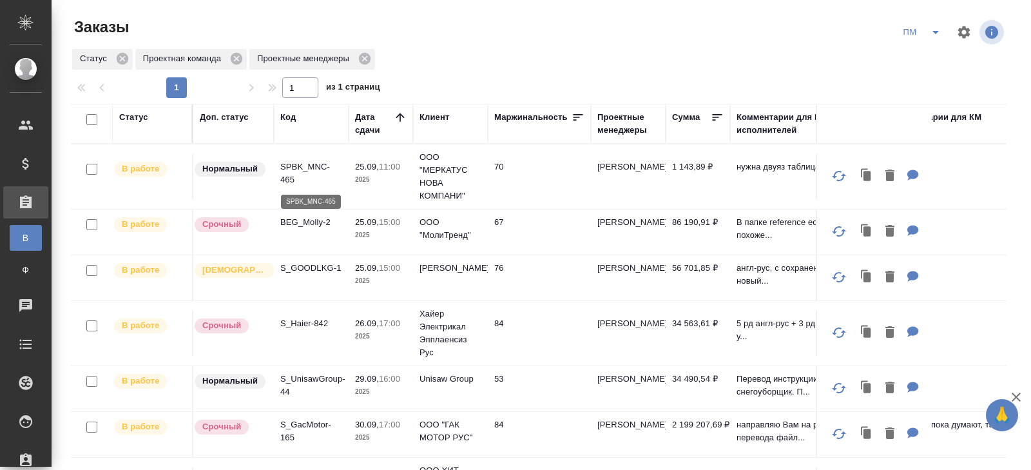
click at [292, 177] on p "SPBK_MNC-465" at bounding box center [311, 173] width 62 height 26
click at [943, 26] on icon "split button" at bounding box center [935, 31] width 15 height 15
click at [929, 57] on li "В работу!" at bounding box center [922, 58] width 65 height 21
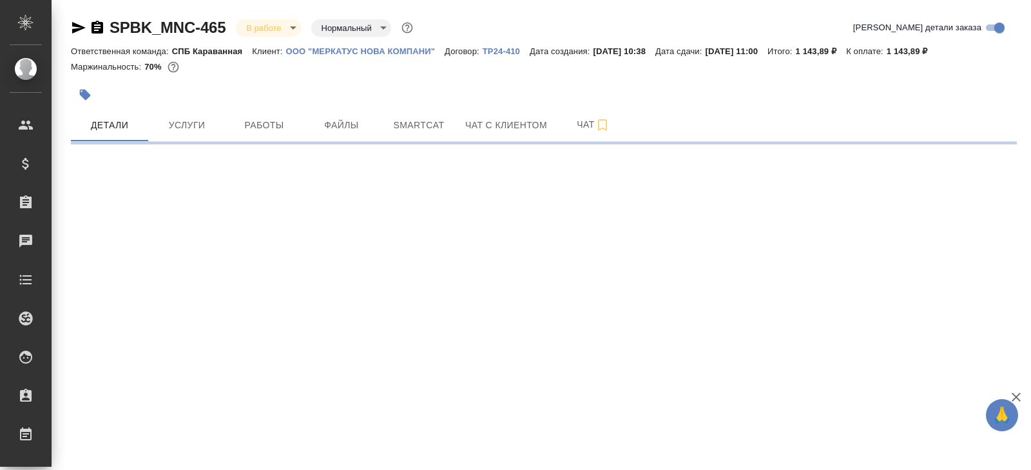
select select "RU"
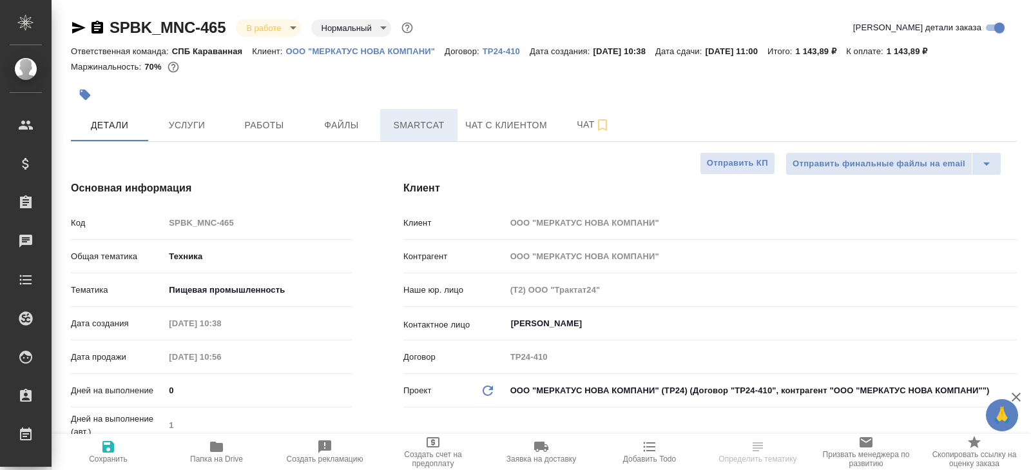
type textarea "x"
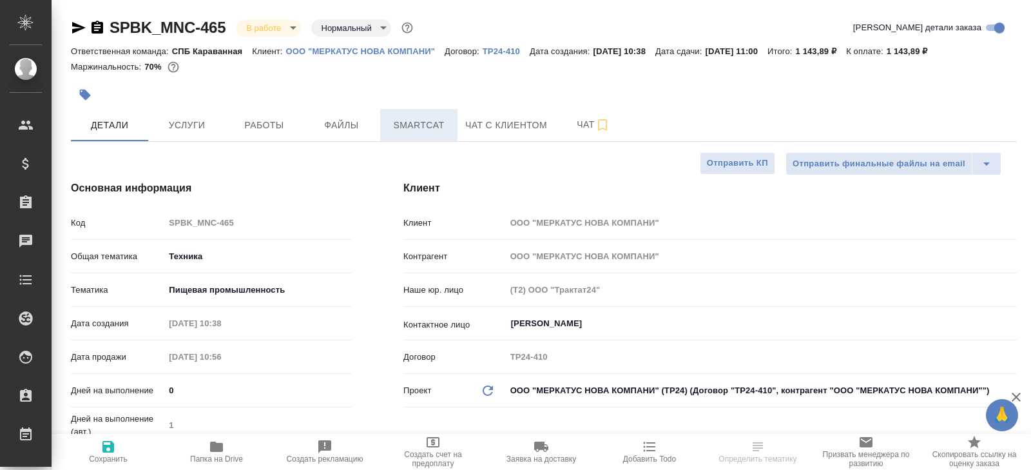
type textarea "x"
click at [446, 126] on span "Smartcat" at bounding box center [419, 125] width 62 height 16
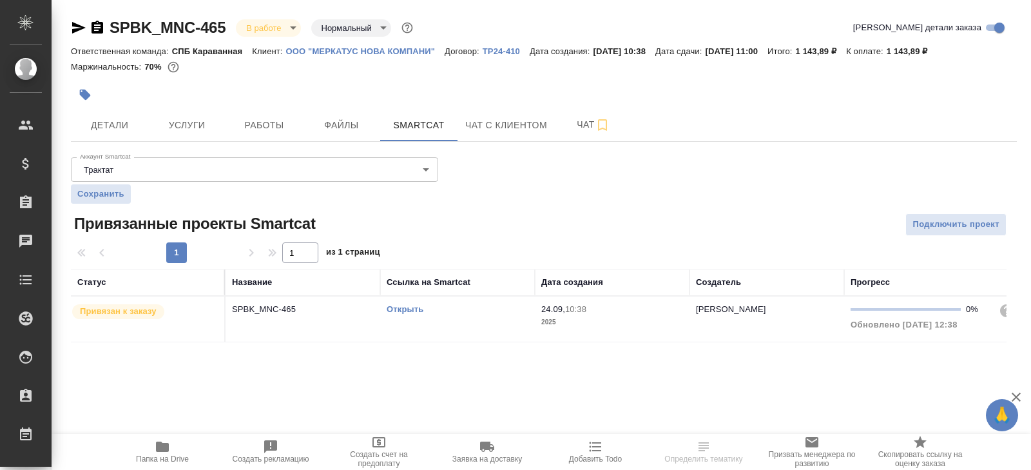
click at [408, 309] on link "Открыть" at bounding box center [405, 309] width 37 height 10
